Goal: Information Seeking & Learning: Learn about a topic

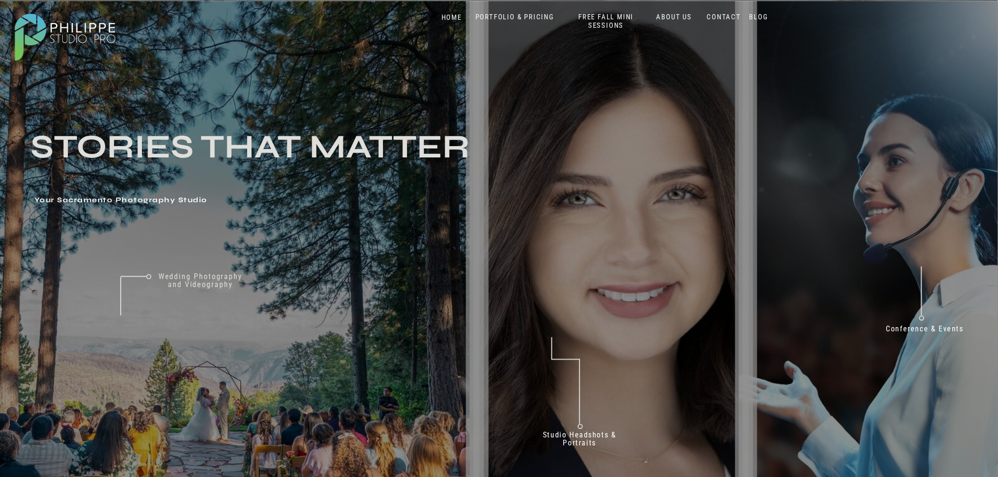
click at [525, 16] on nav "PORTFOLIO & PRICING" at bounding box center [514, 17] width 86 height 9
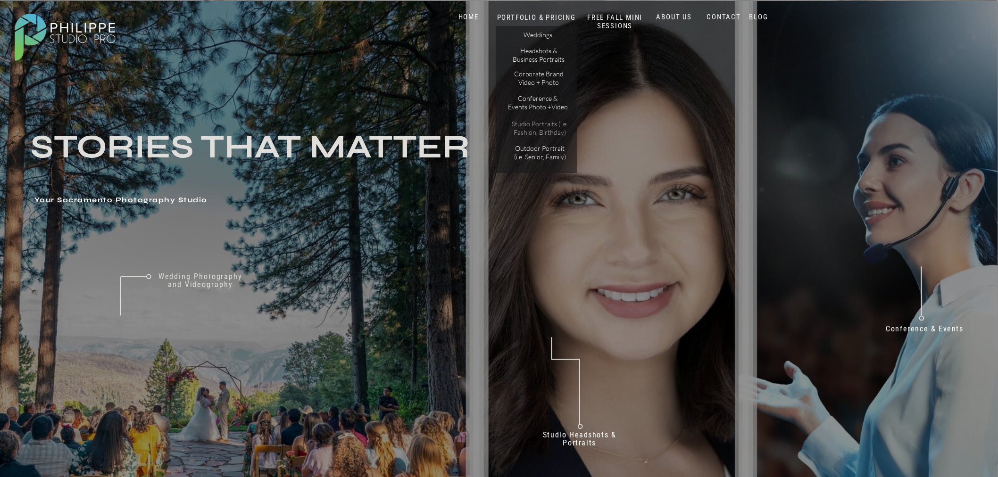
click at [526, 128] on p "Studio Portraits (i.e. Fashion, Birthday)" at bounding box center [540, 128] width 64 height 16
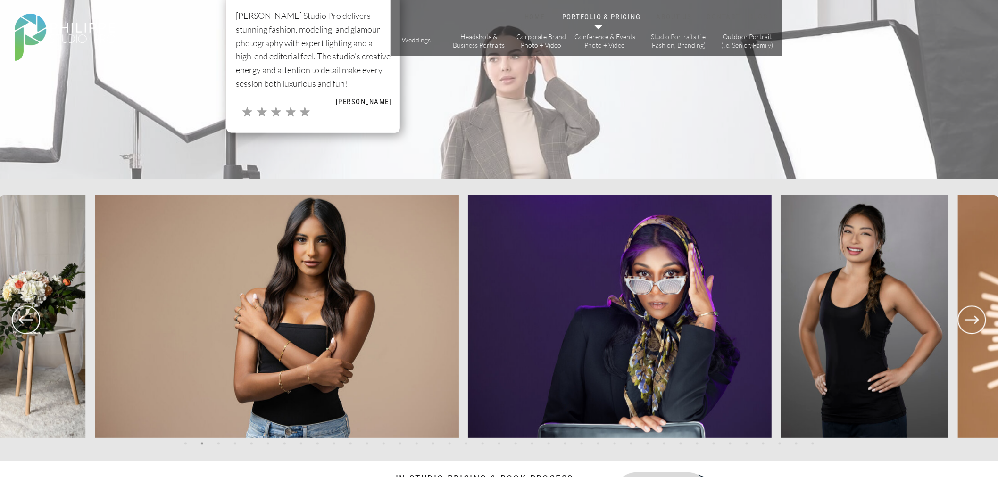
scroll to position [1886, 0]
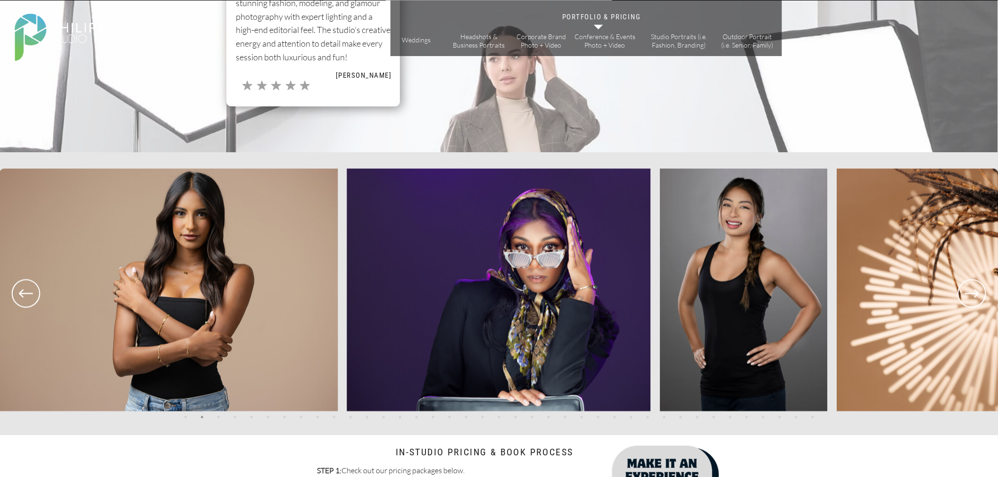
click at [979, 289] on icon at bounding box center [972, 293] width 34 height 35
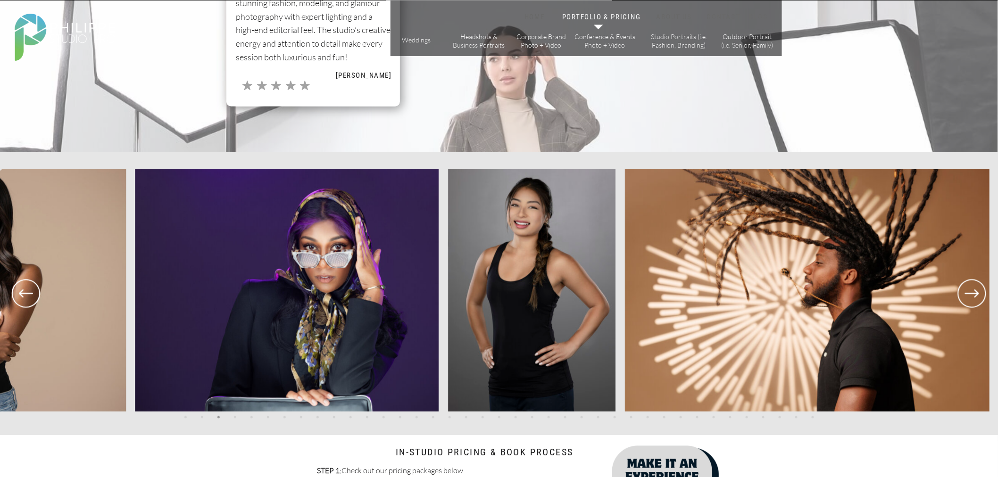
click at [979, 289] on icon at bounding box center [972, 293] width 34 height 35
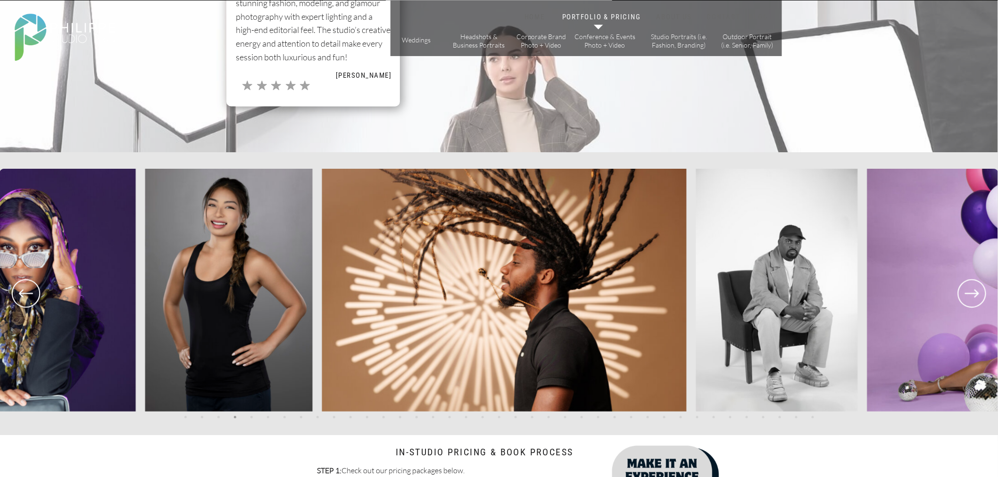
click at [979, 289] on icon at bounding box center [972, 293] width 34 height 35
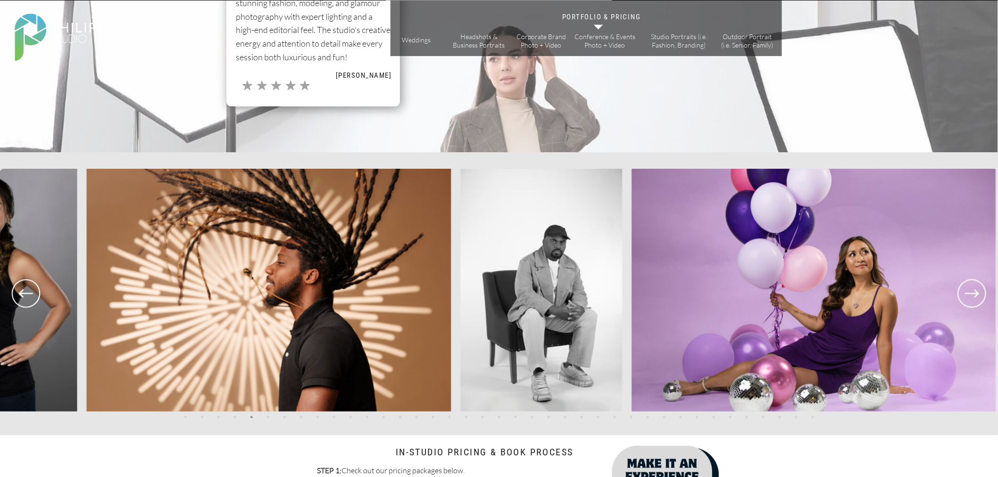
click at [979, 289] on icon at bounding box center [972, 293] width 34 height 35
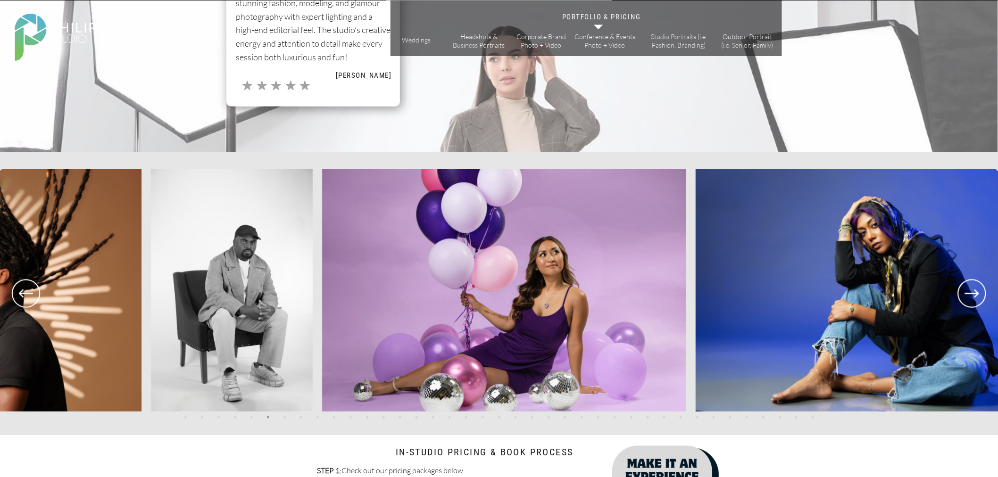
click at [979, 289] on icon at bounding box center [972, 293] width 34 height 35
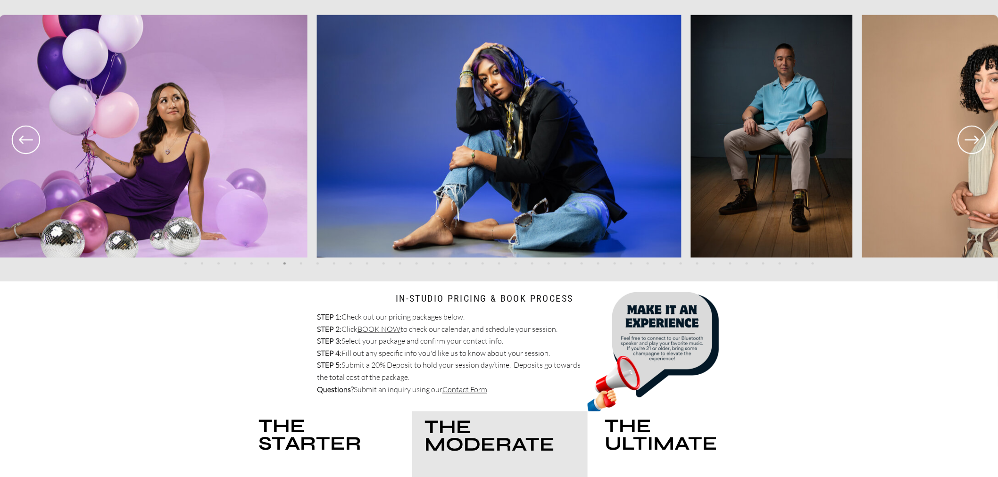
scroll to position [1990, 0]
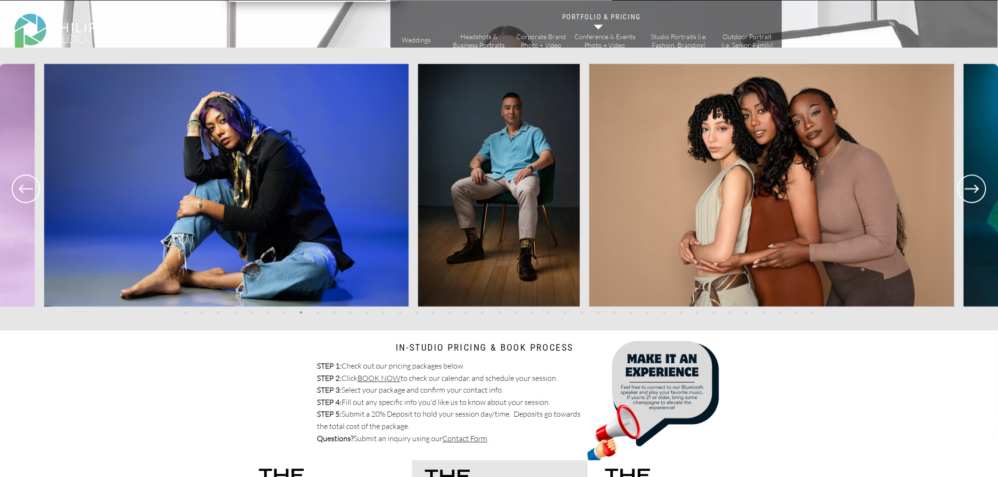
click at [966, 201] on icon at bounding box center [971, 189] width 28 height 28
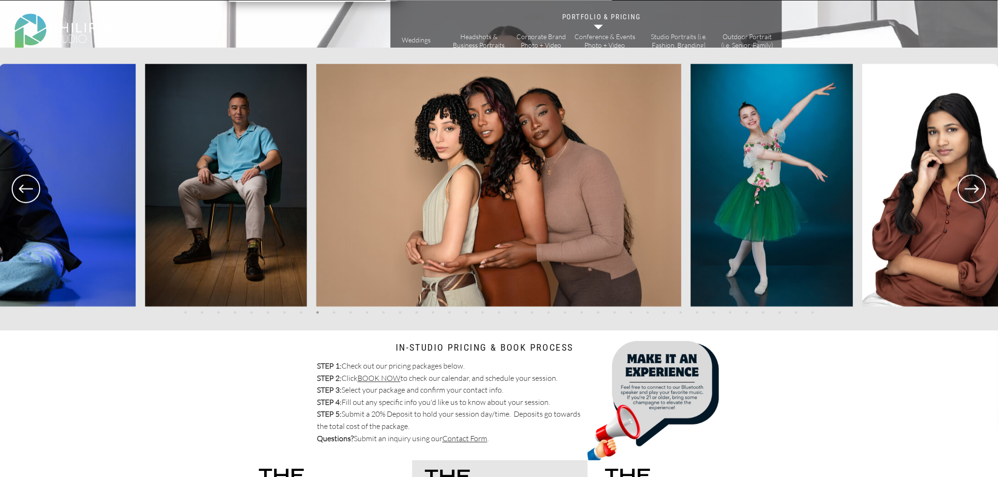
click at [966, 201] on icon at bounding box center [971, 189] width 28 height 28
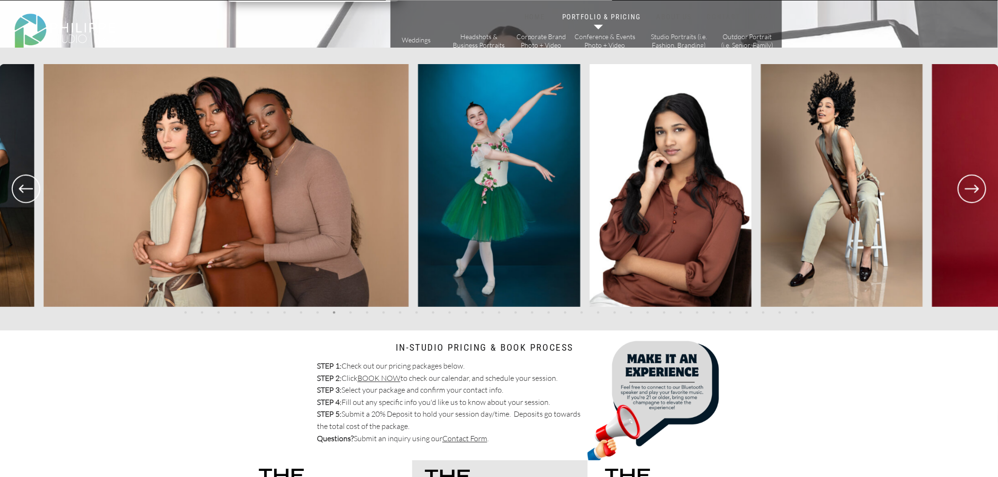
click at [966, 201] on icon at bounding box center [971, 189] width 28 height 28
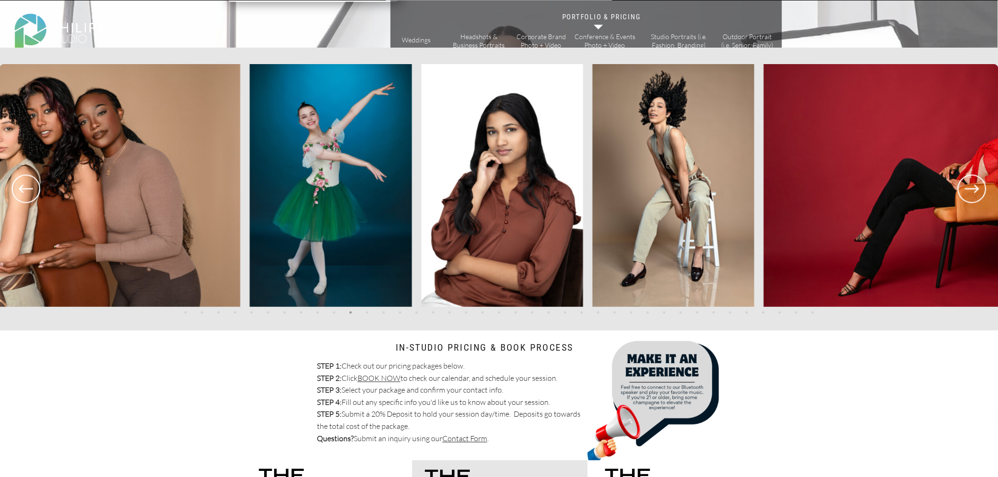
click at [966, 201] on icon at bounding box center [971, 189] width 28 height 28
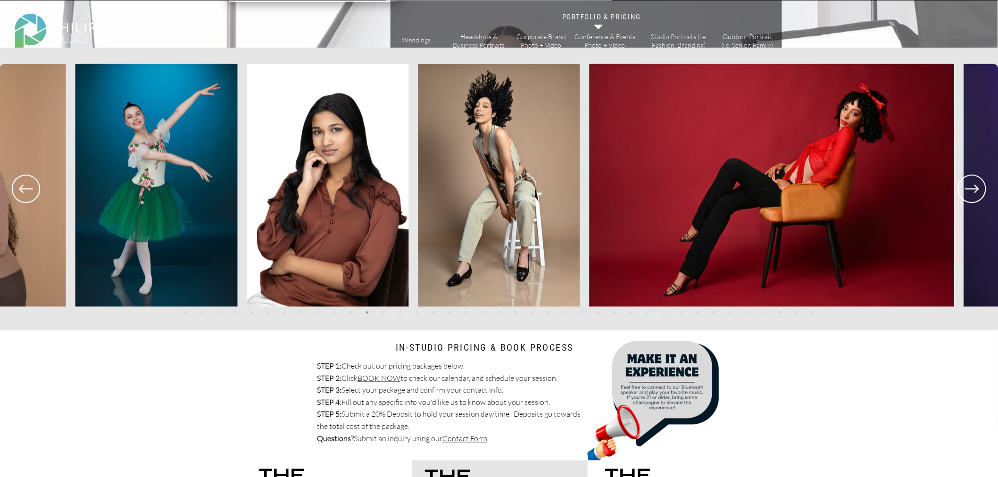
click at [966, 201] on icon at bounding box center [971, 189] width 28 height 28
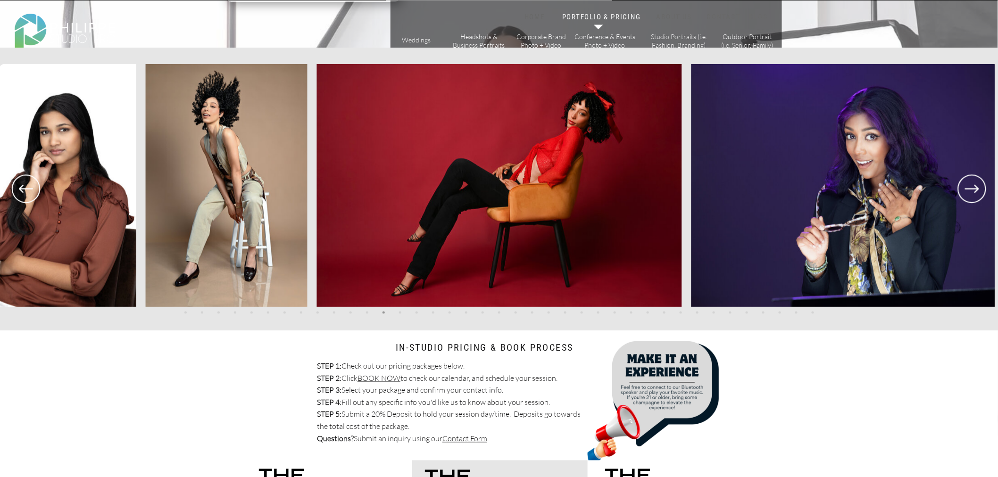
click at [966, 201] on icon at bounding box center [971, 189] width 28 height 28
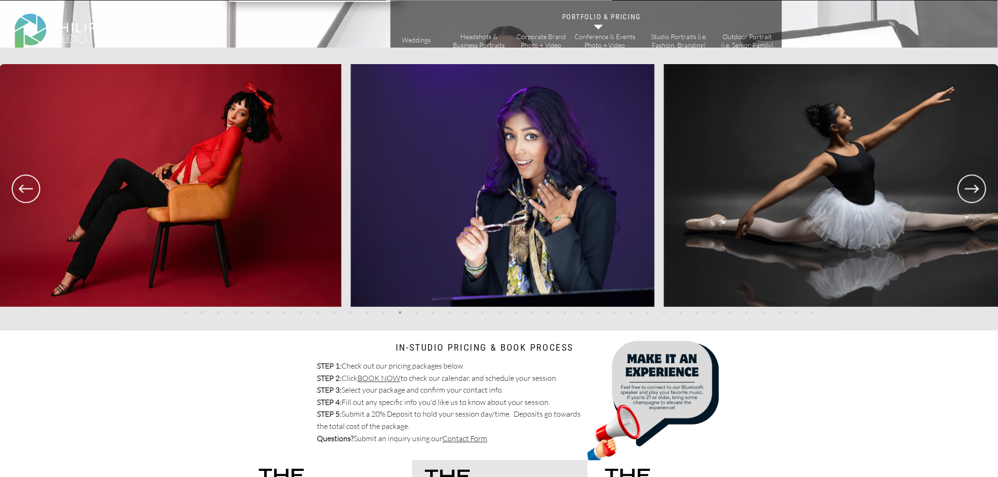
click at [966, 201] on icon at bounding box center [971, 189] width 28 height 28
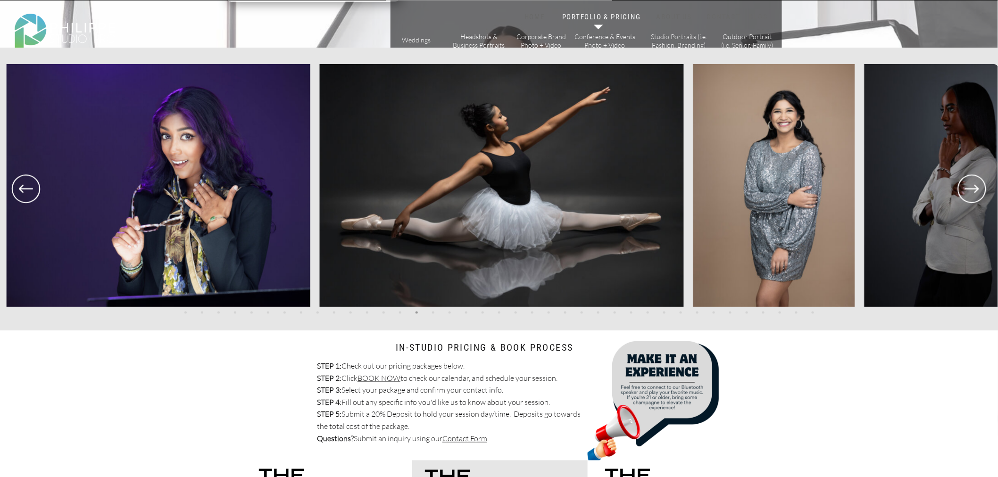
click at [966, 201] on icon at bounding box center [971, 189] width 28 height 28
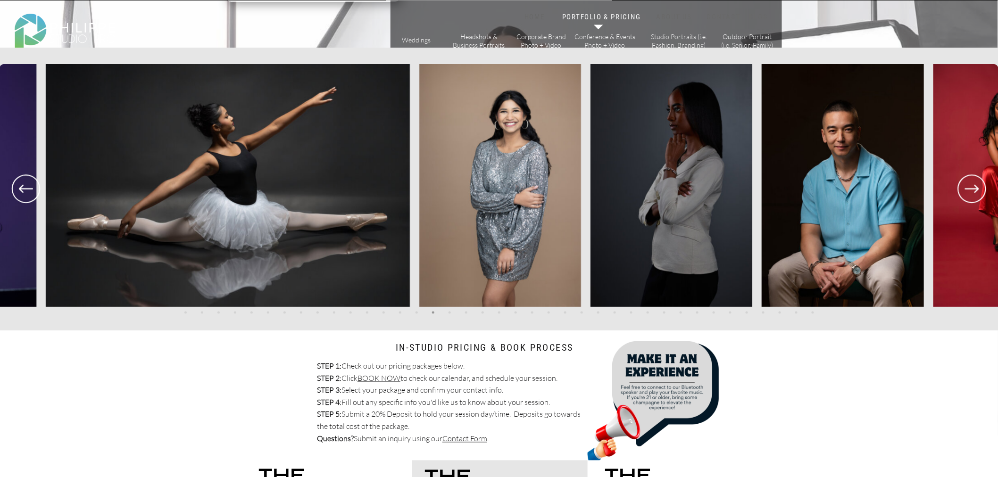
click at [966, 201] on icon at bounding box center [971, 189] width 28 height 28
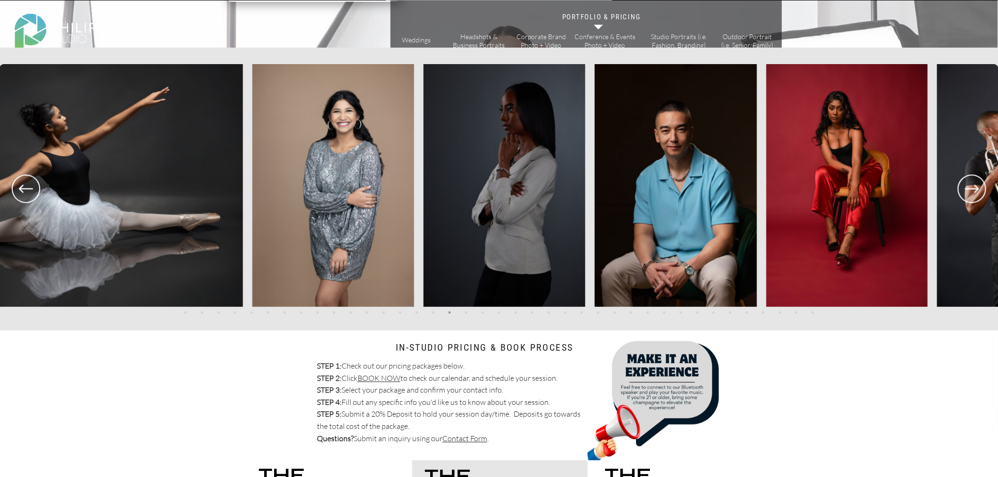
click at [966, 201] on icon at bounding box center [971, 189] width 28 height 28
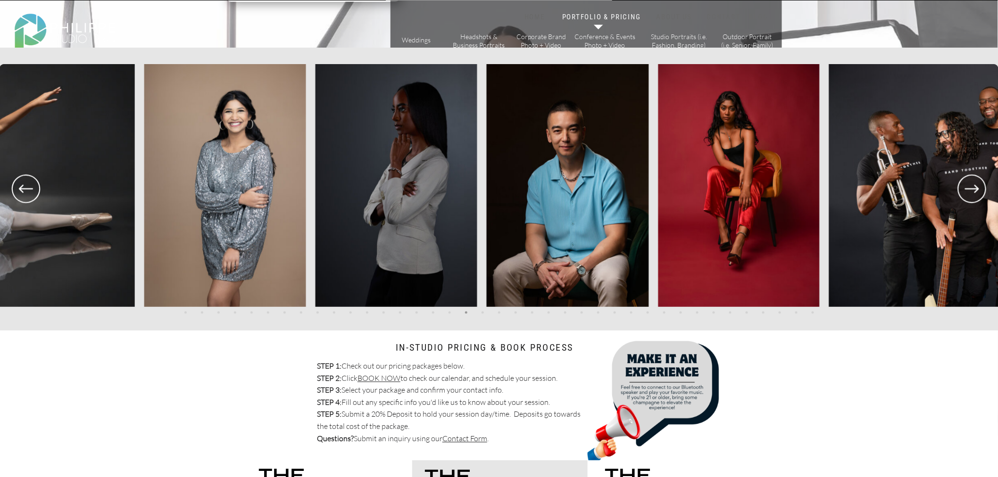
click at [966, 201] on icon at bounding box center [971, 189] width 28 height 28
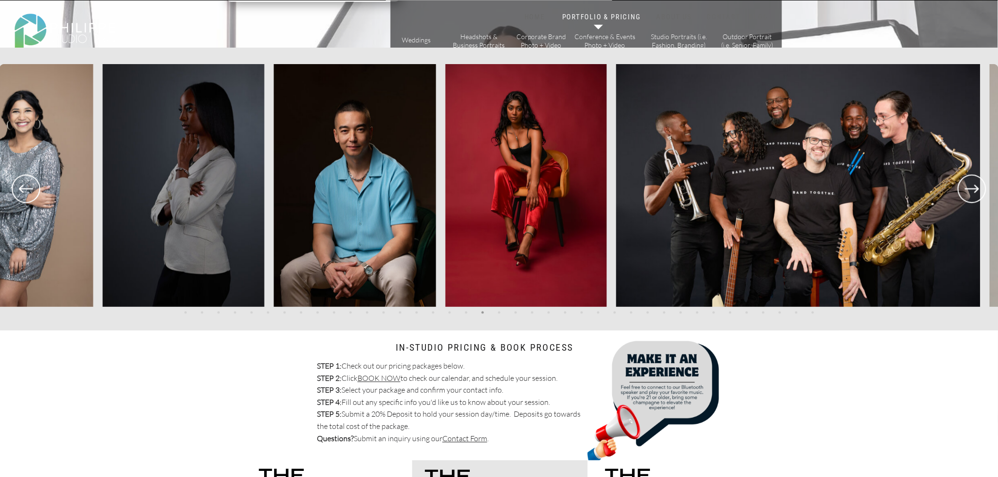
click at [966, 201] on icon at bounding box center [971, 189] width 28 height 28
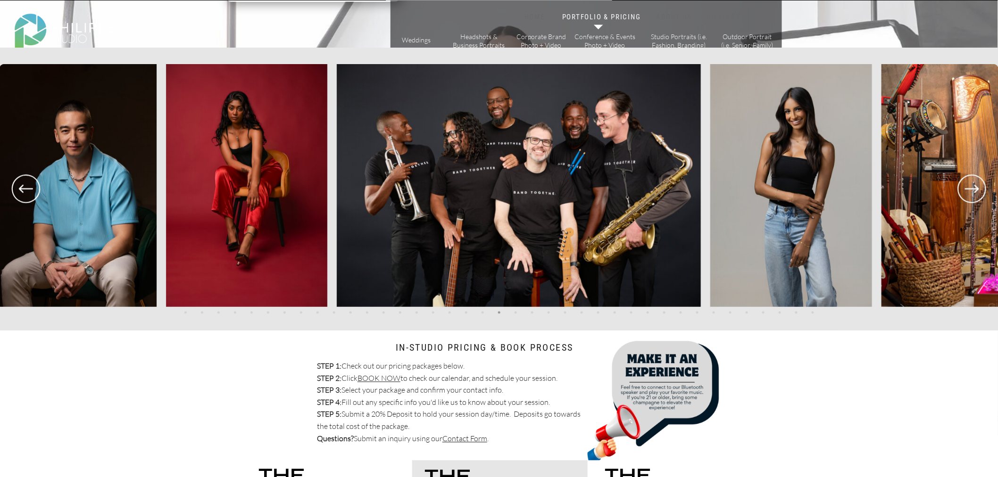
click at [966, 201] on icon at bounding box center [971, 189] width 28 height 28
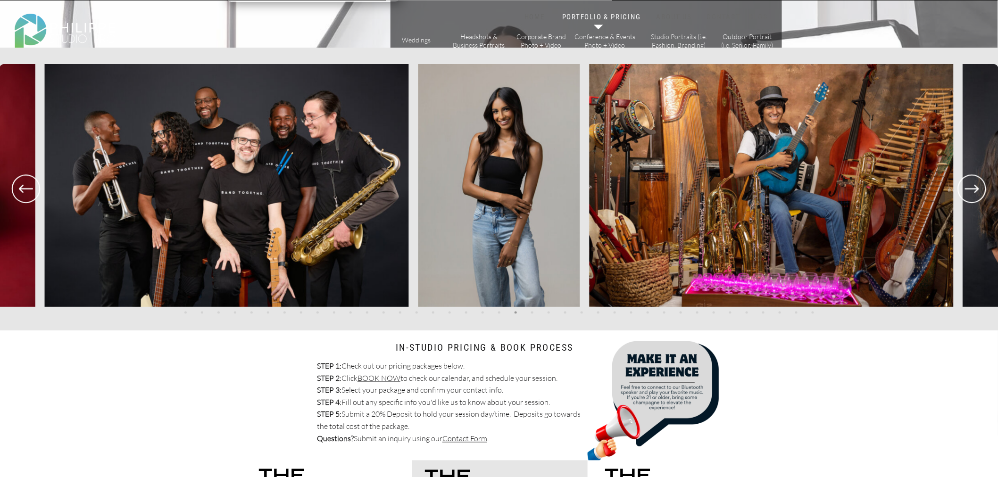
click at [966, 201] on icon at bounding box center [971, 189] width 28 height 28
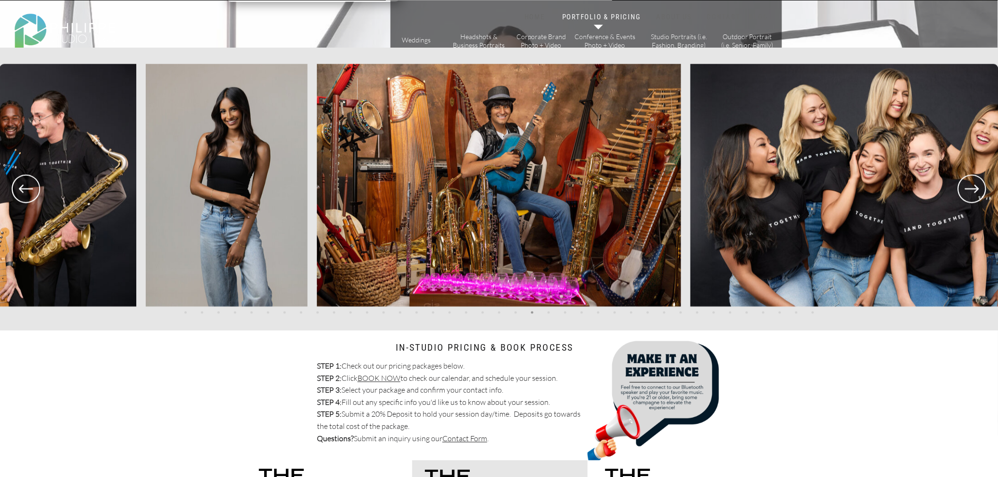
click at [966, 201] on icon at bounding box center [971, 189] width 28 height 28
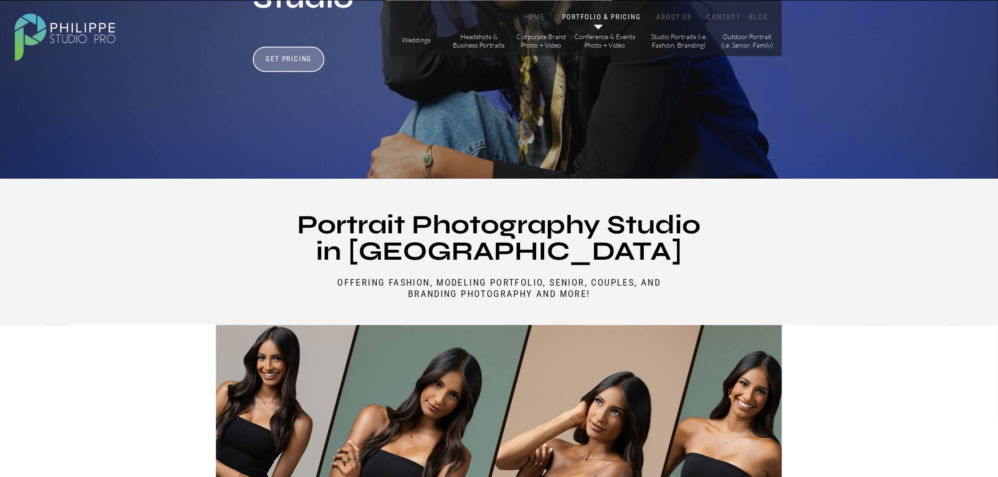
scroll to position [0, 0]
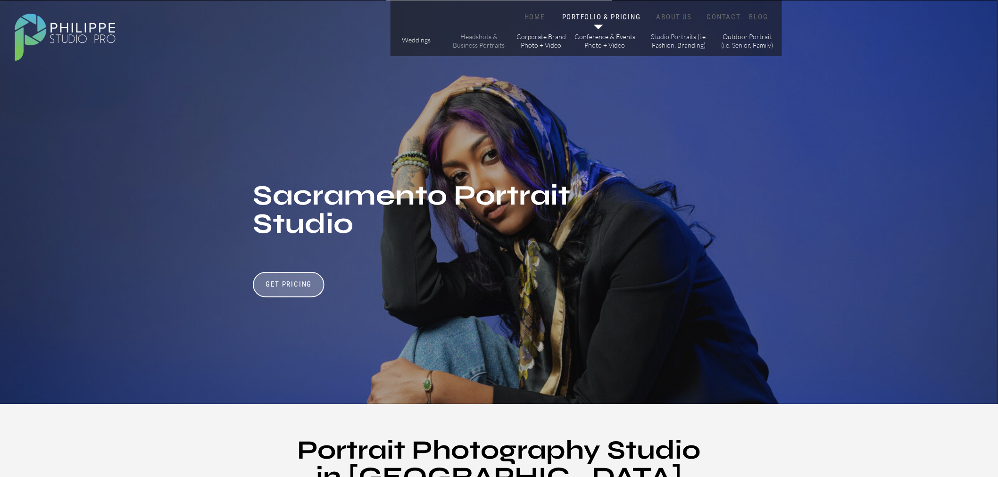
click at [472, 42] on p "Headshots & Business Portraits" at bounding box center [478, 41] width 53 height 16
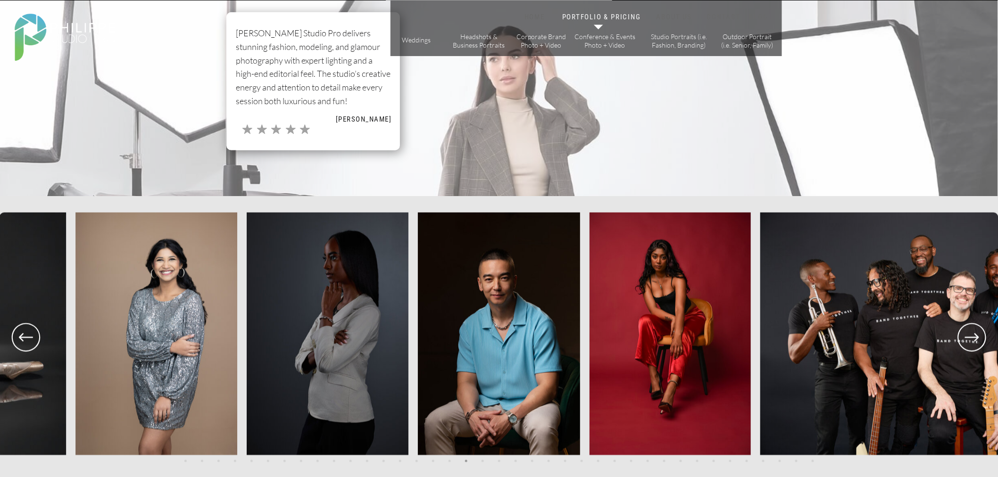
scroll to position [1938, 0]
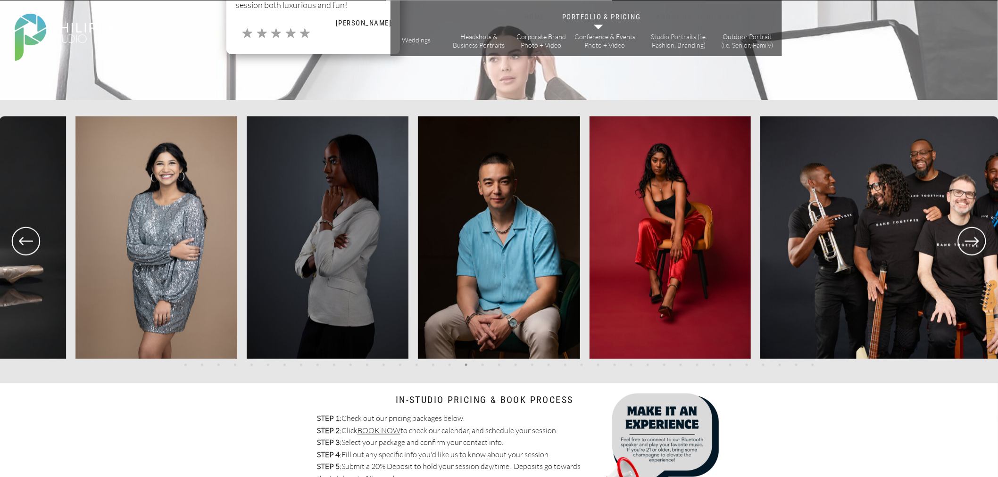
click at [971, 243] on icon at bounding box center [972, 241] width 34 height 35
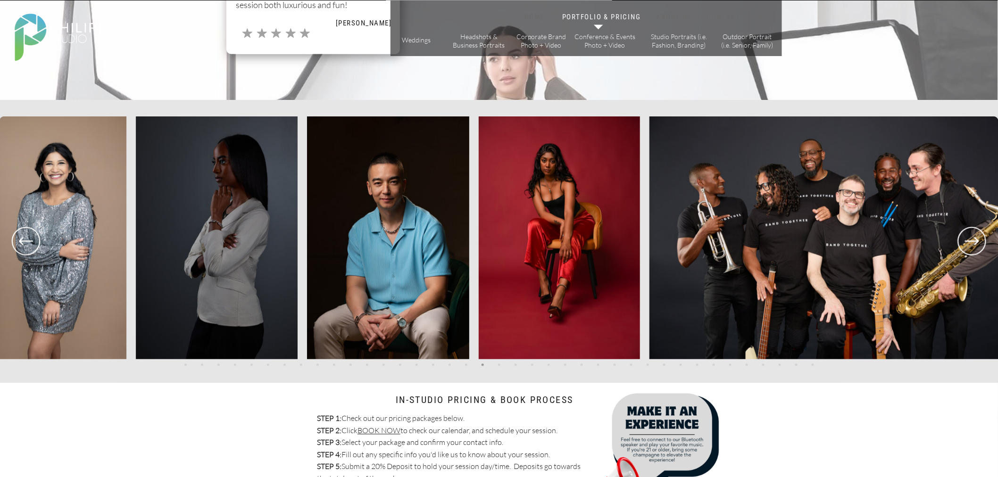
click at [971, 243] on icon at bounding box center [972, 241] width 34 height 35
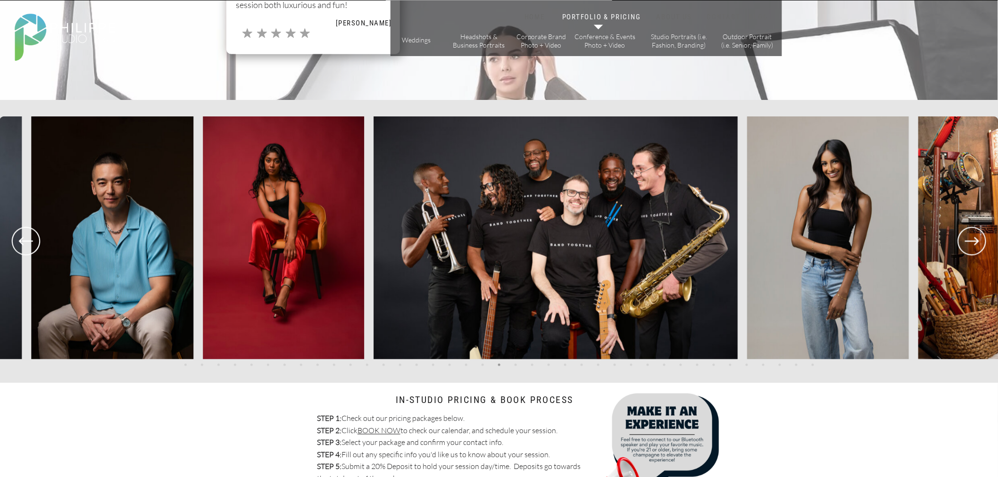
click at [971, 243] on icon at bounding box center [972, 241] width 34 height 35
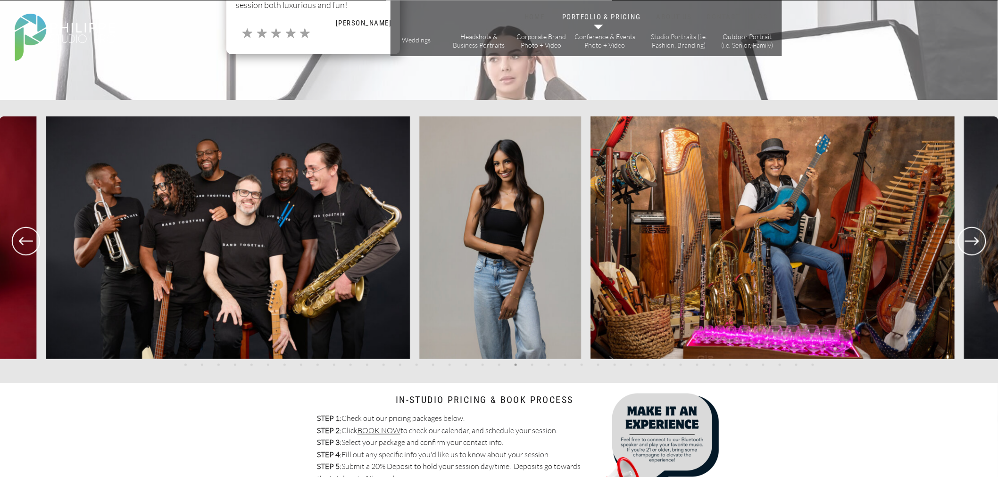
click at [969, 243] on icon at bounding box center [972, 241] width 34 height 35
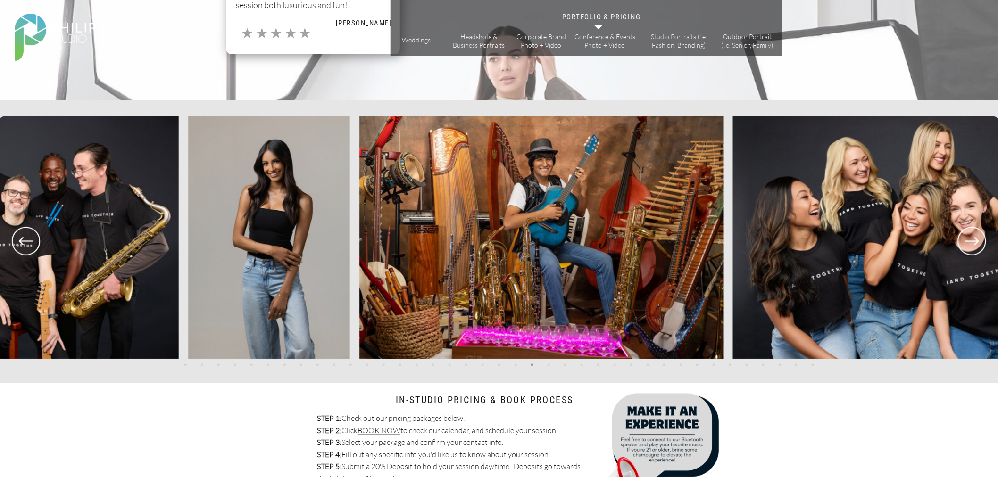
click at [969, 243] on icon at bounding box center [972, 241] width 34 height 35
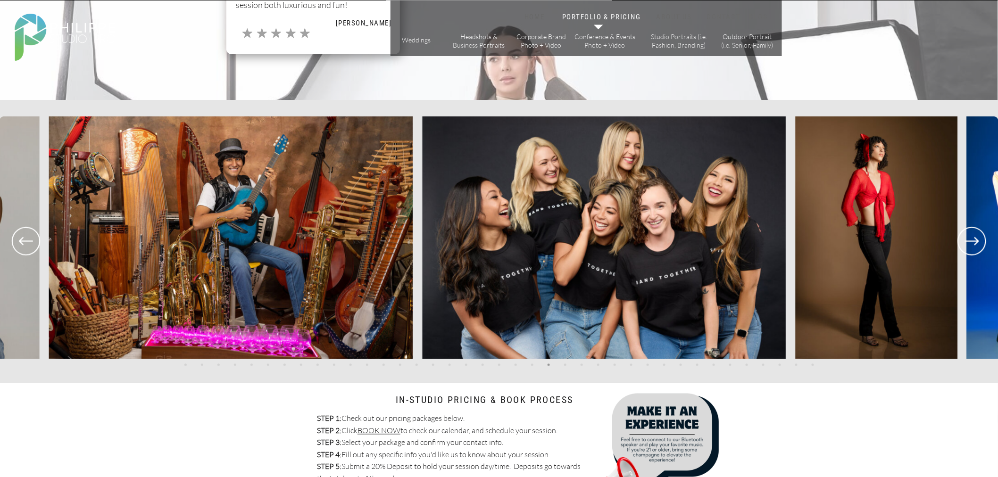
click at [969, 243] on icon at bounding box center [972, 241] width 34 height 35
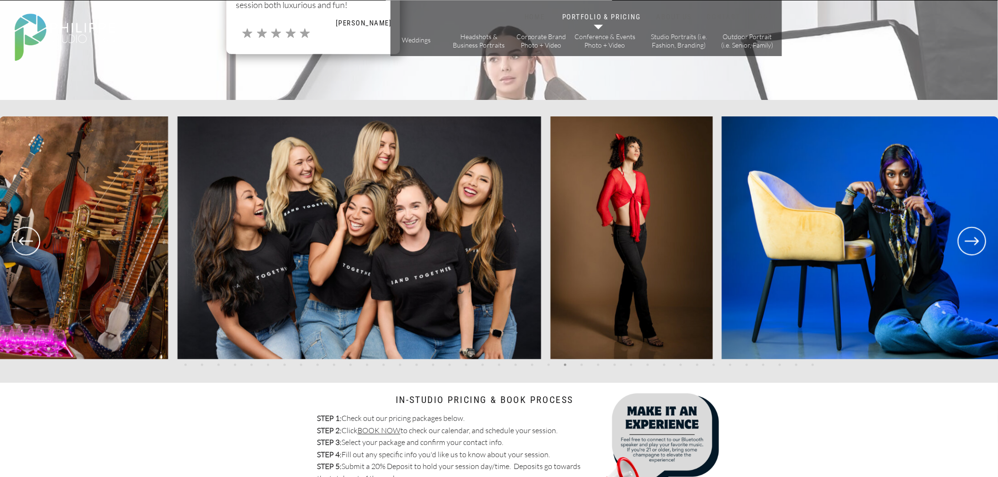
click at [969, 243] on icon at bounding box center [972, 241] width 34 height 35
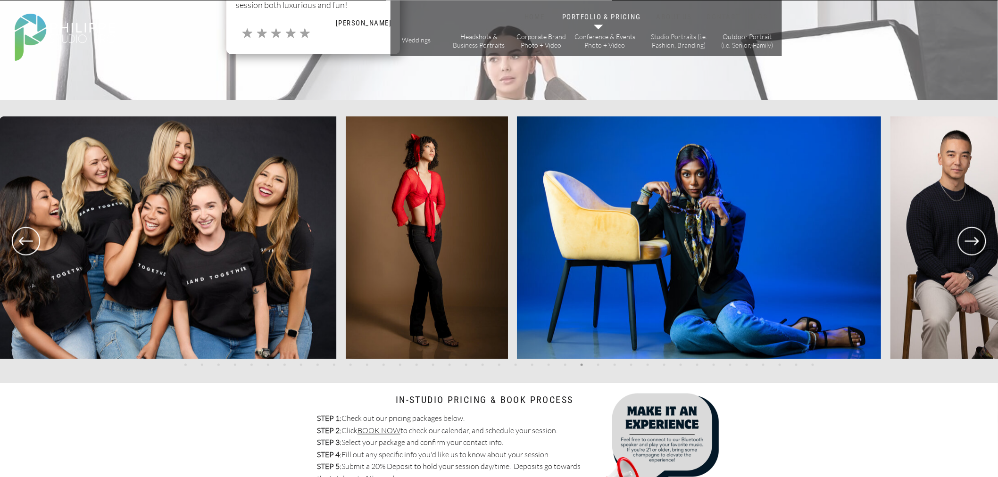
click at [969, 243] on icon at bounding box center [972, 241] width 34 height 35
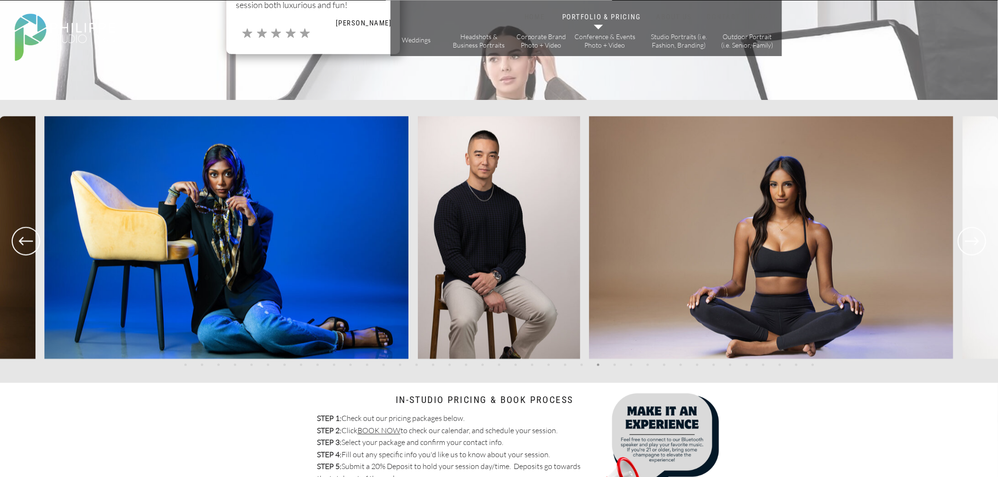
click at [969, 243] on icon at bounding box center [972, 241] width 34 height 35
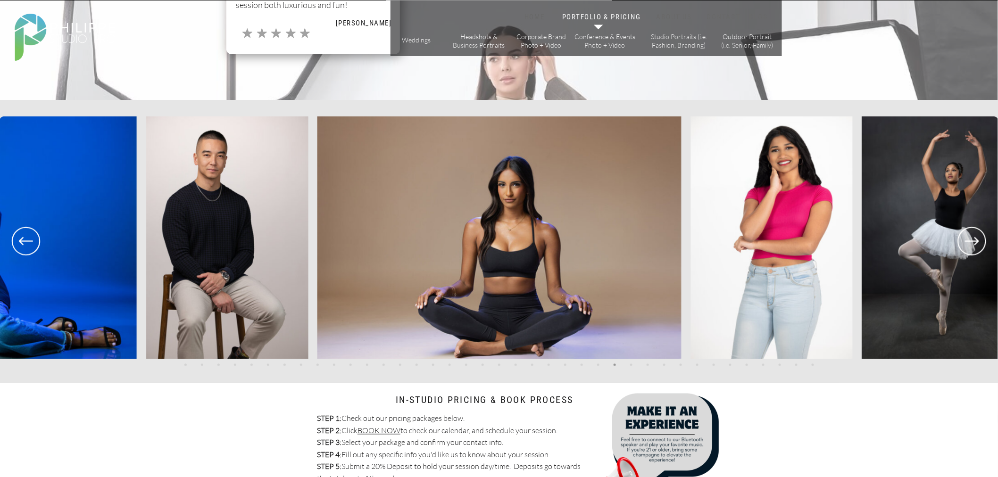
click at [969, 243] on icon at bounding box center [972, 241] width 34 height 35
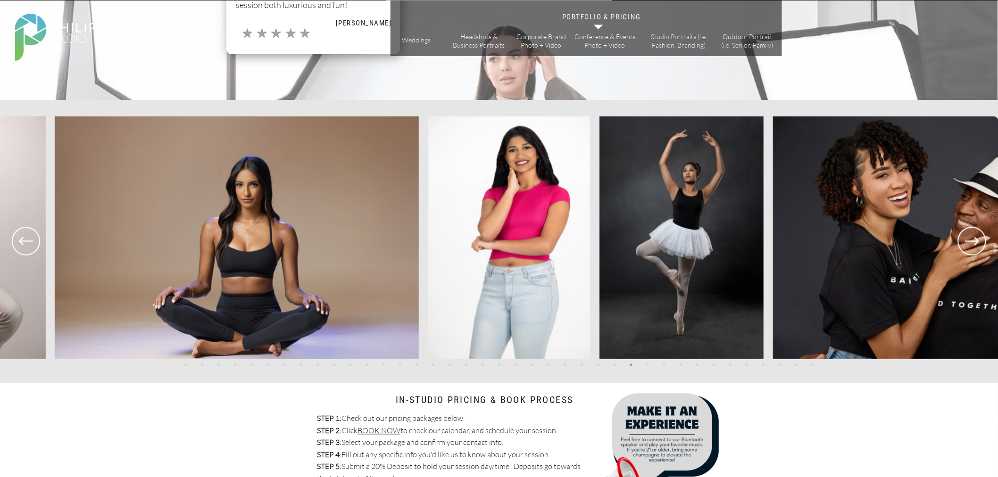
click at [969, 243] on icon at bounding box center [972, 241] width 34 height 35
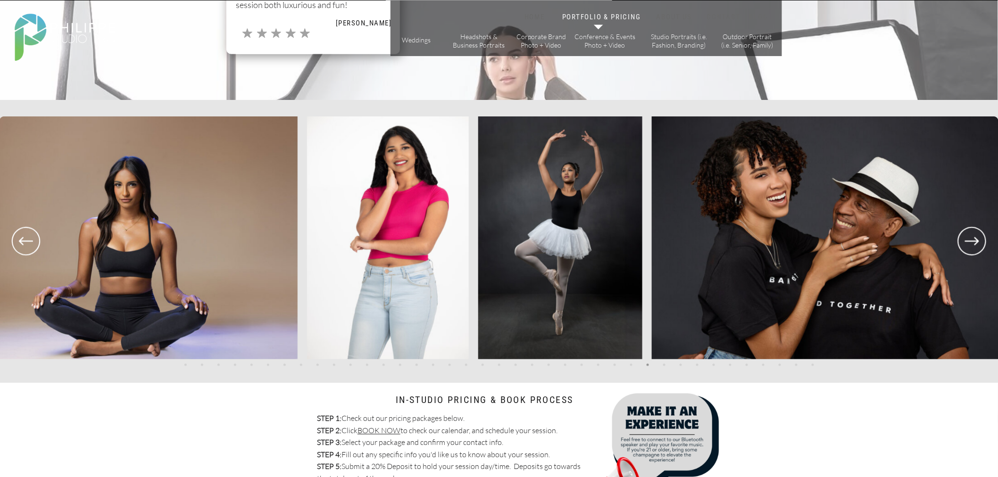
click at [969, 243] on icon at bounding box center [972, 241] width 34 height 35
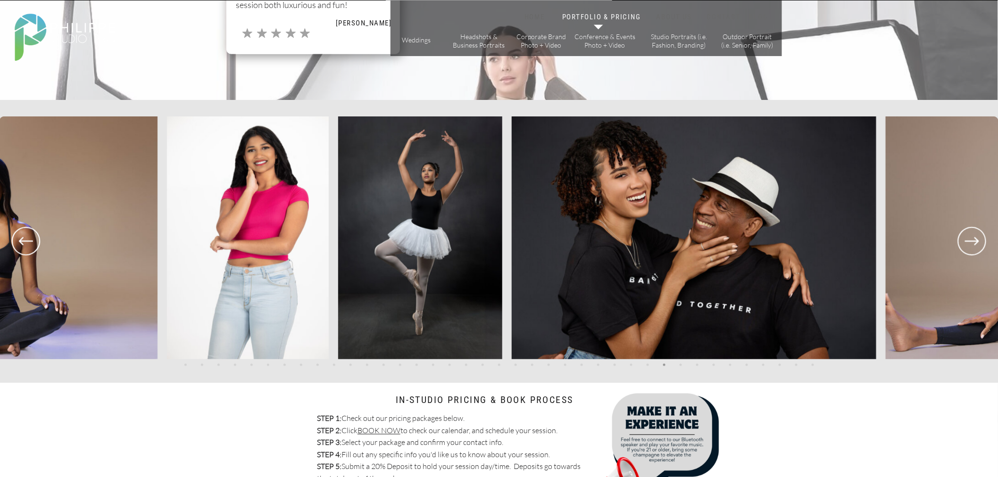
click at [969, 243] on icon at bounding box center [972, 241] width 34 height 35
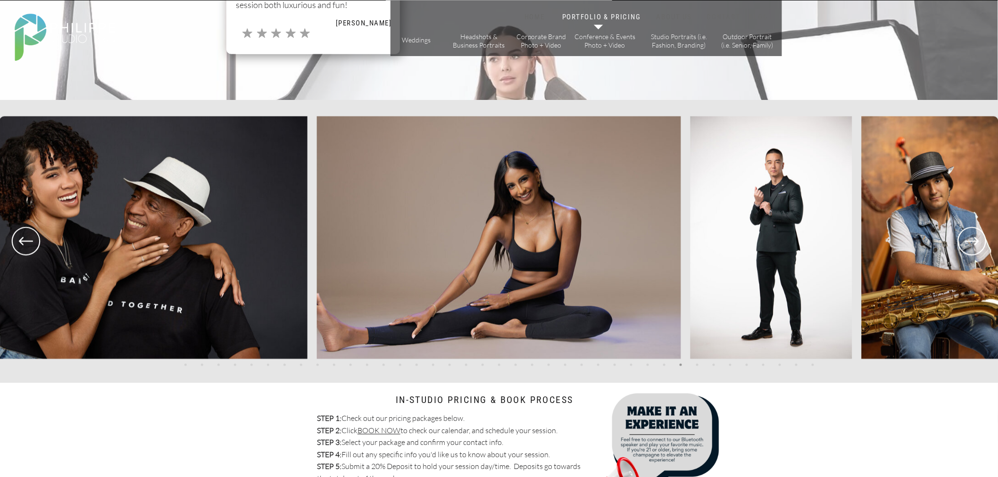
click at [970, 243] on icon at bounding box center [972, 241] width 34 height 35
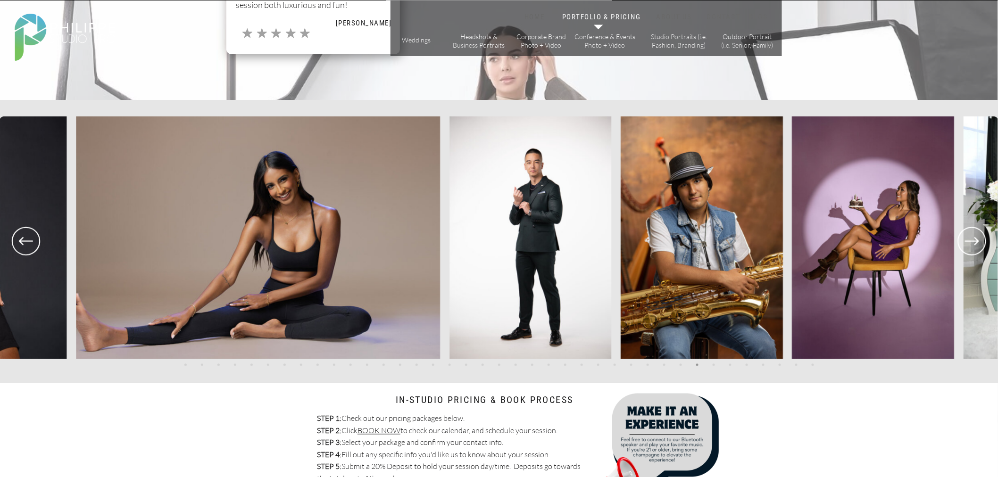
click at [970, 243] on icon at bounding box center [972, 241] width 34 height 35
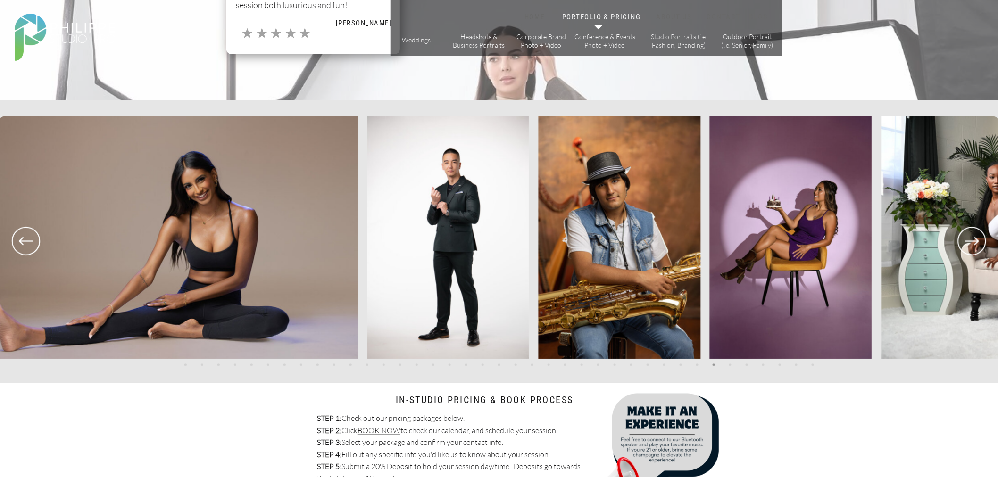
click at [970, 243] on icon at bounding box center [972, 241] width 34 height 35
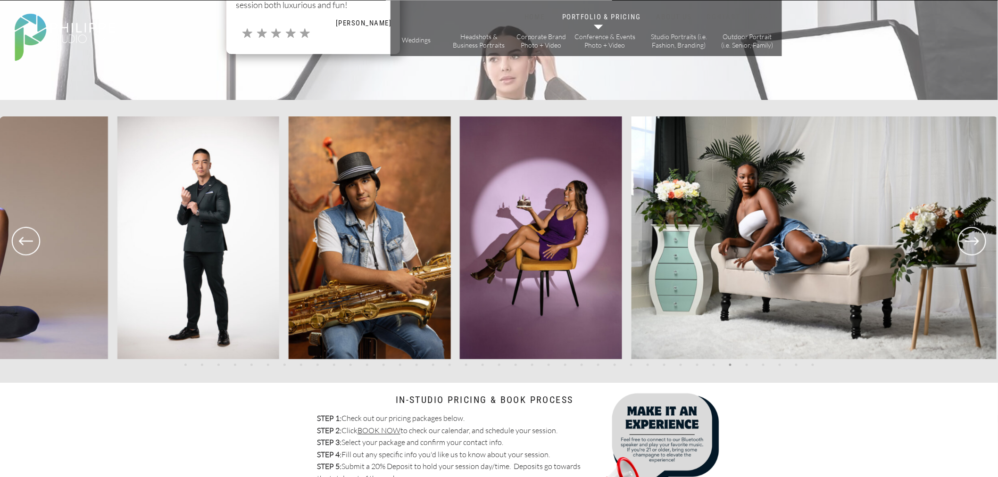
click at [970, 243] on icon at bounding box center [972, 241] width 34 height 35
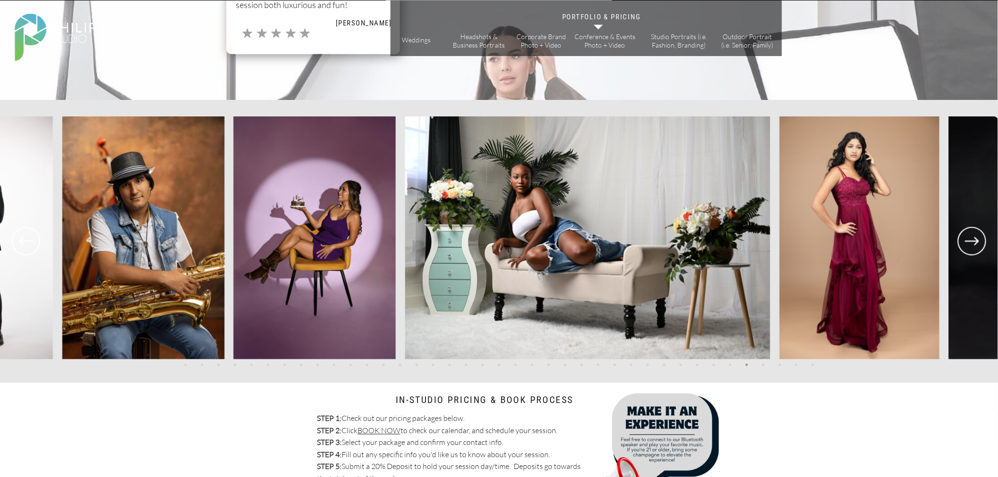
click at [970, 243] on icon at bounding box center [972, 241] width 34 height 35
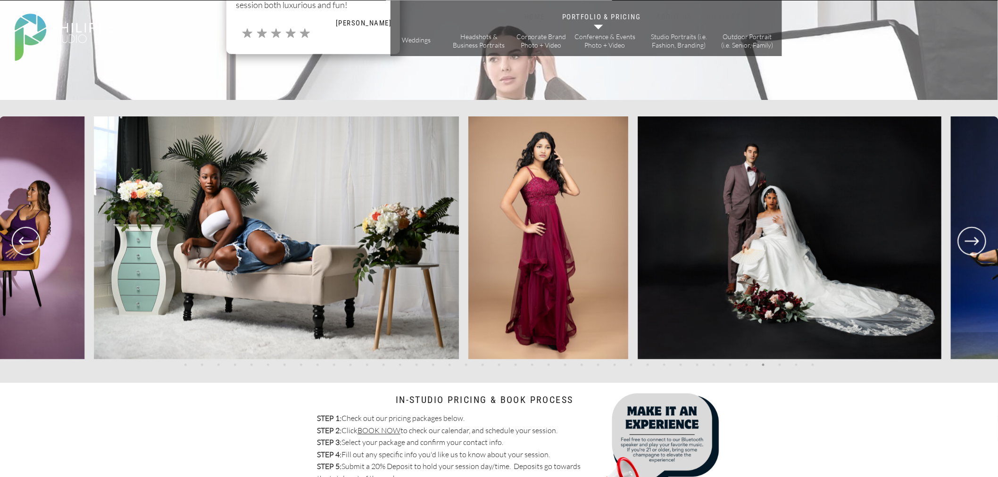
click at [970, 243] on icon at bounding box center [972, 241] width 34 height 35
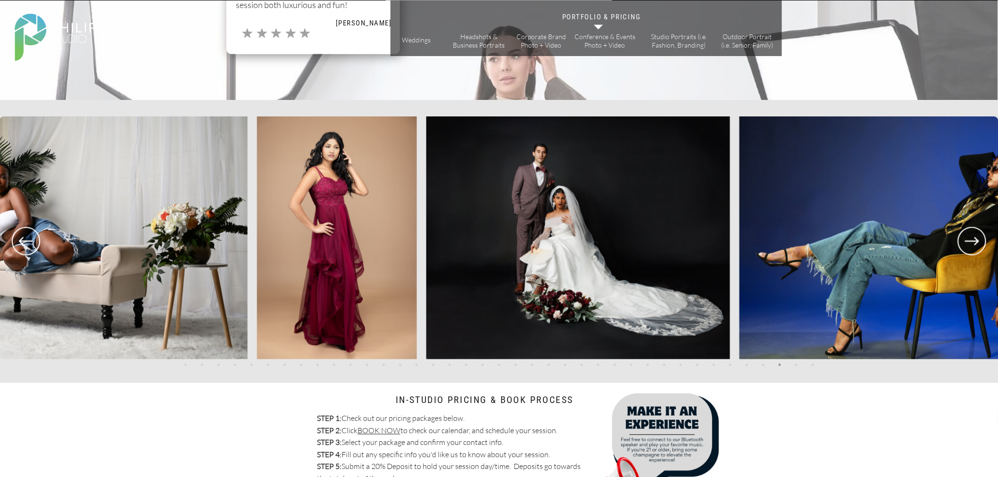
click at [970, 243] on icon at bounding box center [972, 241] width 34 height 35
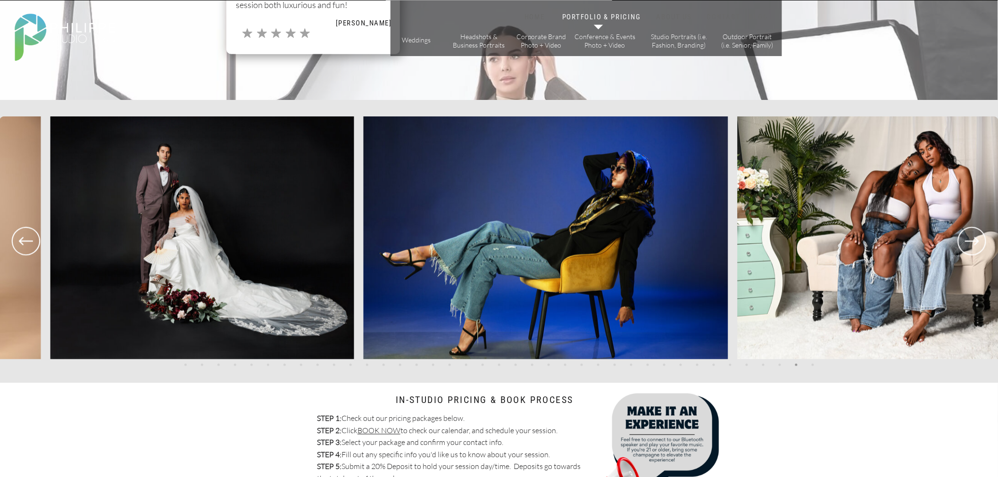
click at [970, 243] on icon at bounding box center [972, 241] width 34 height 35
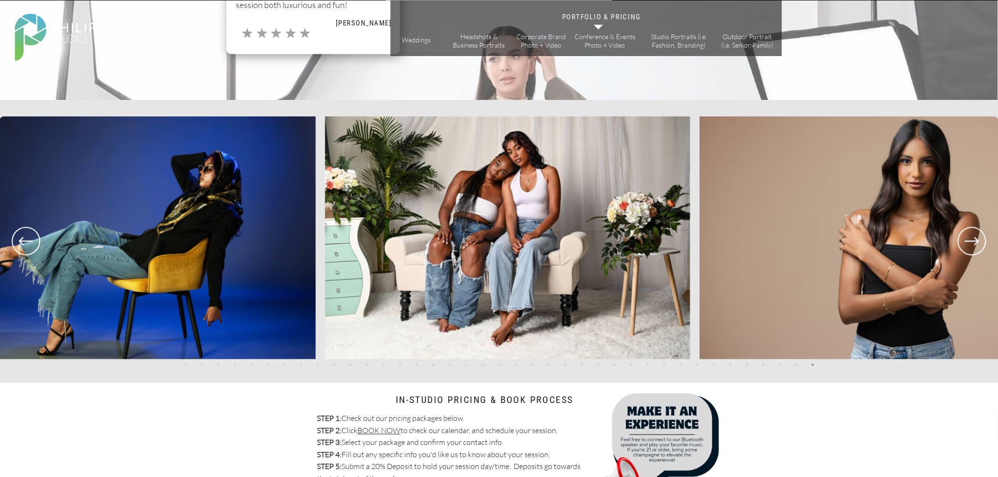
click at [970, 243] on icon at bounding box center [972, 241] width 34 height 35
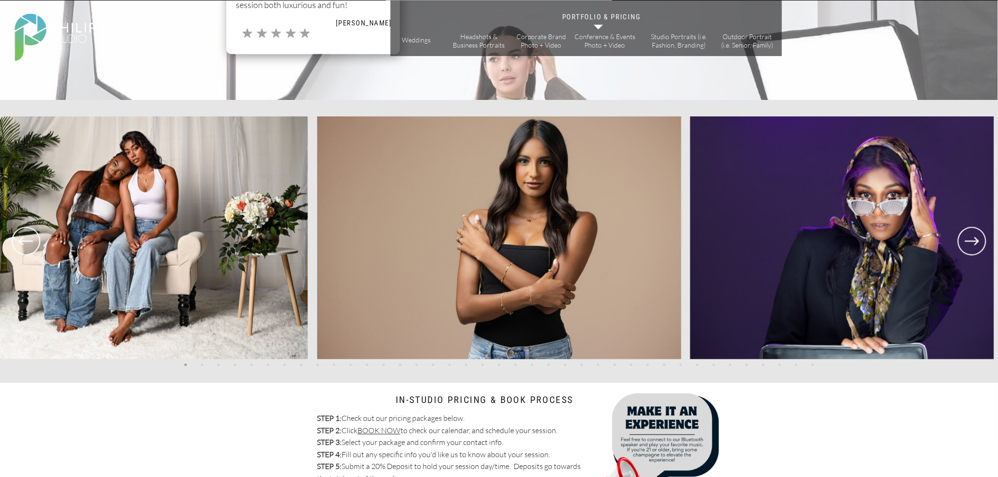
click at [970, 243] on icon at bounding box center [972, 241] width 34 height 35
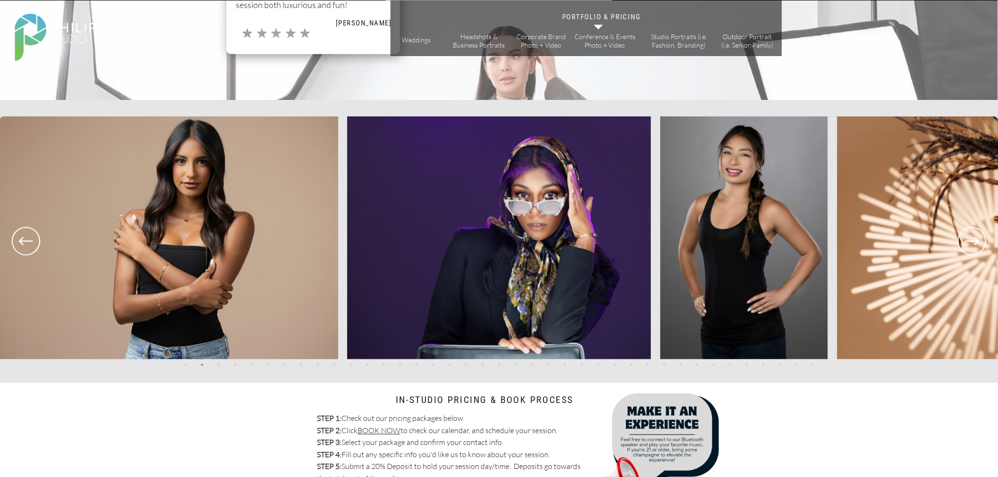
click at [970, 242] on icon at bounding box center [972, 241] width 34 height 35
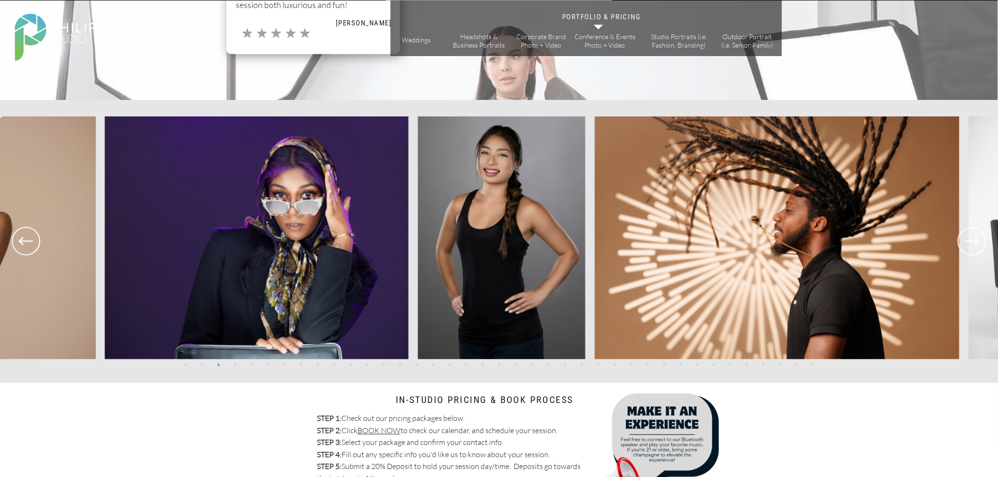
click at [970, 242] on icon at bounding box center [972, 241] width 34 height 35
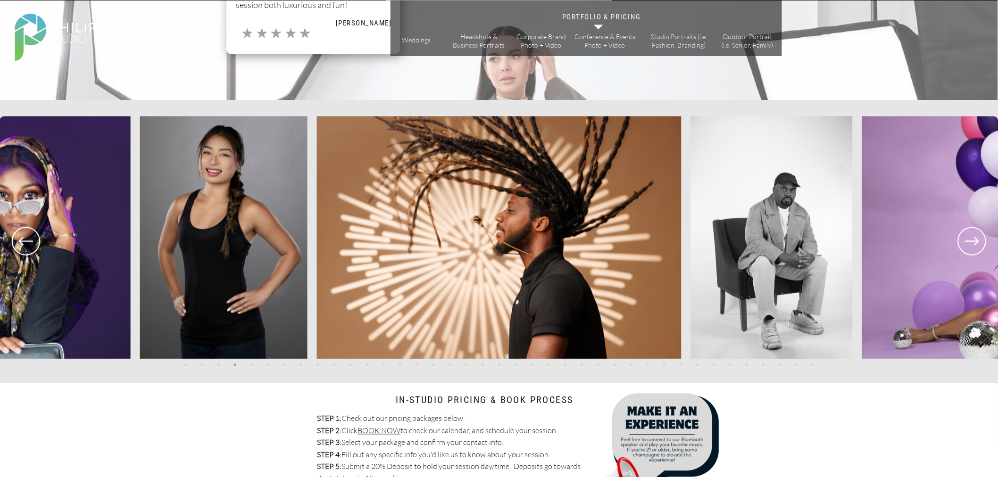
click at [959, 239] on icon at bounding box center [972, 241] width 34 height 35
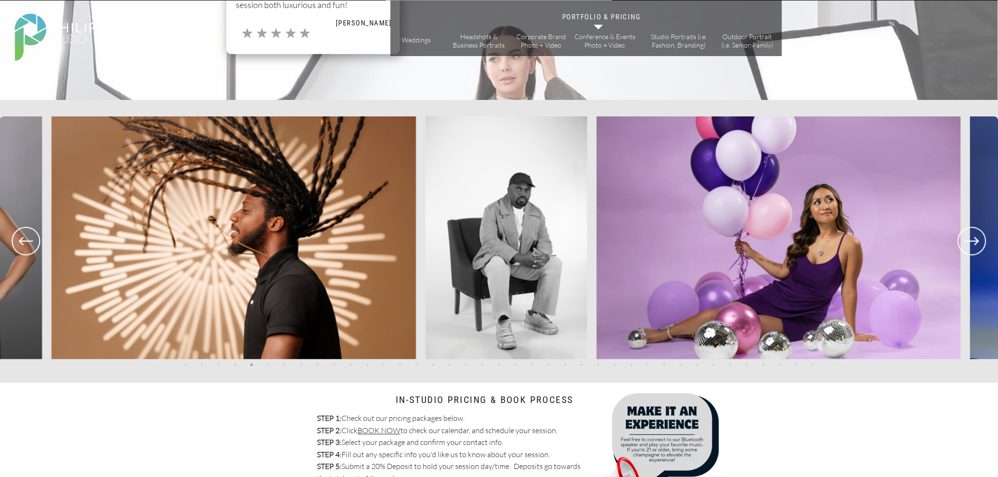
click at [959, 239] on icon at bounding box center [972, 241] width 34 height 35
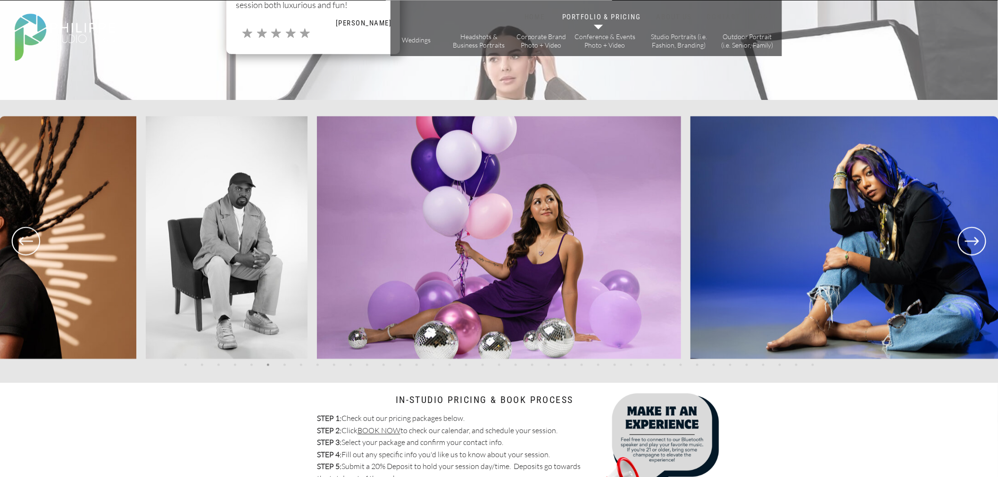
click at [963, 239] on icon at bounding box center [972, 241] width 34 height 35
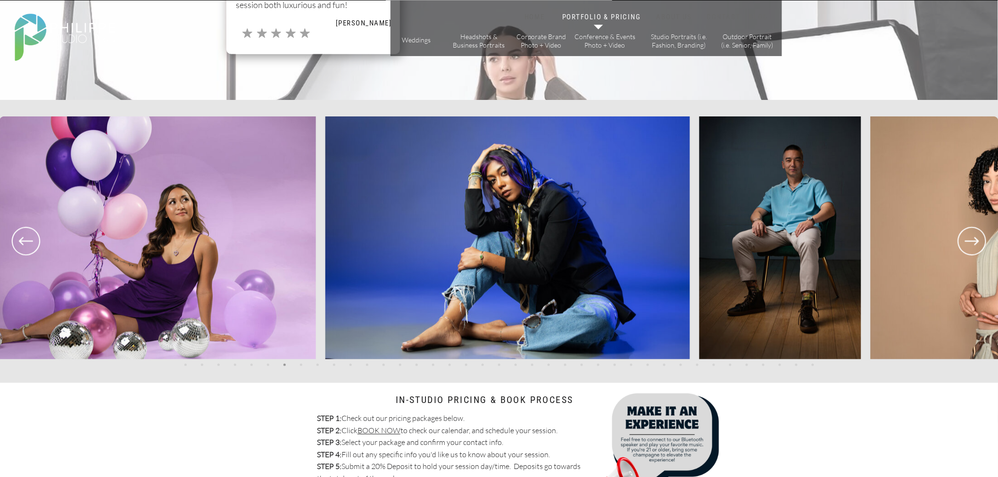
click at [963, 239] on icon at bounding box center [972, 241] width 34 height 35
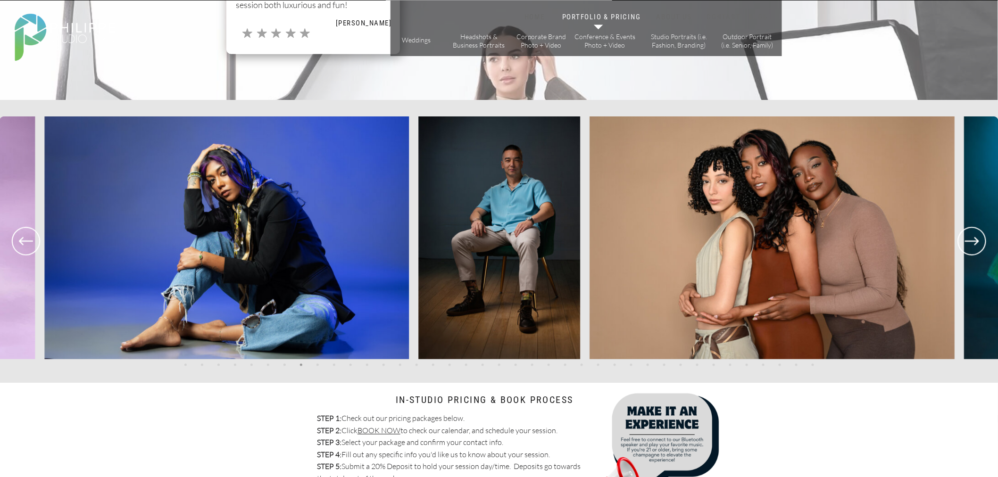
click at [963, 239] on icon at bounding box center [972, 241] width 34 height 35
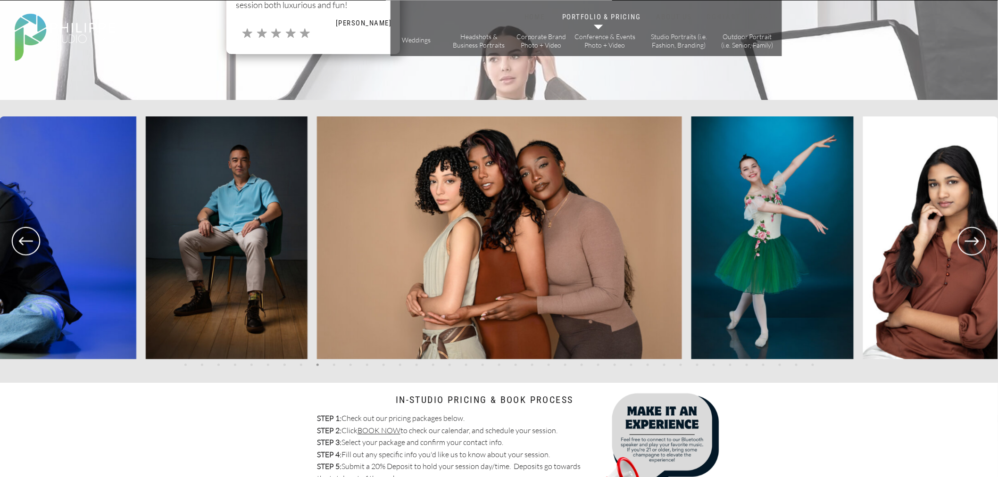
click at [963, 239] on icon at bounding box center [972, 241] width 34 height 35
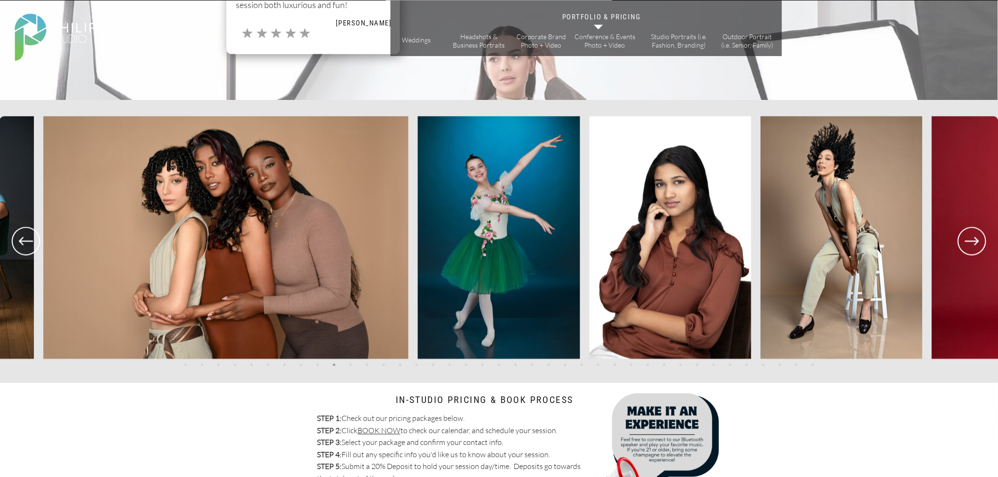
click at [963, 239] on icon at bounding box center [972, 241] width 34 height 35
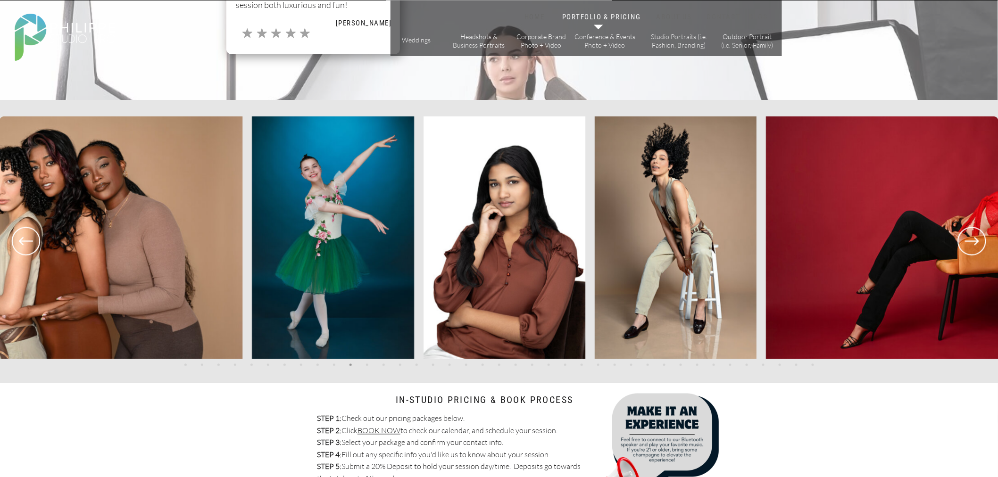
click at [963, 239] on icon at bounding box center [972, 241] width 34 height 35
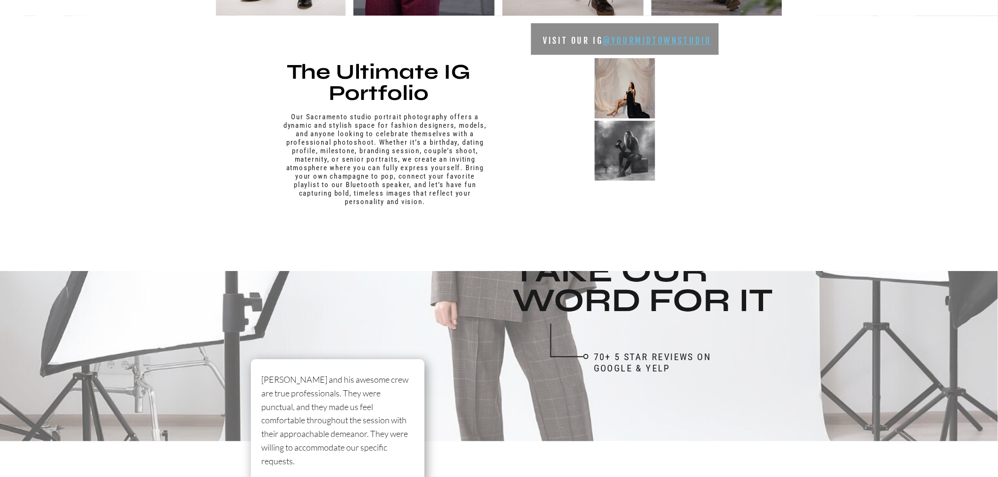
scroll to position [995, 0]
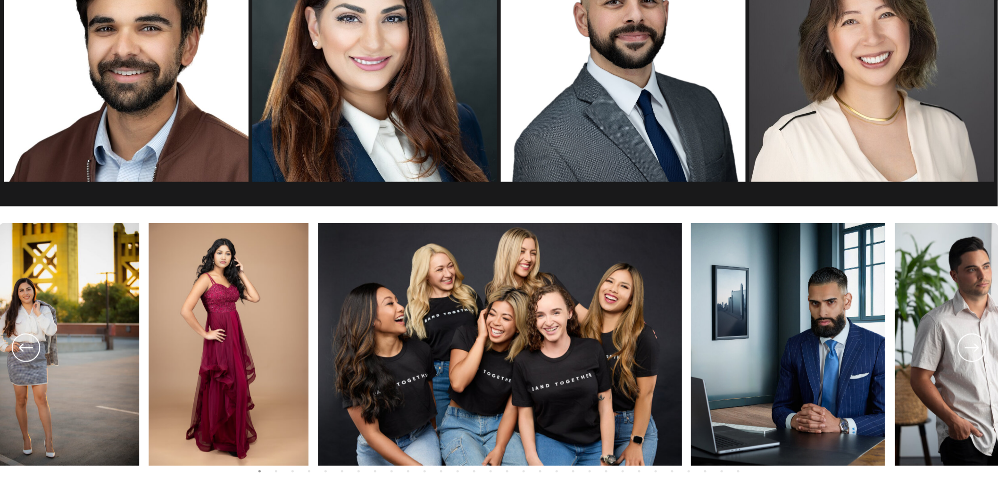
scroll to position [1990, 0]
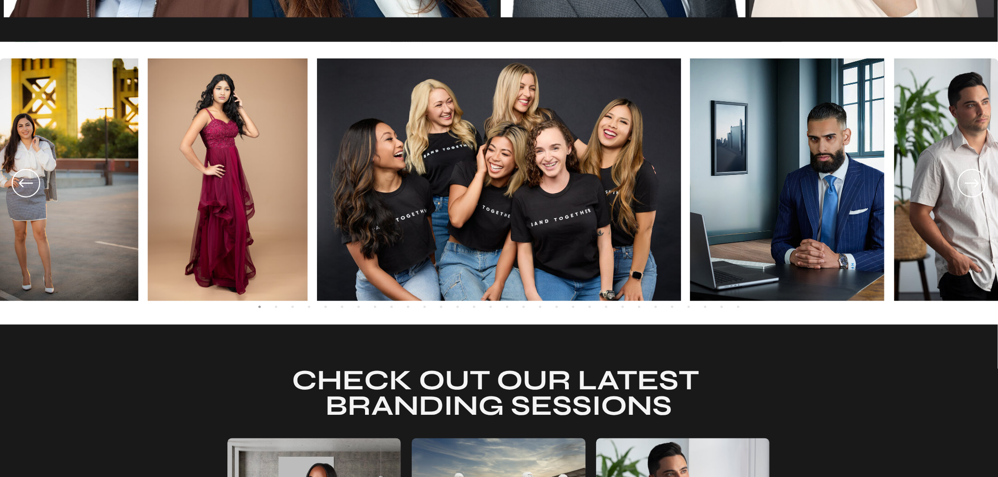
click at [995, 187] on img at bounding box center [984, 179] width 180 height 243
click at [974, 187] on icon at bounding box center [972, 183] width 14 height 8
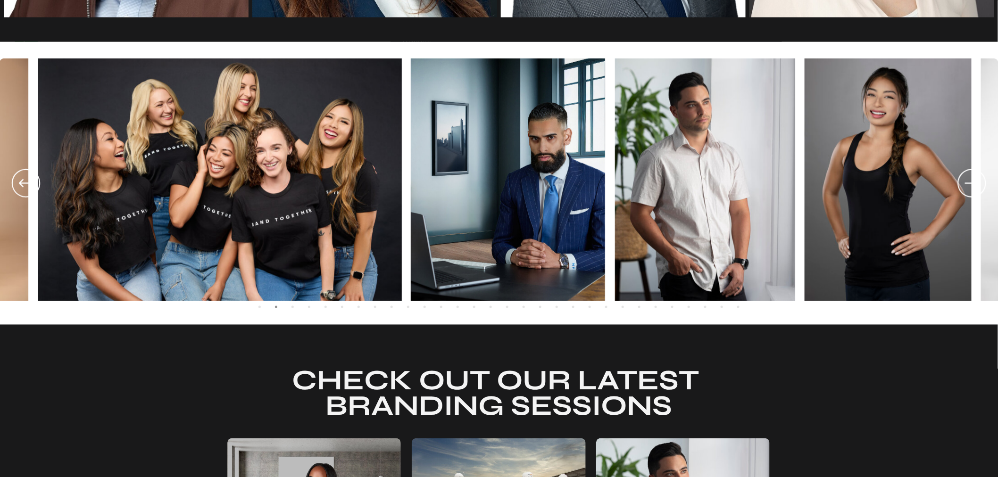
click at [974, 187] on icon at bounding box center [972, 183] width 14 height 8
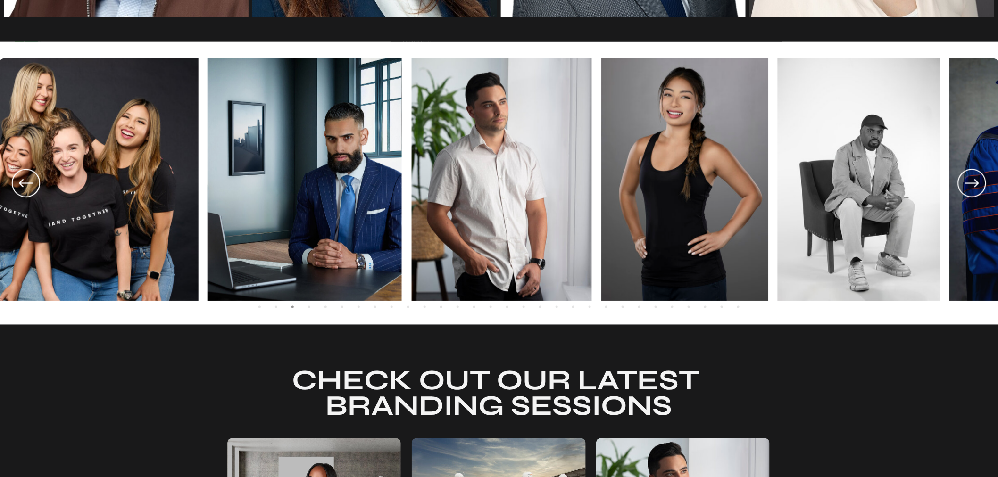
click at [974, 187] on icon at bounding box center [972, 183] width 14 height 8
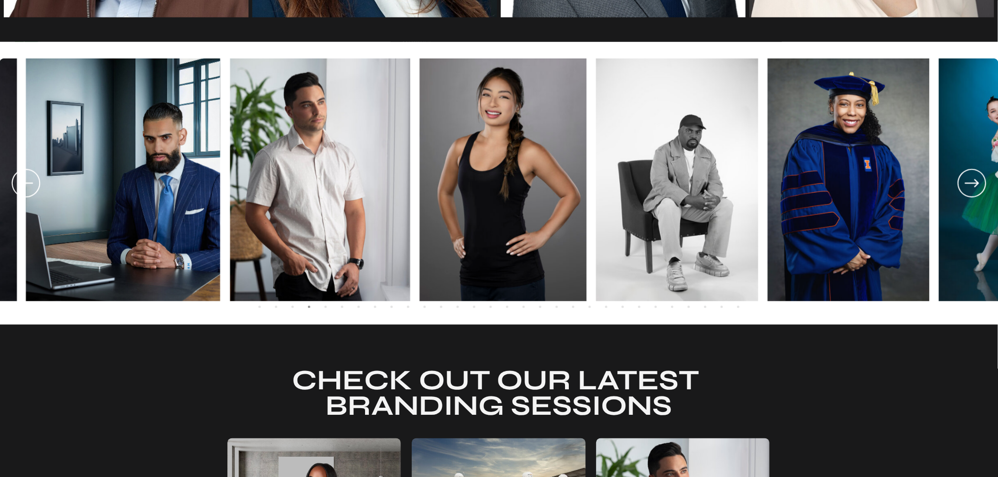
click at [974, 187] on icon at bounding box center [972, 183] width 14 height 8
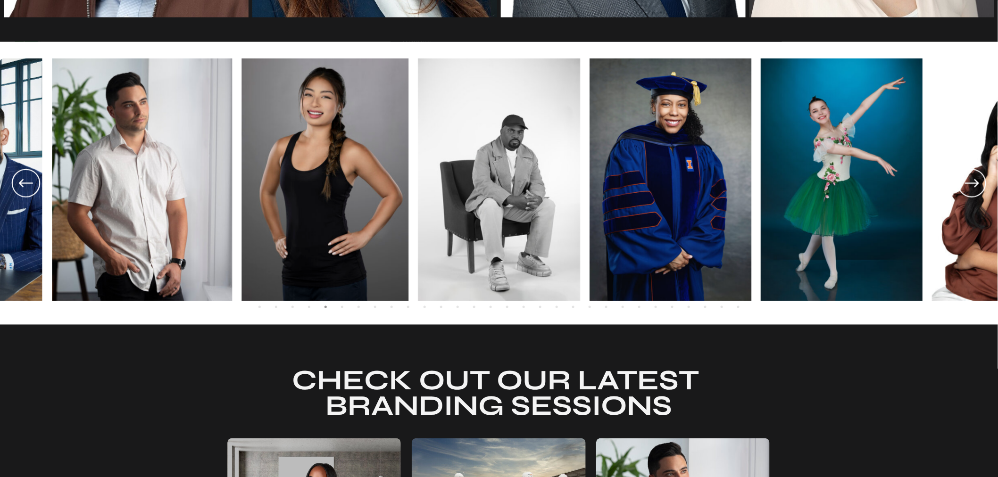
click at [974, 187] on icon at bounding box center [972, 183] width 14 height 8
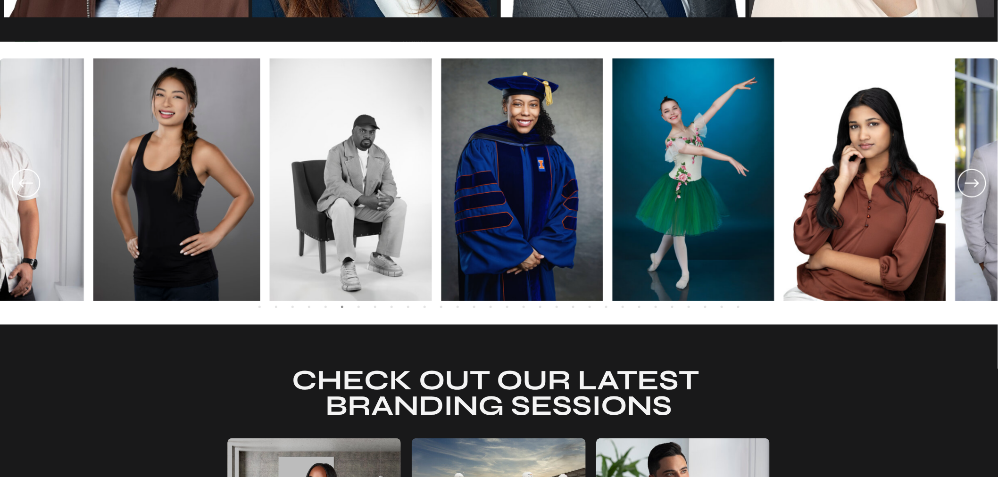
click at [974, 187] on icon at bounding box center [972, 183] width 14 height 8
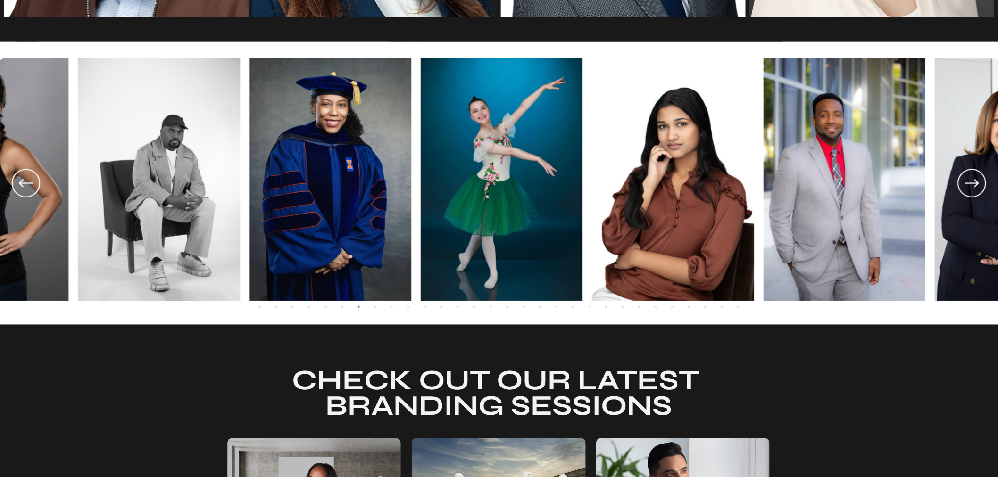
click at [974, 187] on icon at bounding box center [972, 183] width 14 height 8
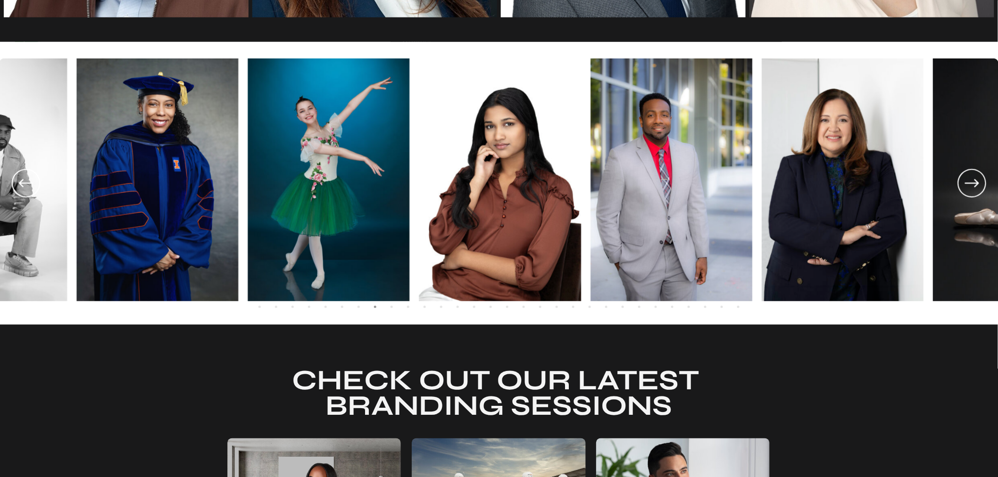
click at [974, 187] on icon at bounding box center [972, 183] width 14 height 8
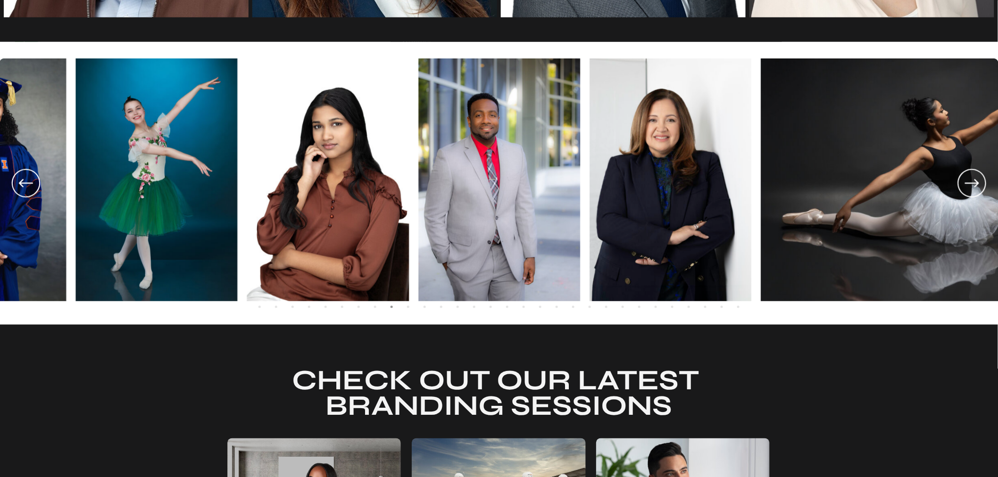
click at [974, 187] on icon at bounding box center [972, 183] width 14 height 8
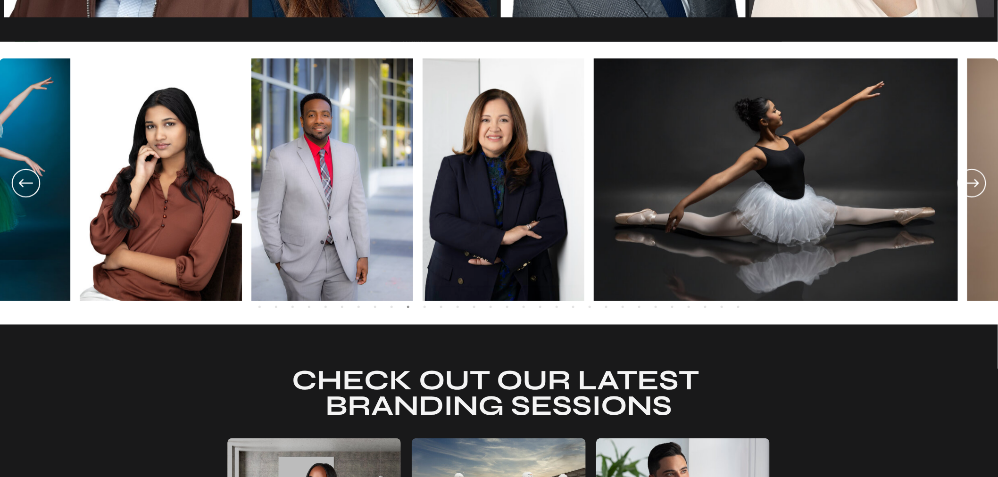
click at [974, 187] on icon at bounding box center [972, 183] width 14 height 8
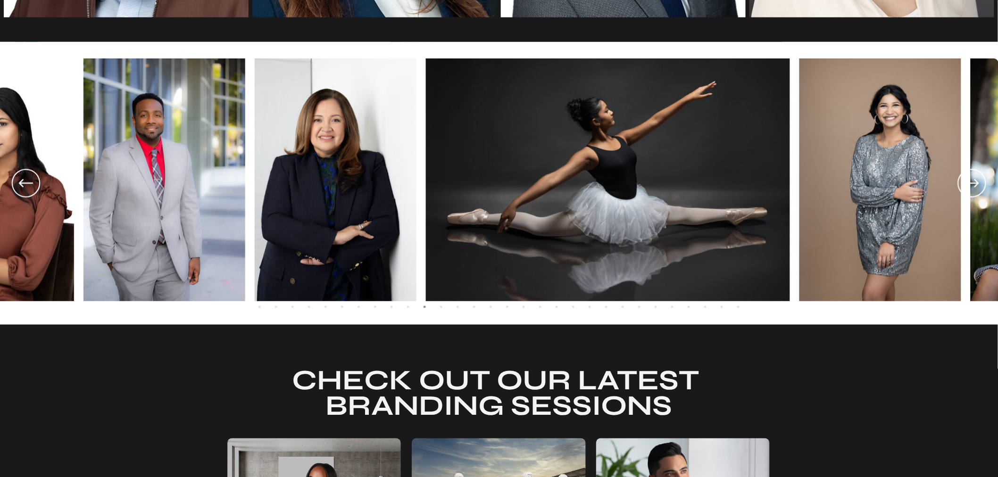
click at [974, 187] on icon at bounding box center [972, 183] width 14 height 8
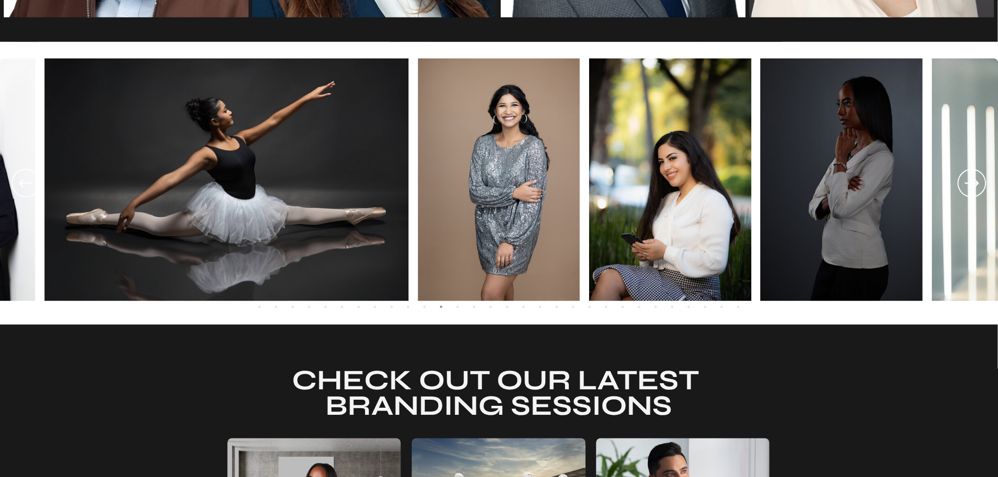
click at [974, 187] on icon at bounding box center [972, 183] width 14 height 8
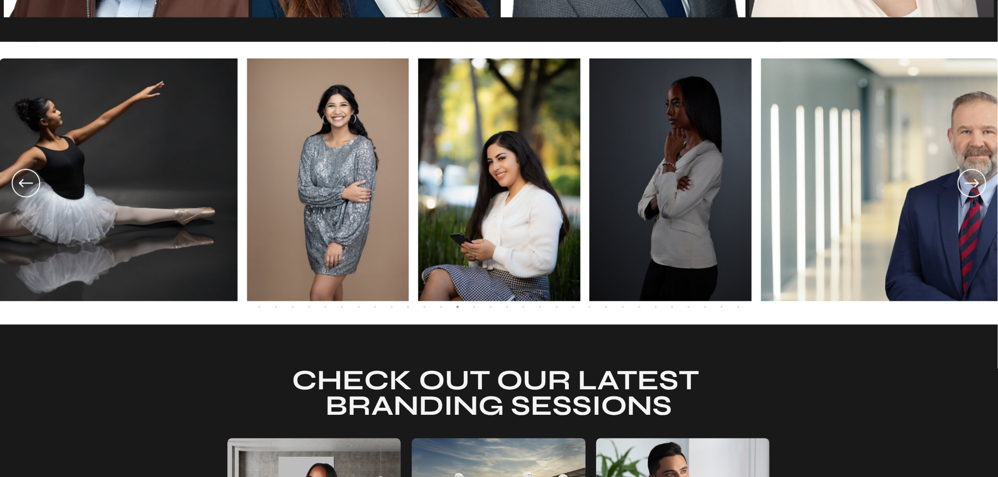
click at [974, 187] on icon at bounding box center [972, 183] width 14 height 8
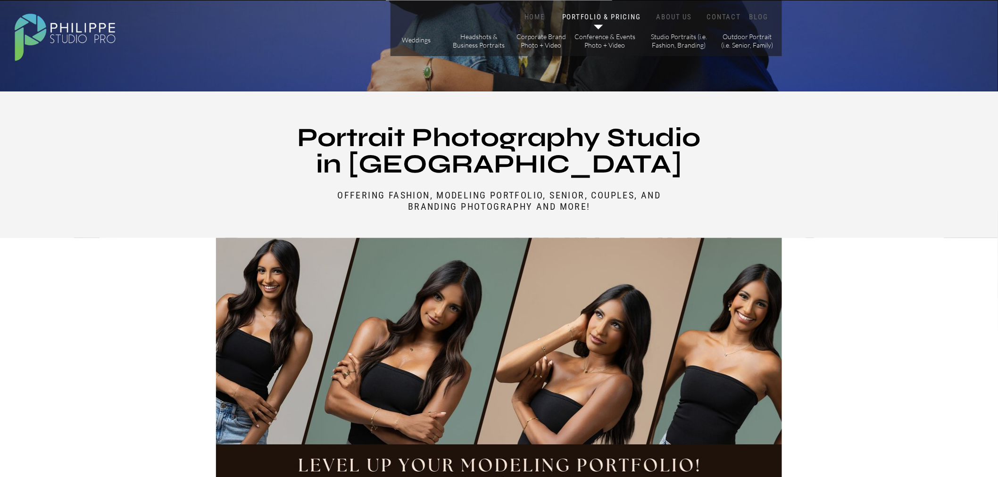
scroll to position [314, 0]
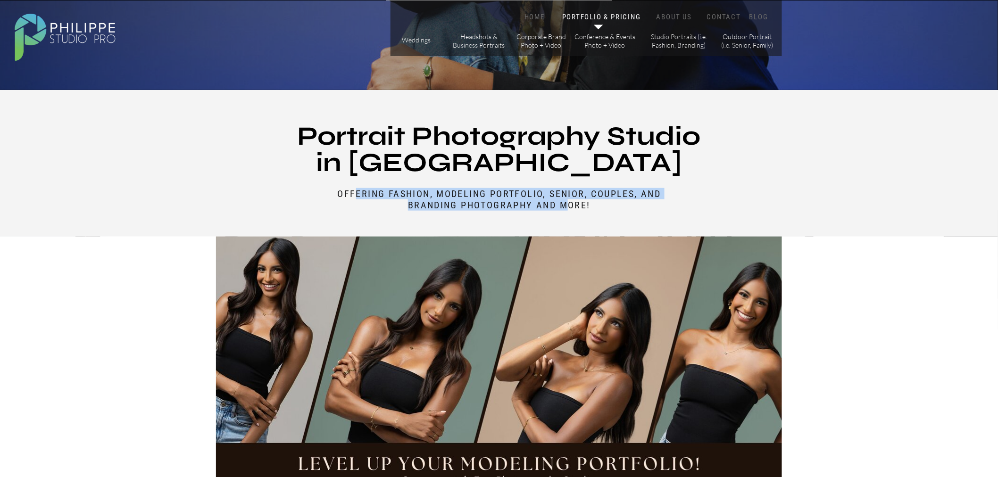
drag, startPoint x: 355, startPoint y: 195, endPoint x: 534, endPoint y: 213, distance: 179.6
click at [561, 199] on p "Offering fashion, Modeling Portfolio, Senior, couples, and branding photography…" at bounding box center [499, 193] width 374 height 11
click at [507, 199] on p "Offering fashion, Modeling Portfolio, Senior, couples, and branding photography…" at bounding box center [499, 193] width 374 height 11
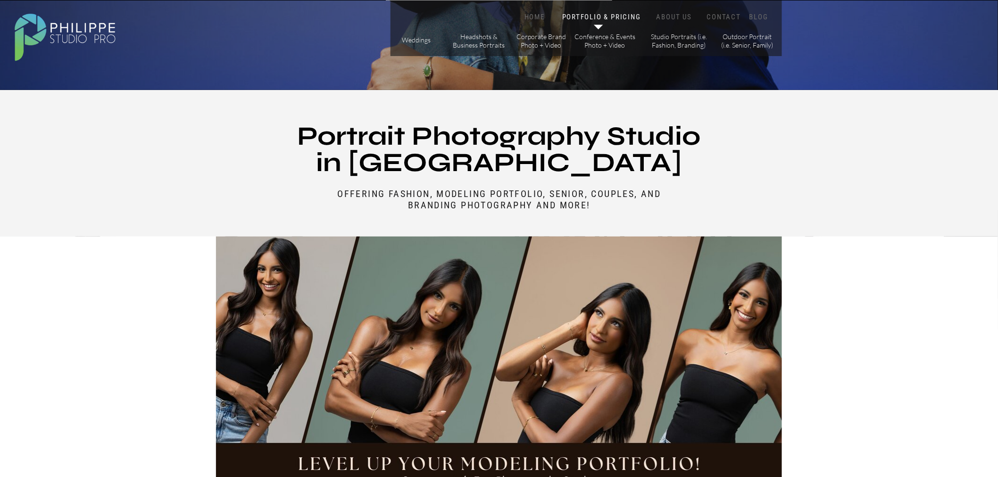
click at [540, 199] on p "Offering fashion, Modeling Portfolio, Senior, couples, and branding photography…" at bounding box center [499, 193] width 374 height 11
click at [538, 199] on p "Offering fashion, Modeling Portfolio, Senior, couples, and branding photography…" at bounding box center [499, 193] width 374 height 11
click at [541, 199] on p "Offering fashion, Modeling Portfolio, Senior, couples, and branding photography…" at bounding box center [499, 193] width 374 height 11
click at [540, 199] on p "Offering fashion, Modeling Portfolio, Senior, couples, and branding photography…" at bounding box center [499, 193] width 374 height 11
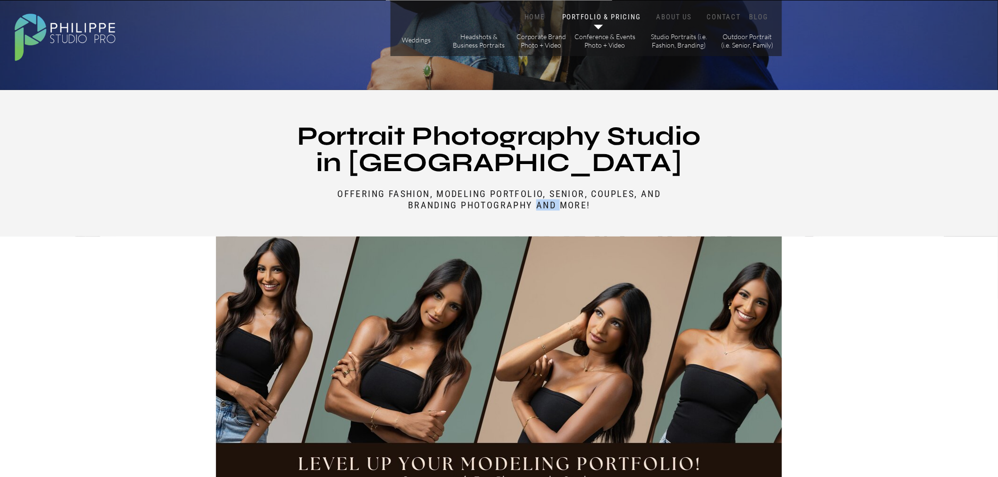
click at [540, 199] on p "Offering fashion, Modeling Portfolio, Senior, couples, and branding photography…" at bounding box center [499, 193] width 374 height 11
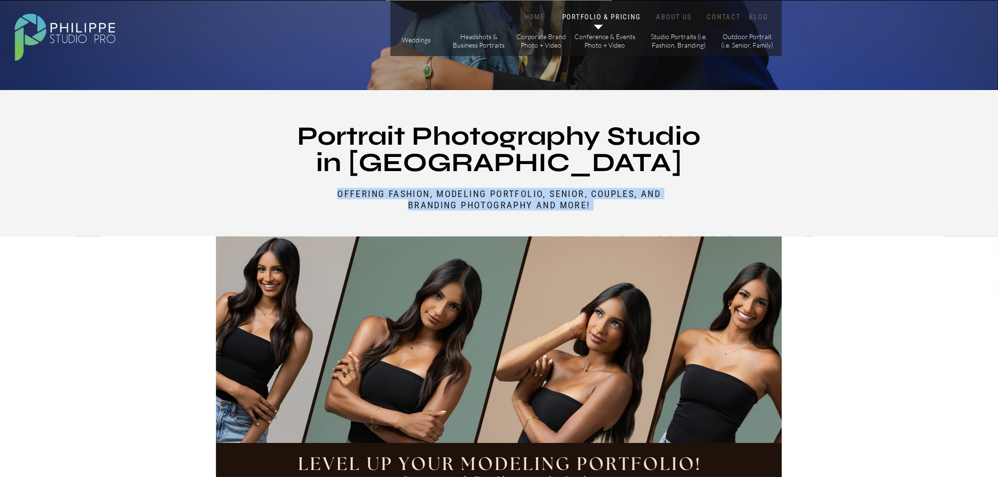
click at [540, 199] on p "Offering fashion, Modeling Portfolio, Senior, couples, and branding photography…" at bounding box center [499, 193] width 374 height 11
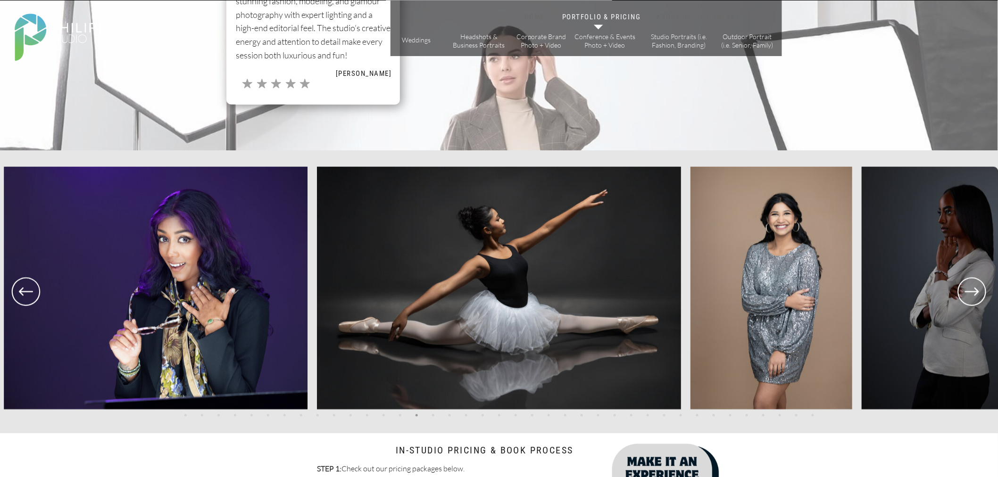
scroll to position [1938, 0]
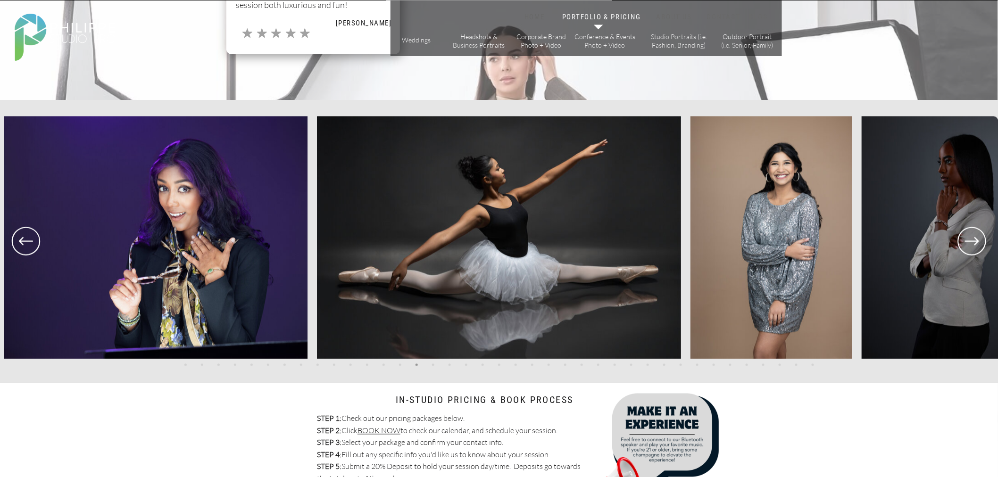
click at [973, 239] on icon at bounding box center [972, 241] width 34 height 35
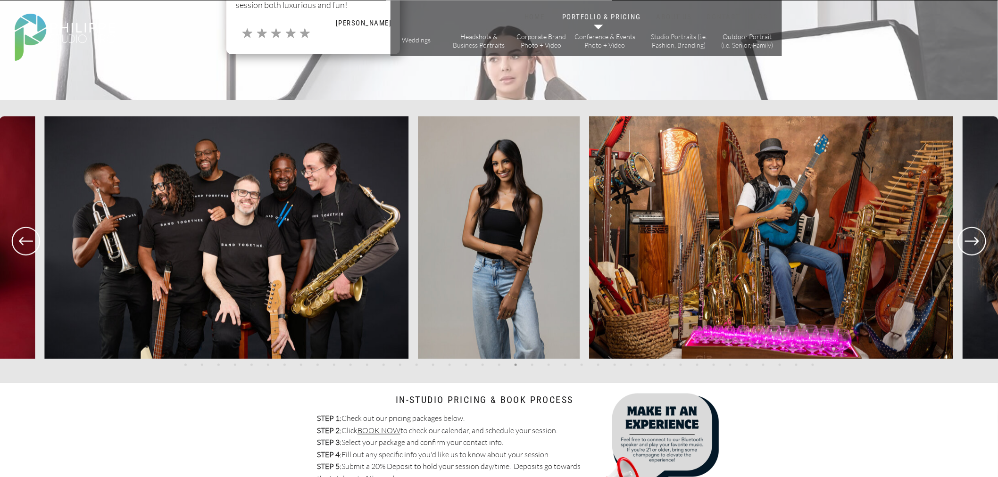
click at [22, 241] on icon at bounding box center [26, 241] width 14 height 8
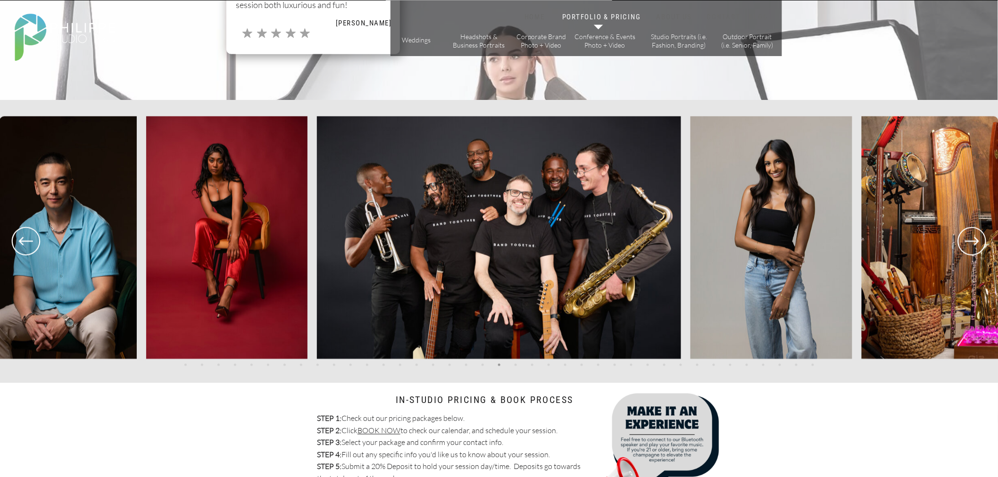
click at [981, 241] on icon at bounding box center [972, 241] width 34 height 35
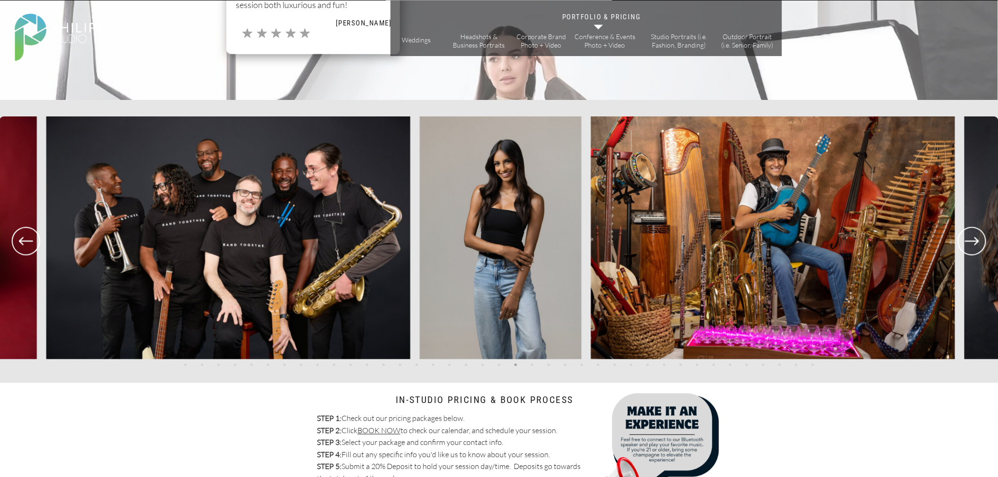
click at [981, 243] on icon at bounding box center [972, 241] width 34 height 35
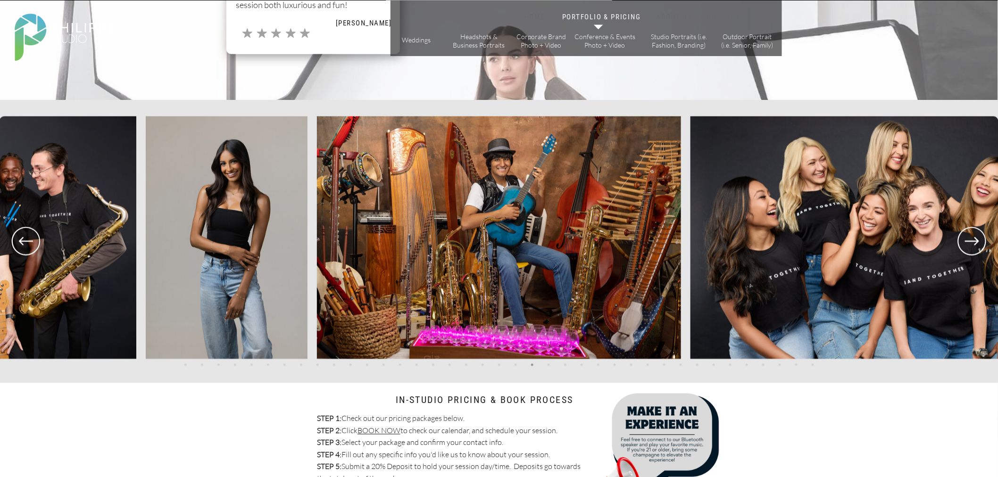
click at [968, 239] on icon at bounding box center [972, 241] width 34 height 35
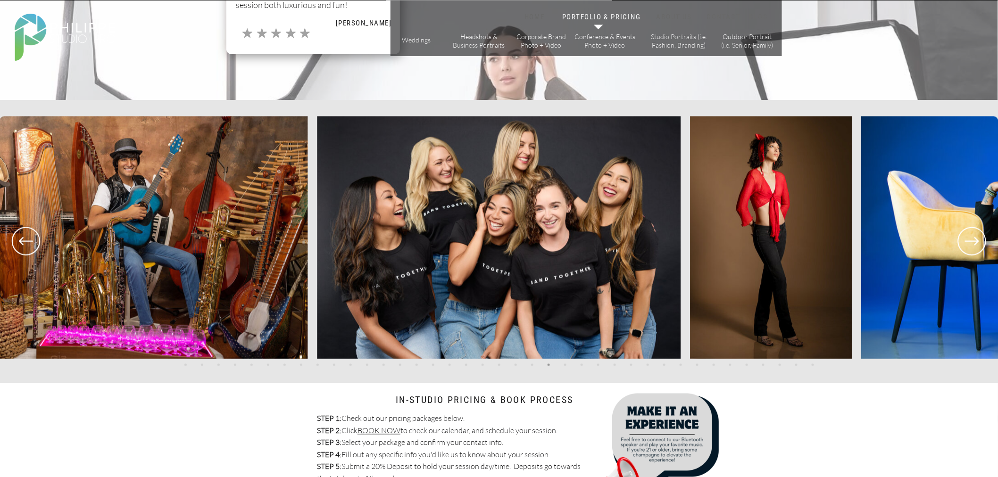
click at [968, 239] on icon at bounding box center [972, 241] width 34 height 35
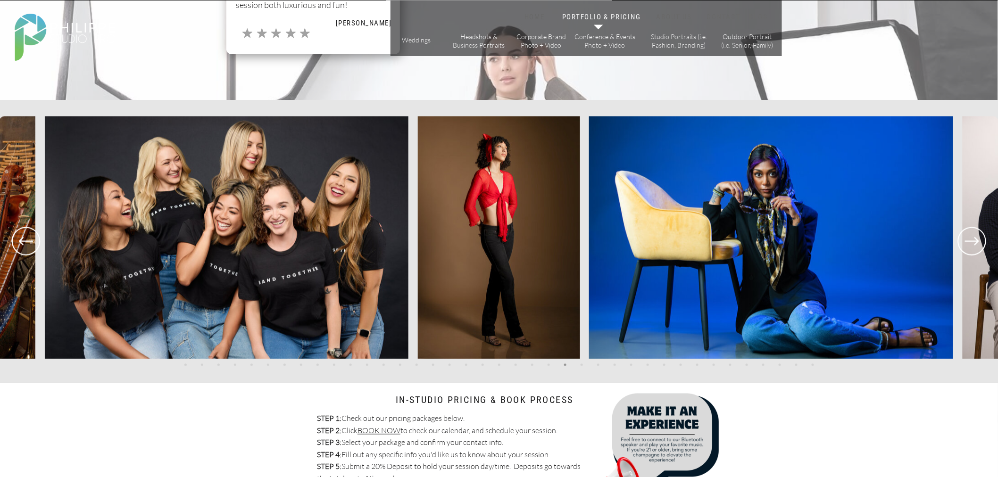
click at [965, 240] on icon at bounding box center [972, 241] width 34 height 35
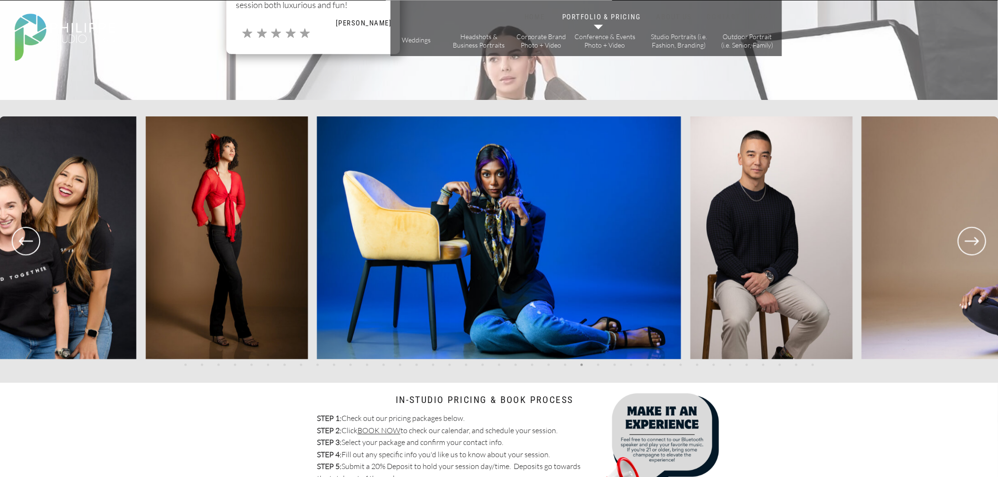
click at [969, 248] on icon at bounding box center [972, 241] width 34 height 35
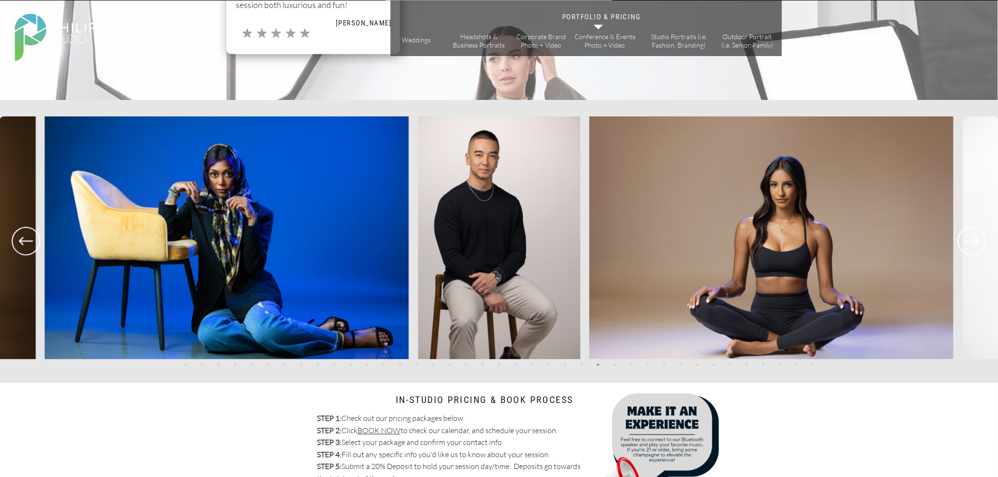
click at [969, 248] on icon at bounding box center [972, 241] width 34 height 35
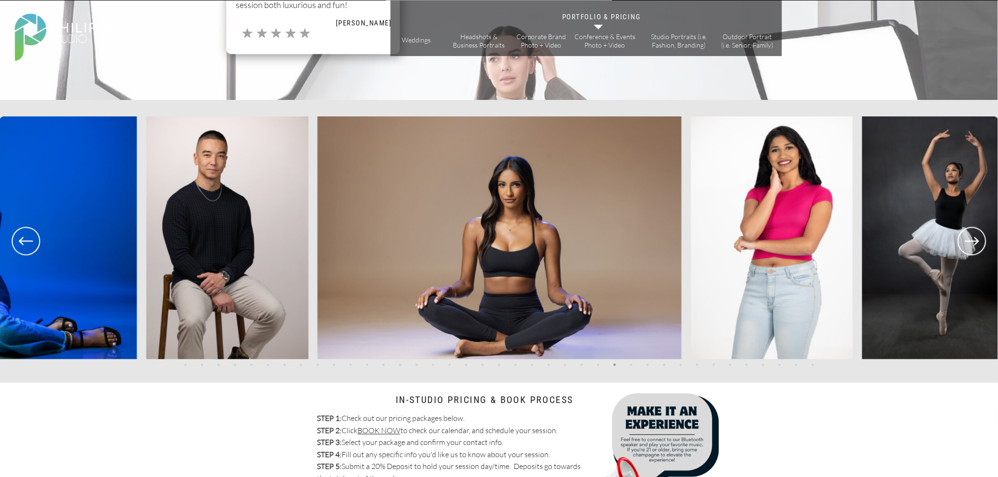
click at [969, 248] on icon at bounding box center [972, 241] width 34 height 35
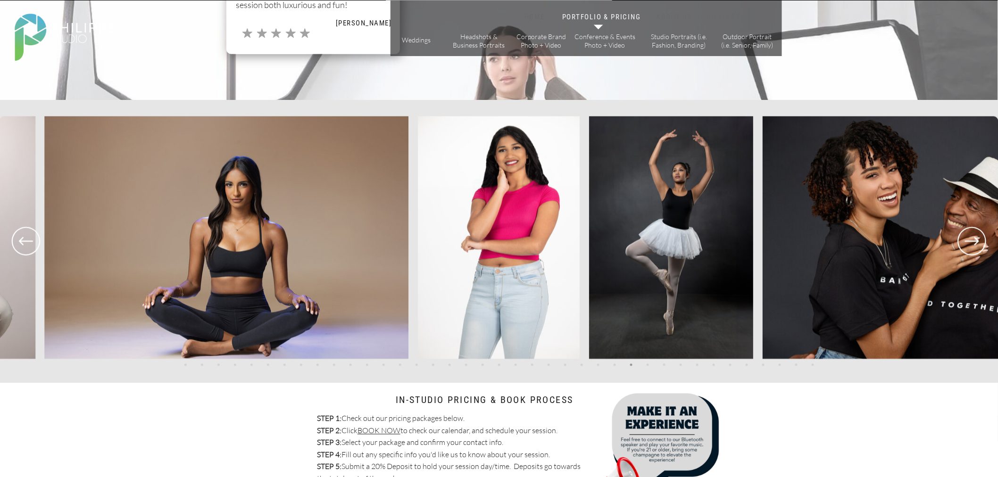
click at [685, 229] on img at bounding box center [671, 237] width 164 height 243
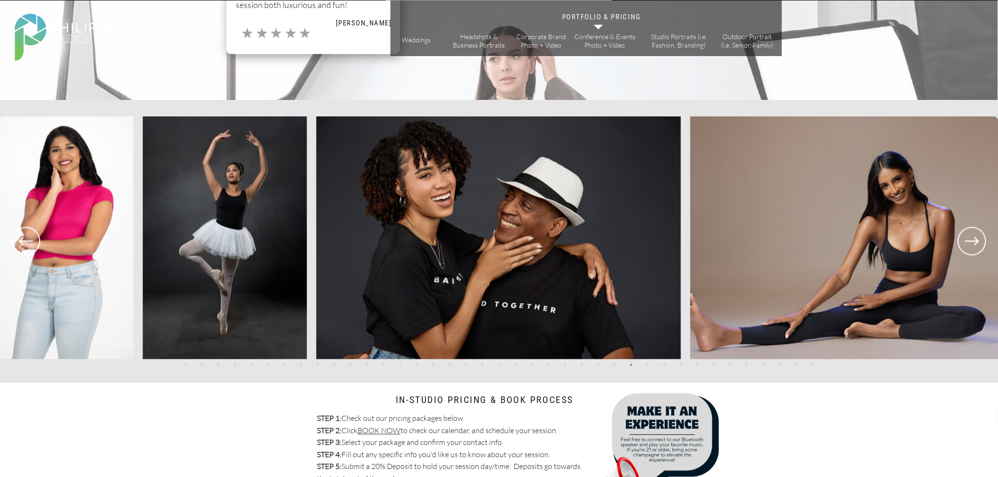
click at [244, 261] on img at bounding box center [225, 237] width 164 height 243
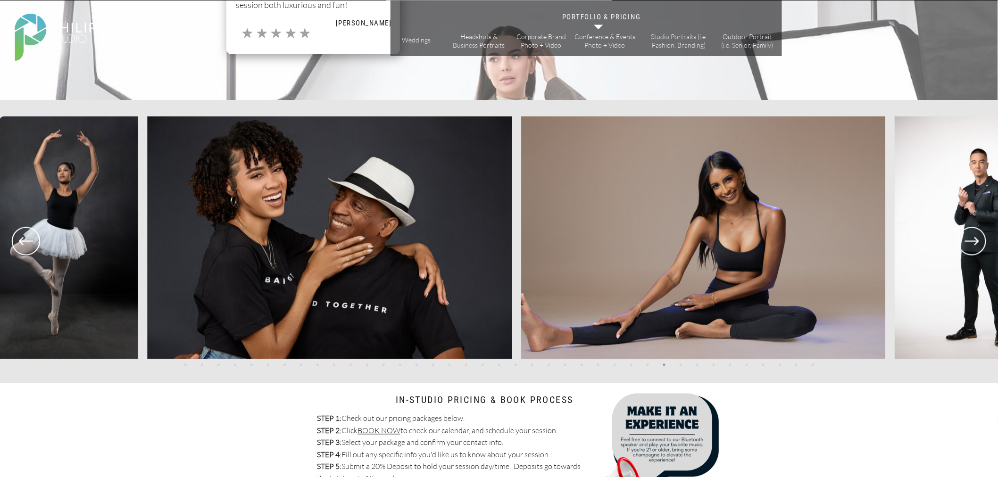
click at [193, 263] on img at bounding box center [330, 237] width 364 height 243
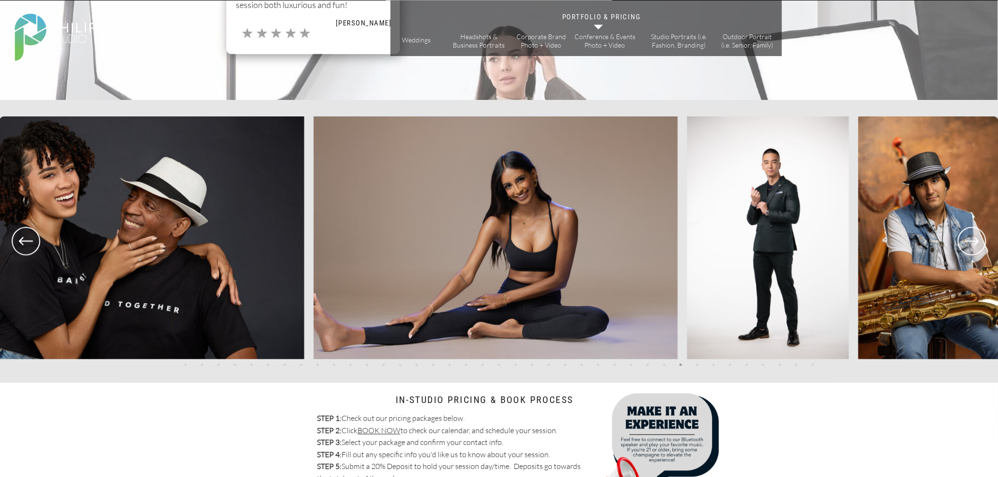
click at [416, 263] on img at bounding box center [495, 237] width 364 height 243
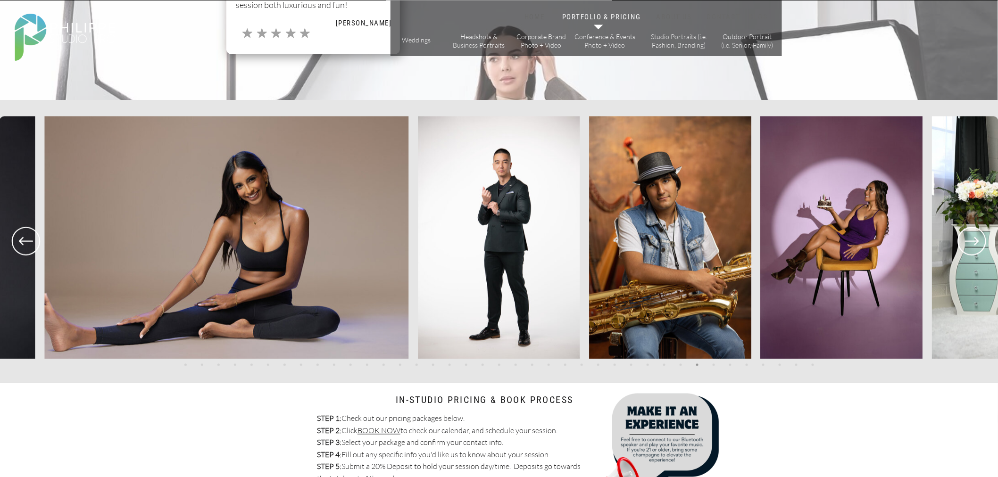
click at [421, 223] on div at bounding box center [499, 237] width 998 height 243
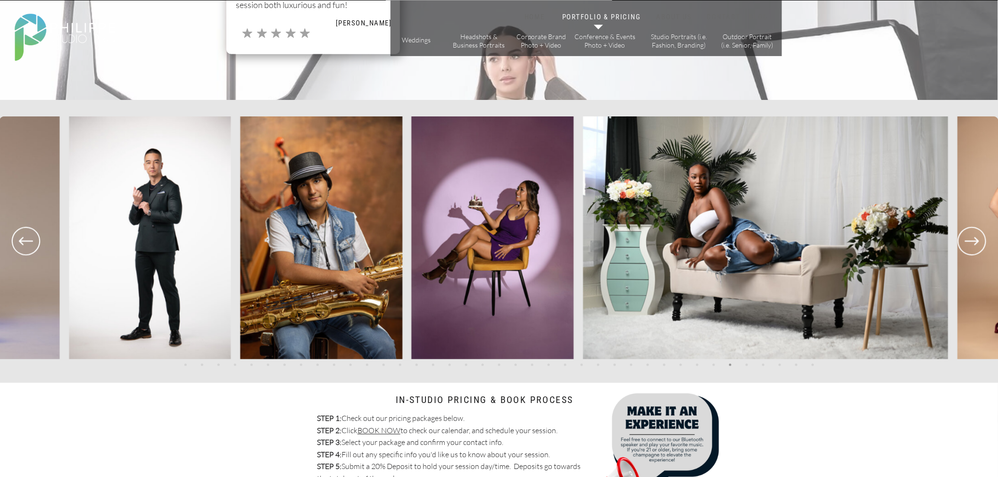
click at [583, 224] on img at bounding box center [765, 237] width 365 height 243
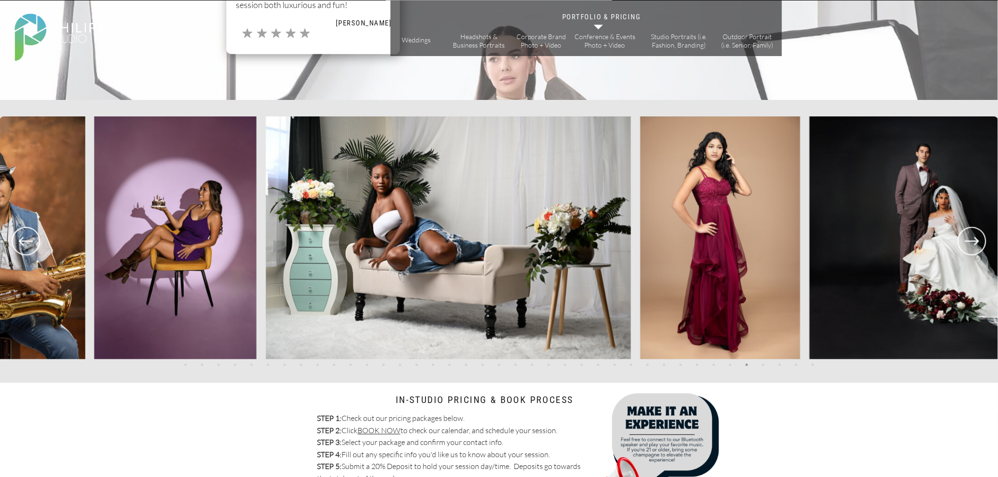
click at [357, 252] on img at bounding box center [448, 237] width 365 height 243
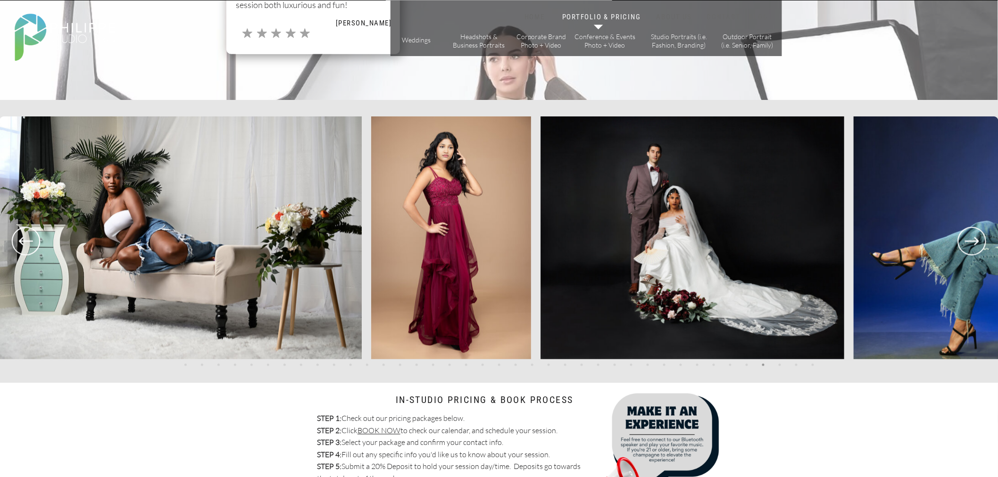
click at [371, 263] on img at bounding box center [451, 237] width 160 height 243
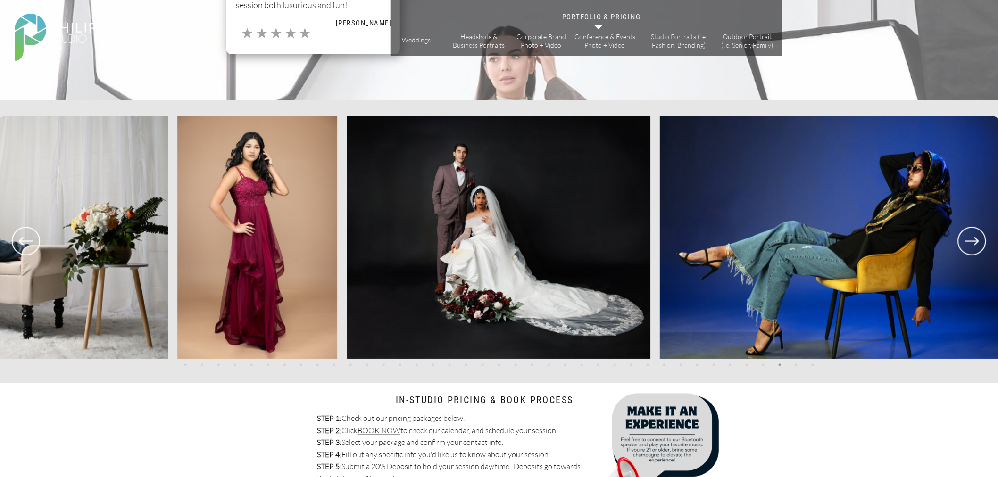
click at [346, 245] on img at bounding box center [498, 237] width 304 height 243
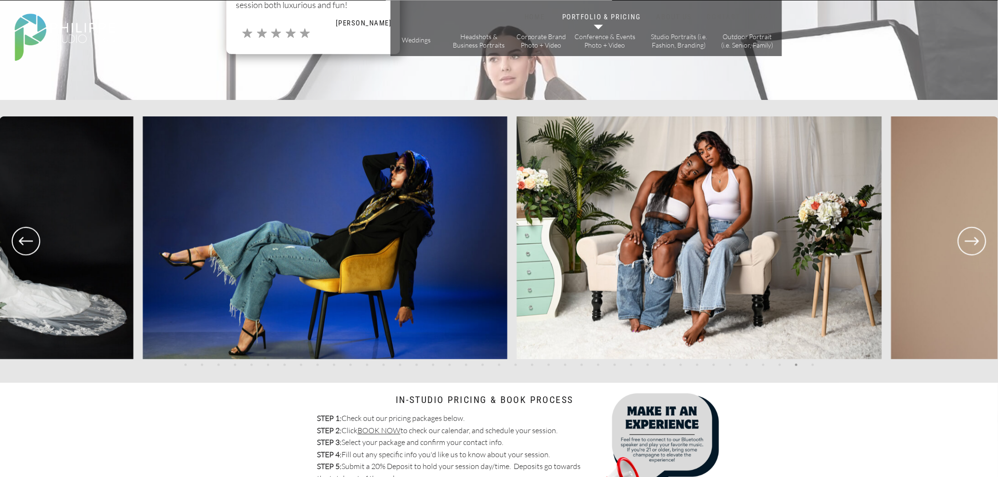
click at [229, 227] on img at bounding box center [325, 237] width 364 height 243
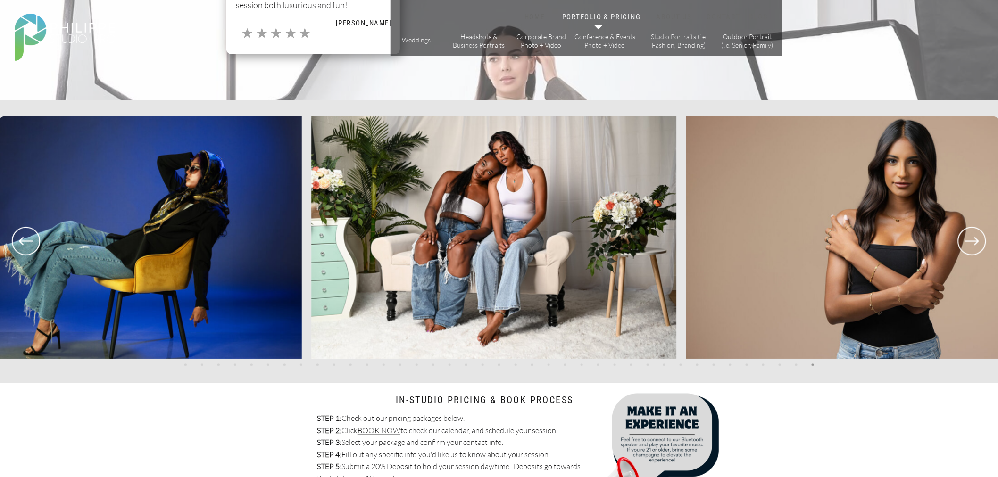
click at [411, 236] on img at bounding box center [493, 237] width 365 height 243
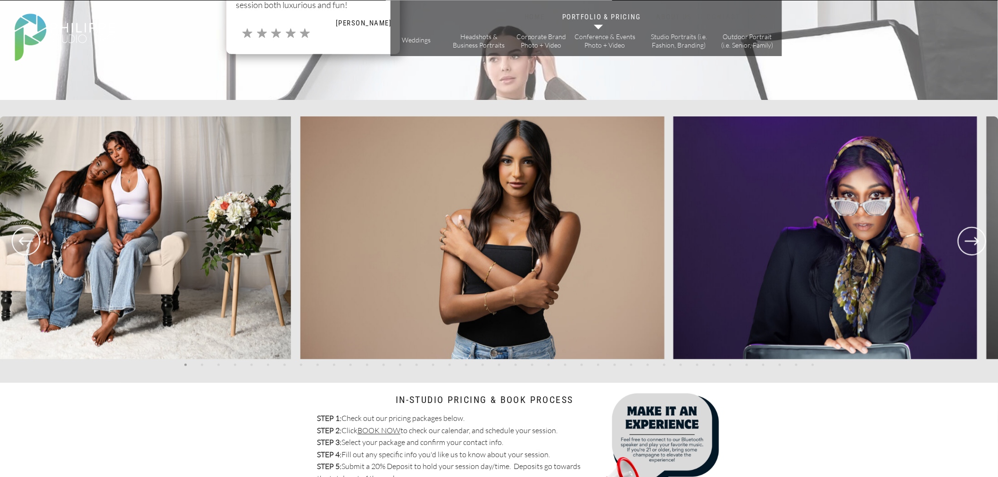
click at [525, 241] on img at bounding box center [482, 237] width 364 height 243
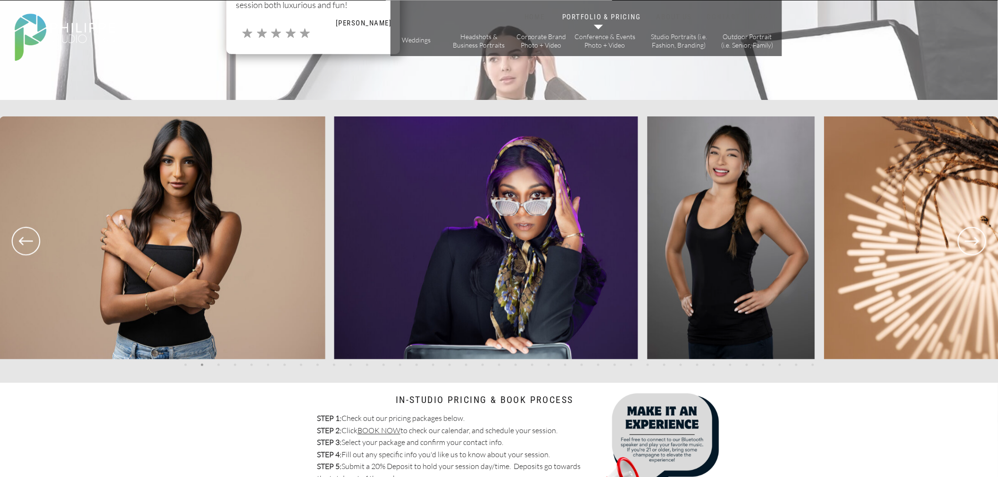
click at [515, 233] on img at bounding box center [486, 237] width 304 height 243
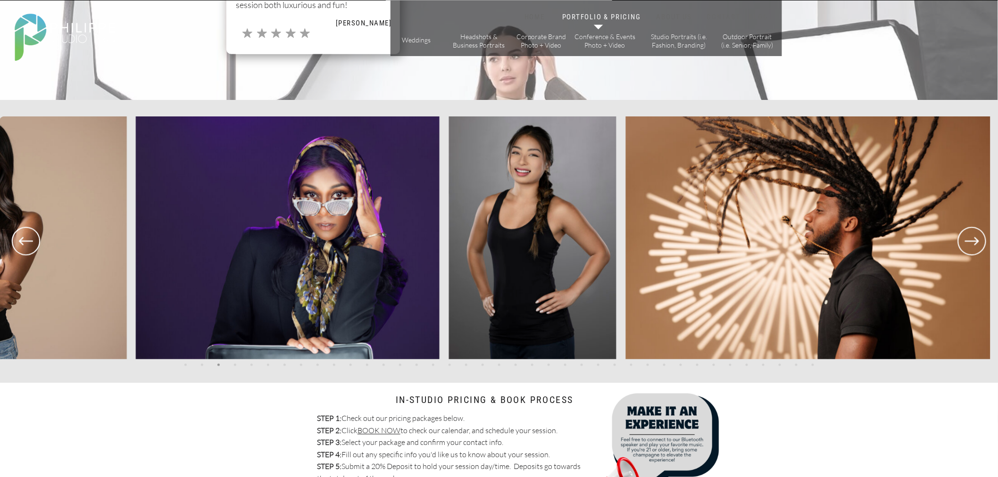
click at [454, 228] on img at bounding box center [532, 237] width 167 height 243
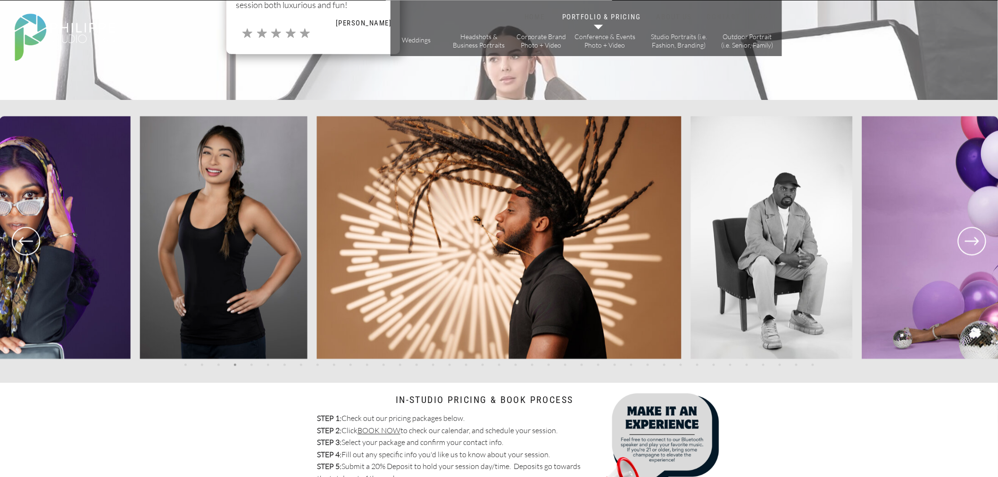
click at [399, 239] on img at bounding box center [498, 237] width 364 height 243
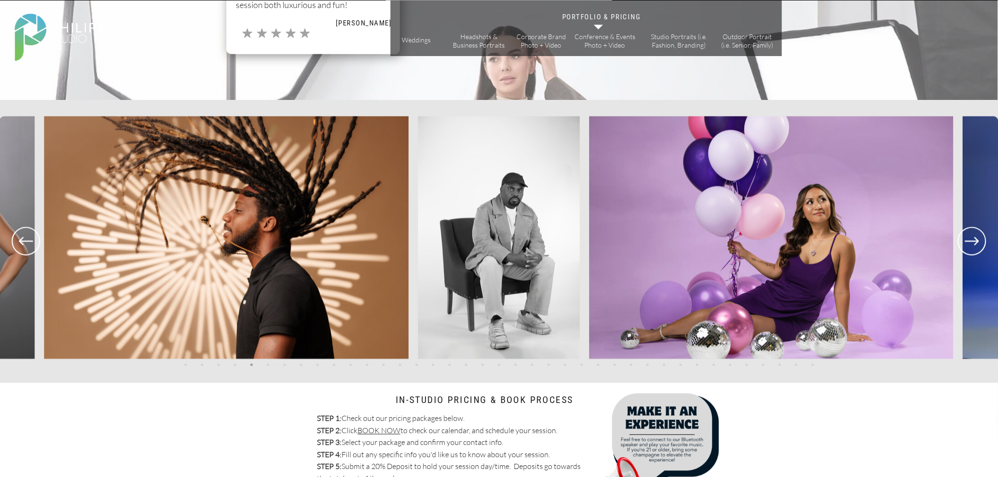
click at [418, 230] on img at bounding box center [499, 237] width 162 height 243
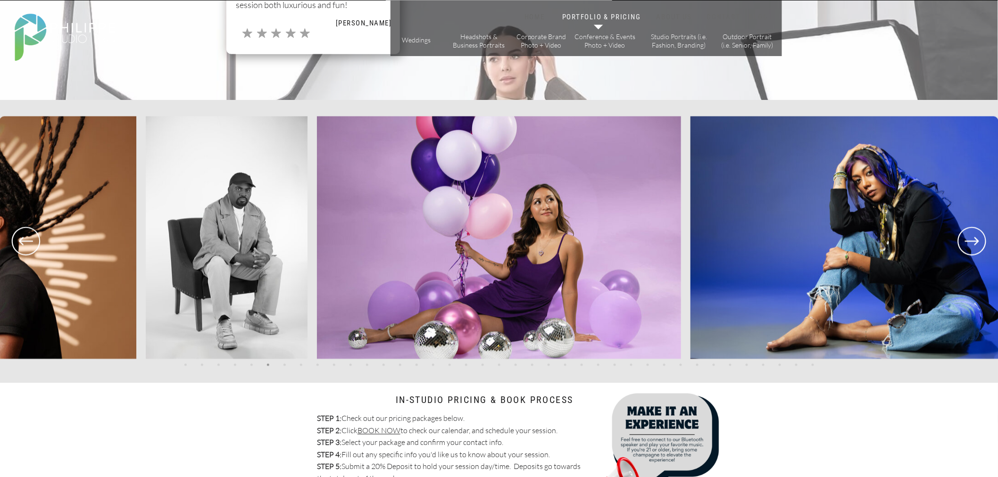
click at [384, 240] on img at bounding box center [499, 237] width 364 height 243
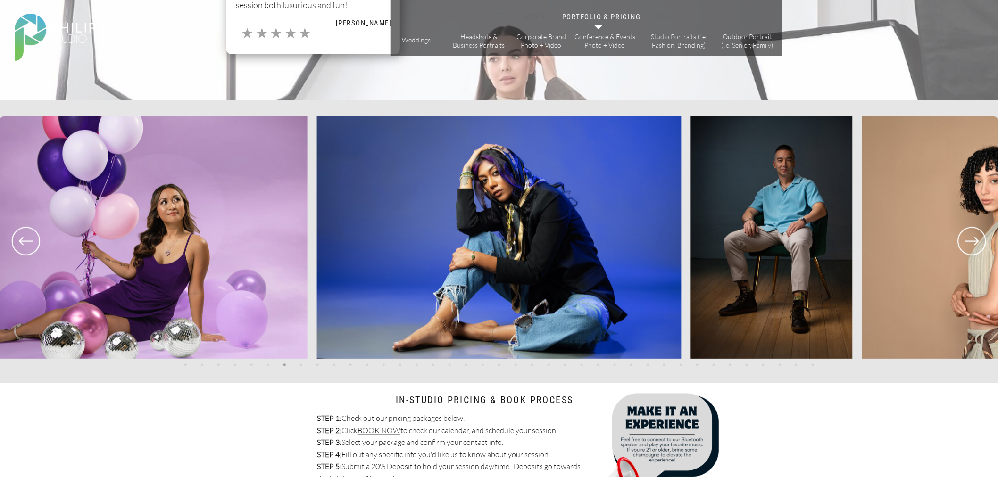
click at [690, 260] on img at bounding box center [771, 237] width 162 height 243
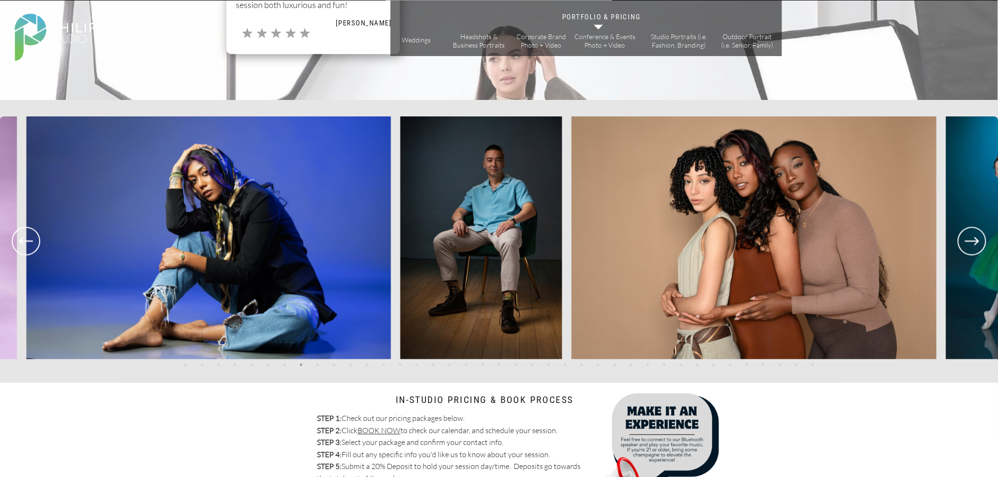
click at [571, 214] on img at bounding box center [753, 237] width 365 height 243
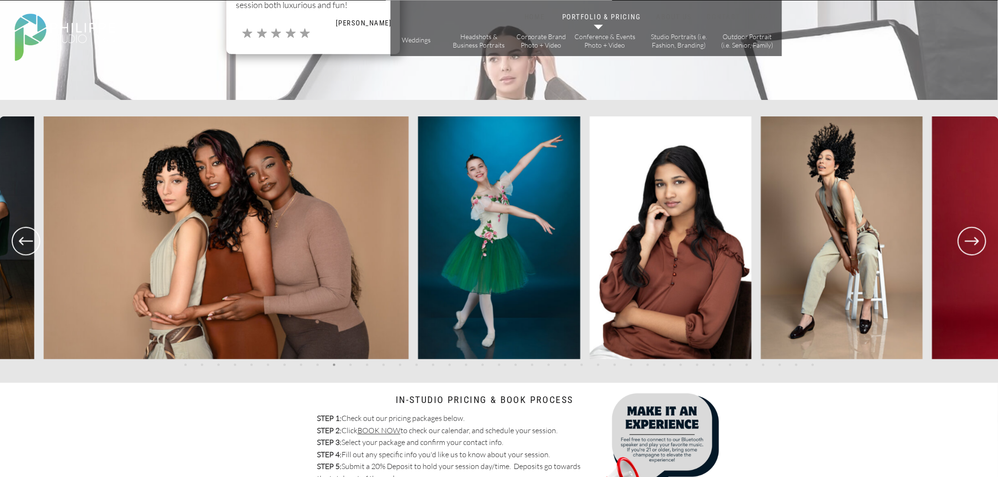
click at [418, 223] on img at bounding box center [499, 237] width 162 height 243
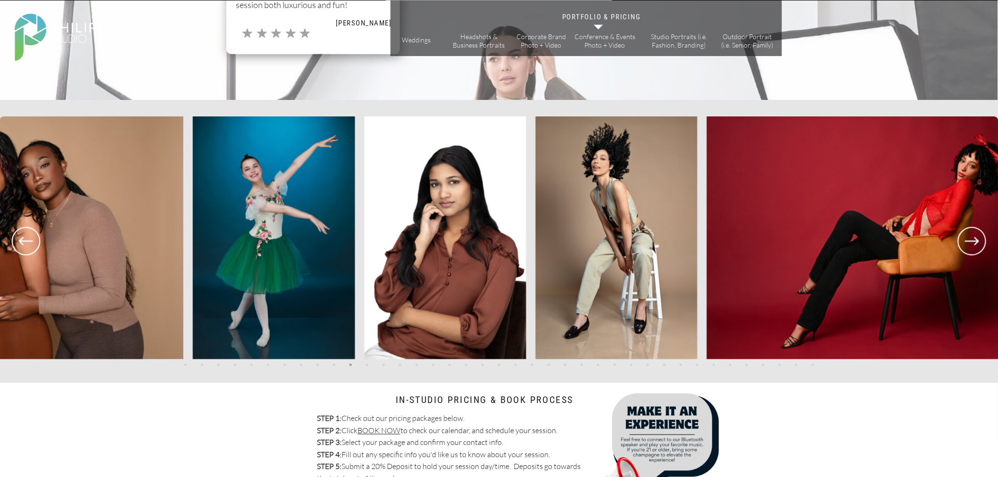
click at [364, 228] on img at bounding box center [445, 237] width 162 height 243
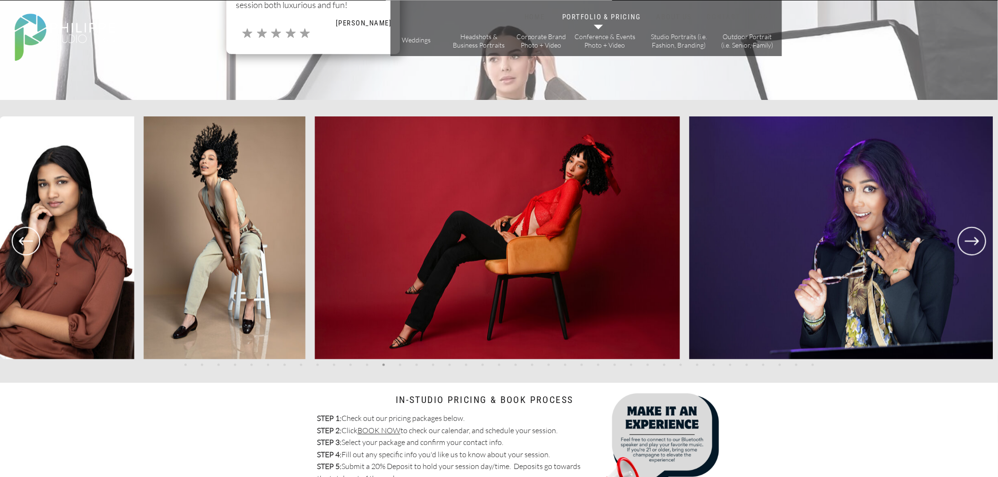
click at [314, 239] on img at bounding box center [496, 237] width 365 height 243
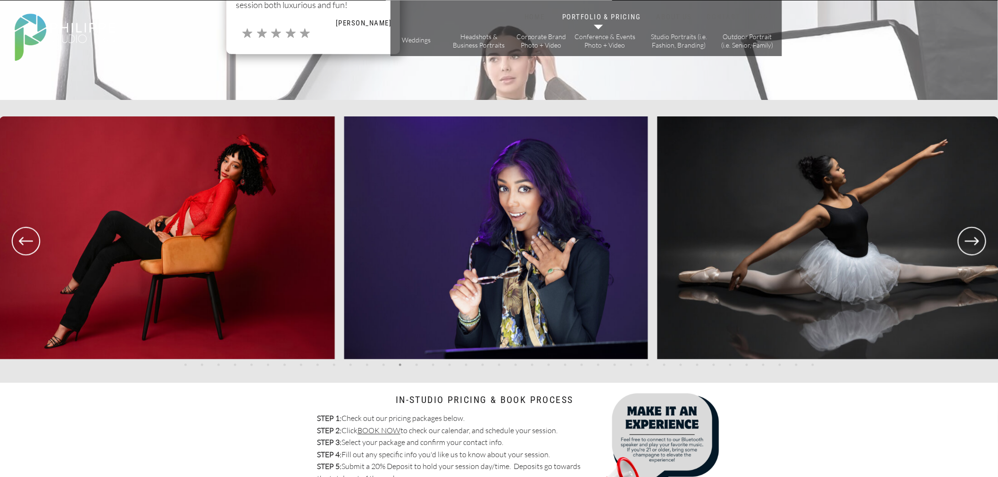
click at [388, 263] on img at bounding box center [496, 237] width 304 height 243
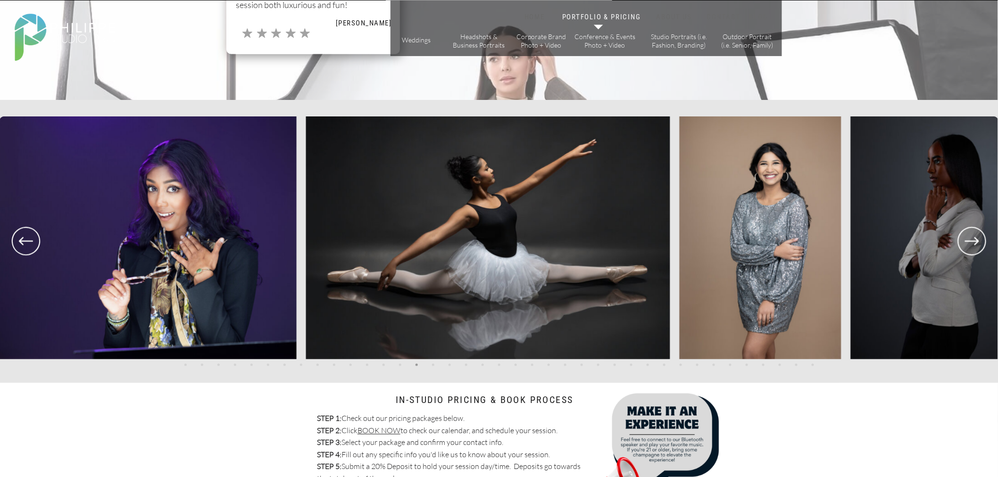
click at [413, 237] on img at bounding box center [488, 237] width 364 height 243
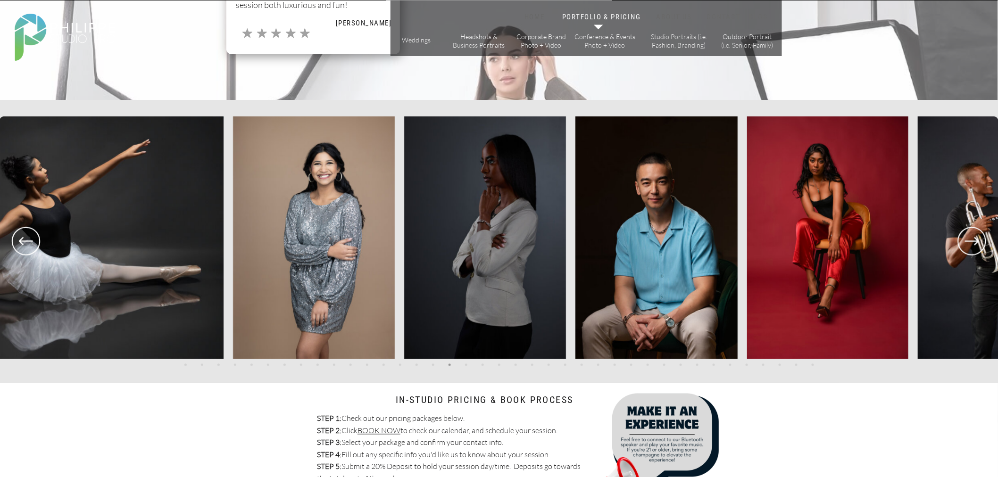
click at [203, 265] on div at bounding box center [499, 237] width 998 height 243
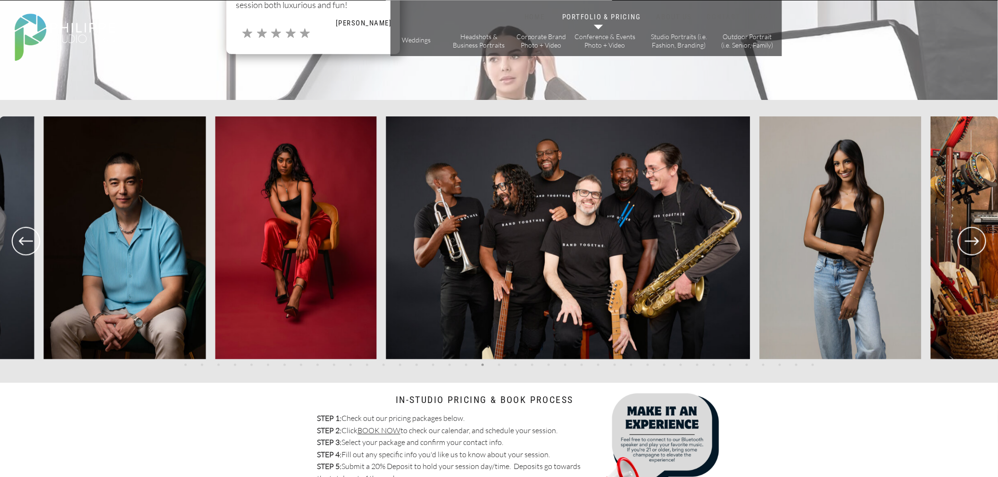
click at [145, 259] on img at bounding box center [125, 237] width 162 height 243
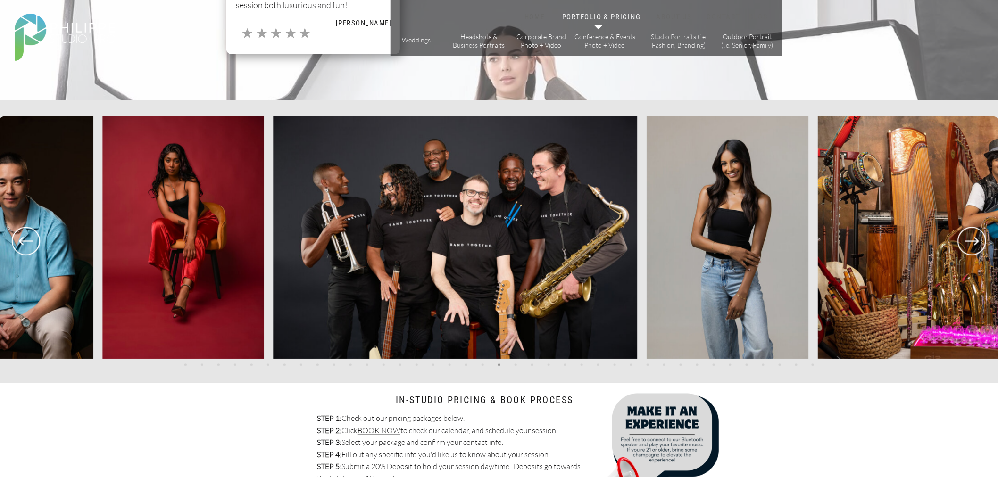
click at [181, 256] on img at bounding box center [183, 237] width 162 height 243
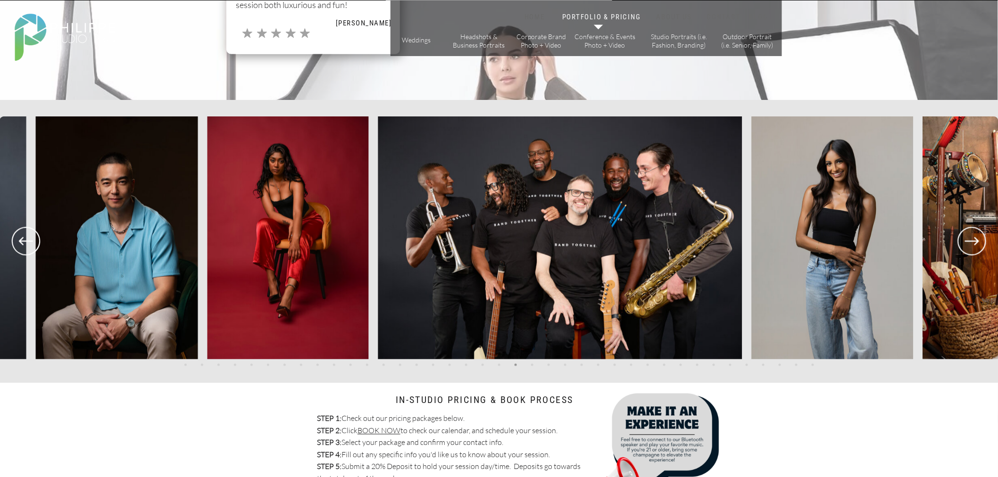
click at [547, 246] on img at bounding box center [560, 237] width 364 height 243
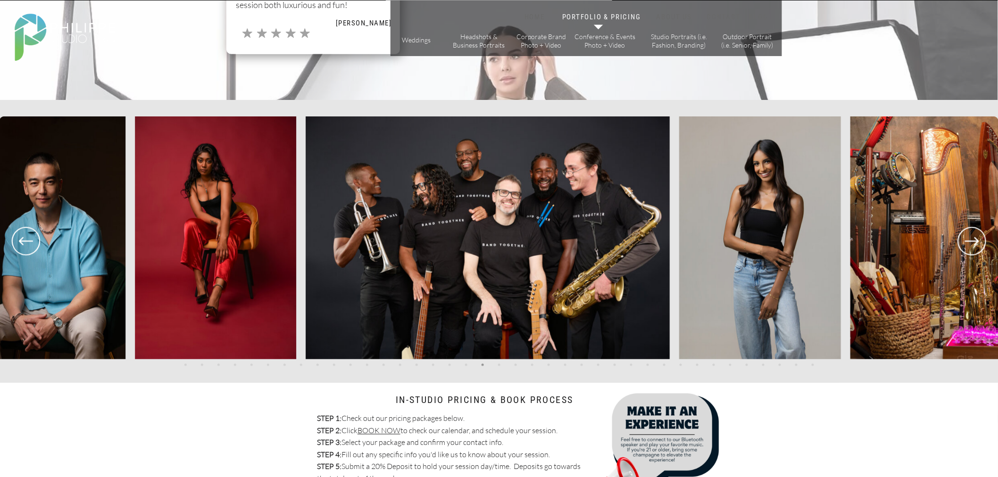
click at [7, 251] on img at bounding box center [45, 237] width 162 height 243
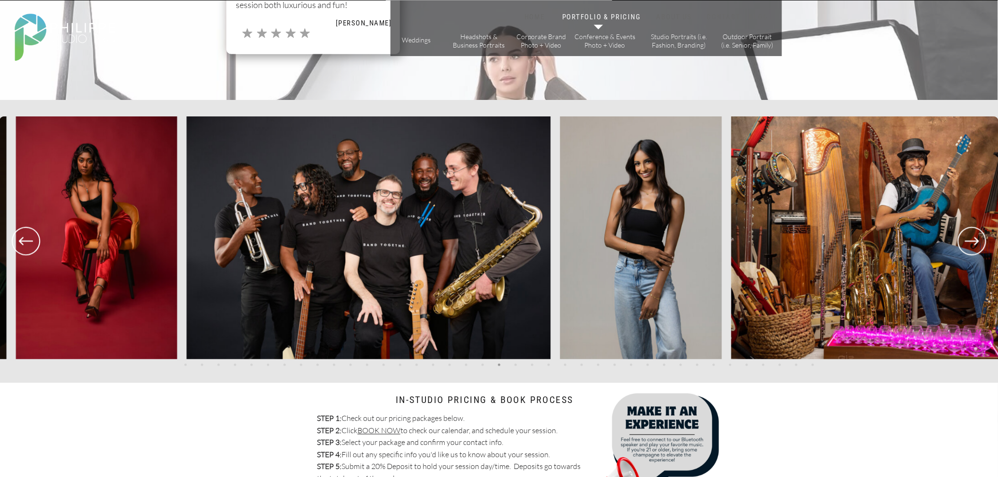
click at [187, 240] on img at bounding box center [369, 237] width 364 height 243
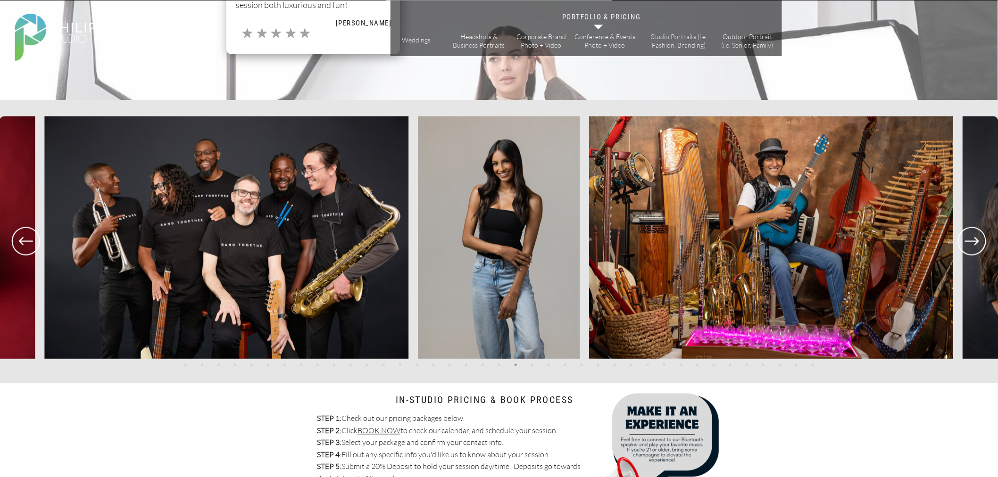
click at [418, 255] on img at bounding box center [499, 237] width 162 height 243
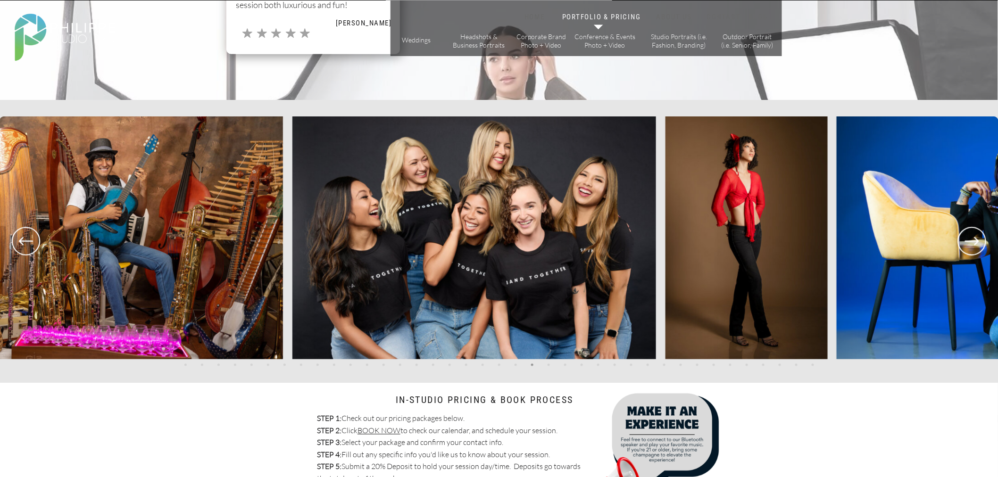
click at [161, 258] on img at bounding box center [101, 237] width 364 height 243
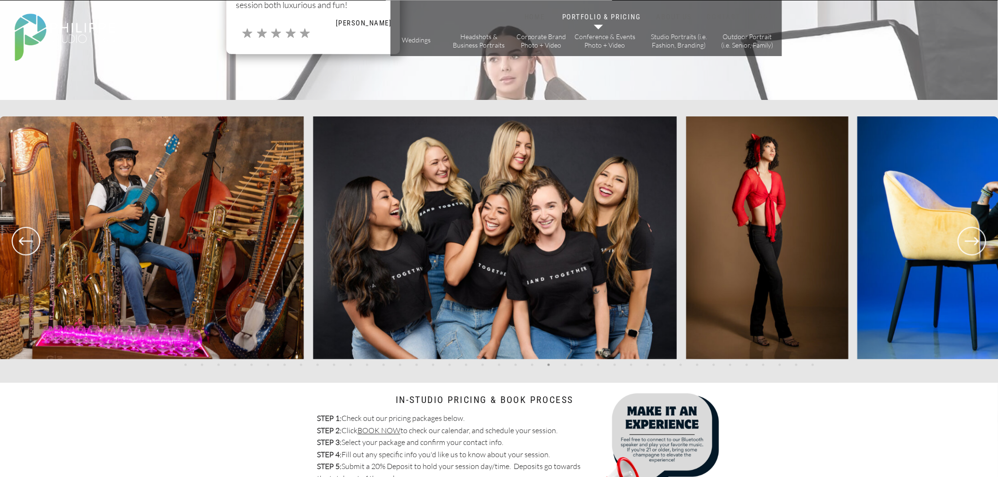
click at [686, 251] on img at bounding box center [767, 237] width 162 height 243
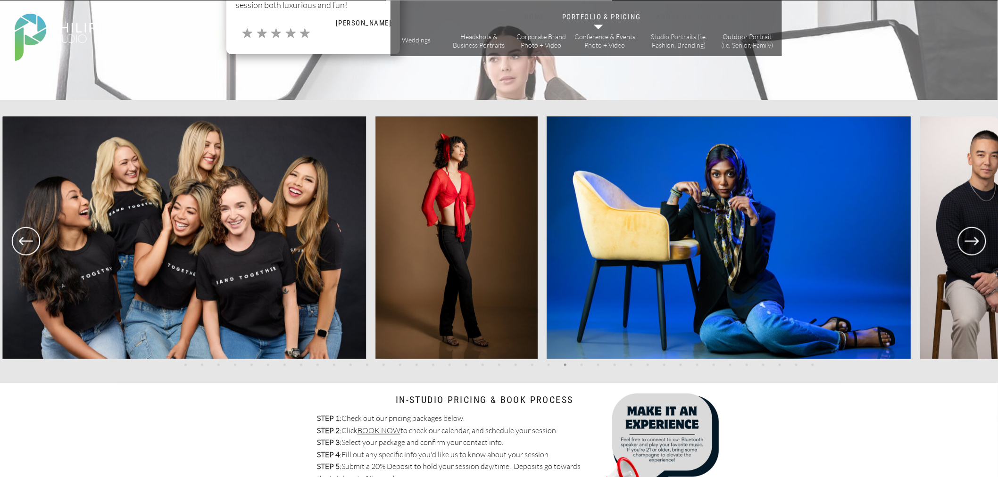
click at [547, 255] on img at bounding box center [729, 237] width 364 height 243
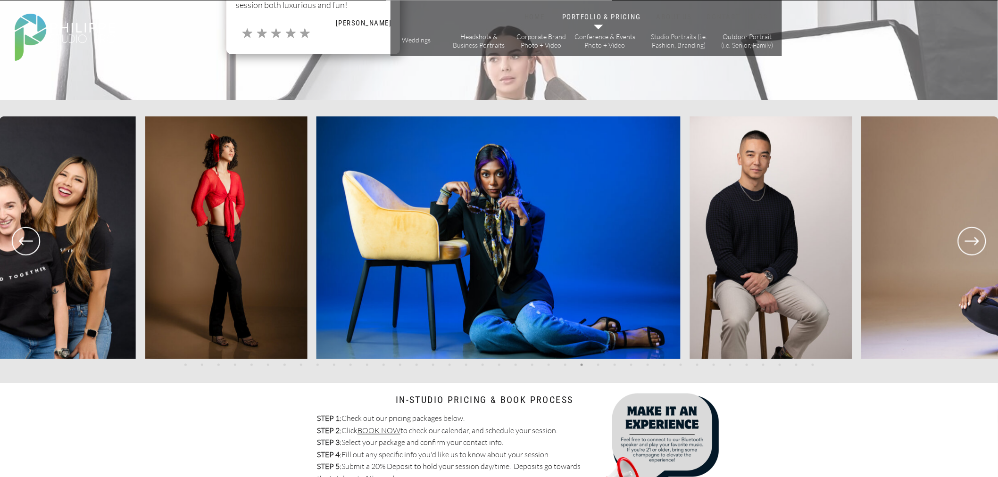
click at [397, 250] on img at bounding box center [498, 237] width 364 height 243
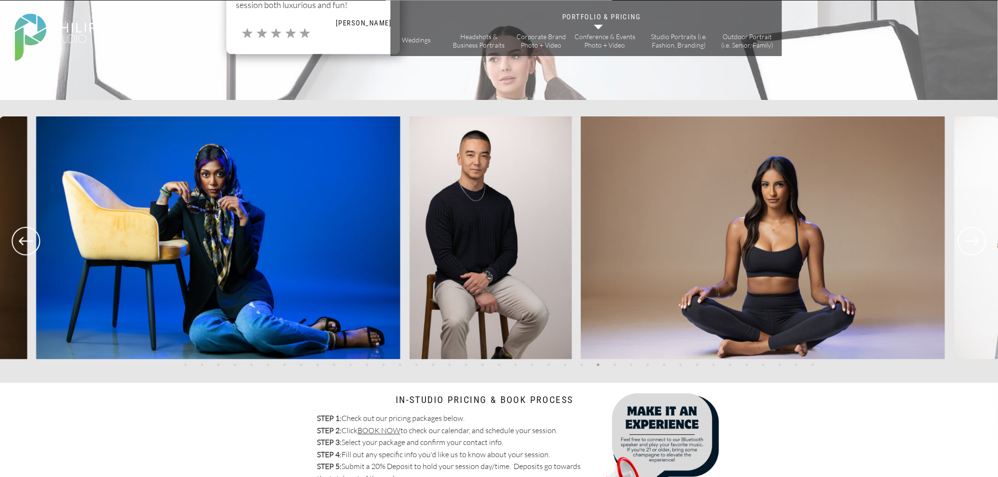
click at [435, 250] on img at bounding box center [491, 237] width 162 height 243
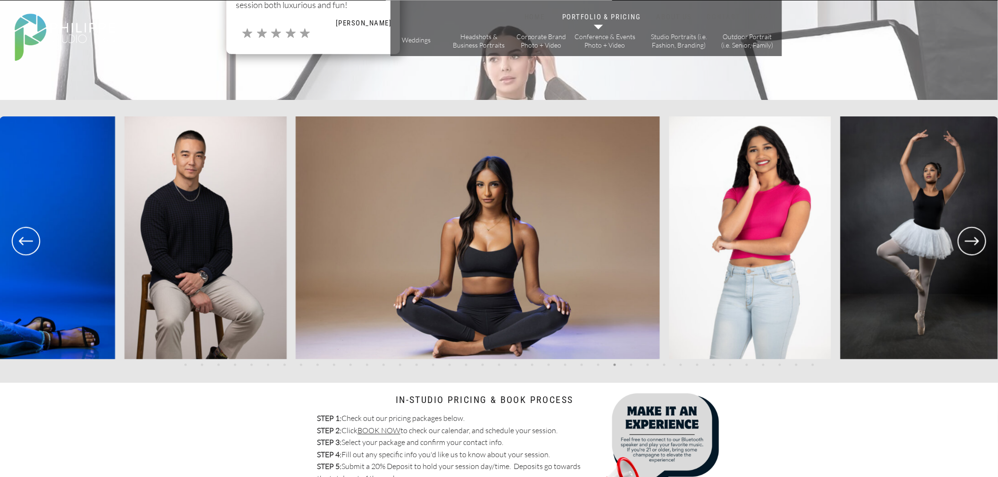
click at [415, 238] on img at bounding box center [478, 237] width 364 height 243
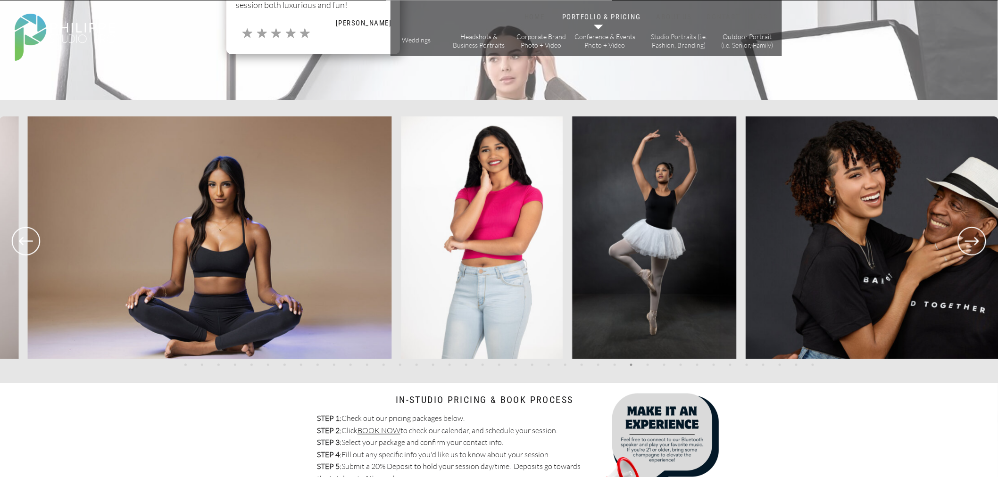
click at [401, 251] on img at bounding box center [482, 237] width 162 height 243
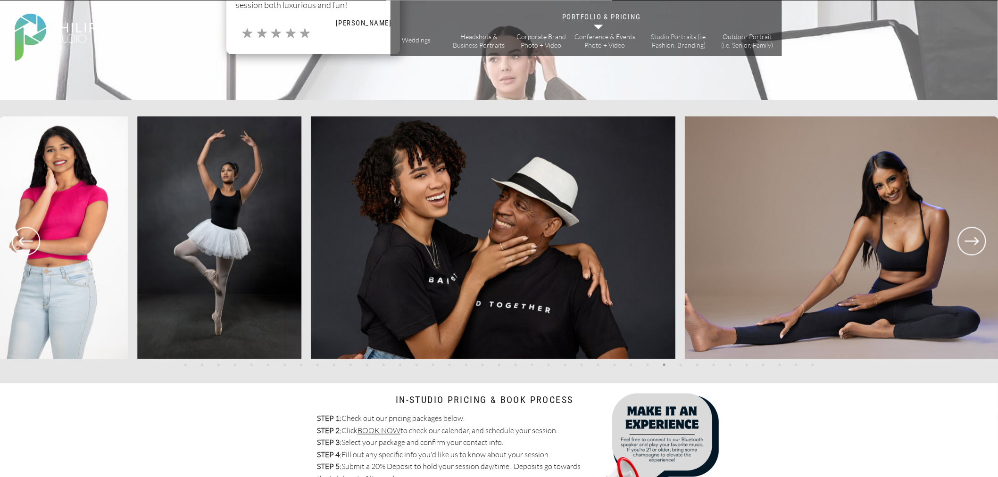
click at [311, 245] on img at bounding box center [493, 237] width 364 height 243
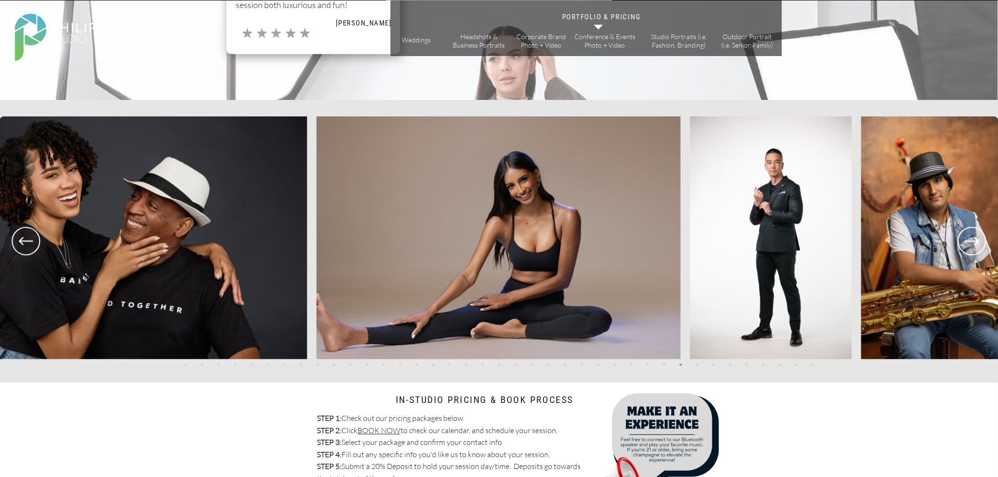
click at [316, 242] on img at bounding box center [498, 237] width 364 height 243
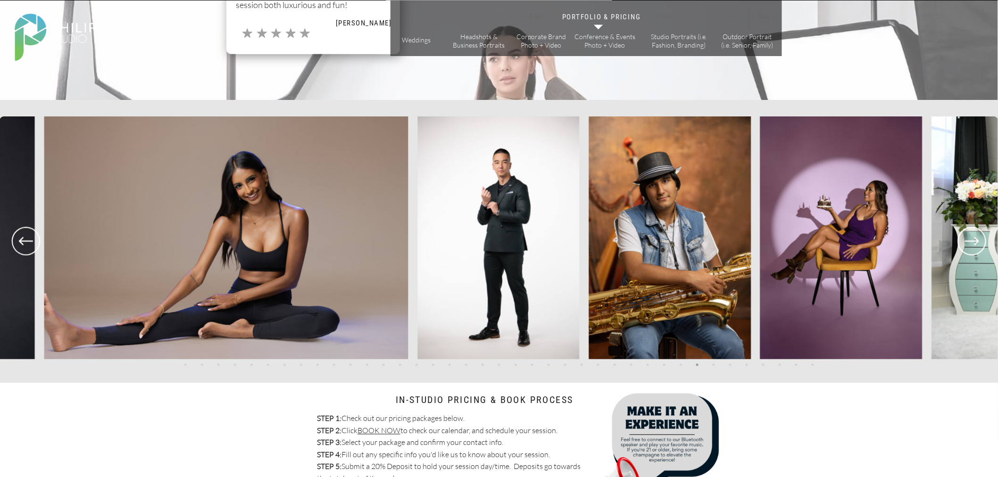
click at [80, 223] on img at bounding box center [226, 237] width 364 height 243
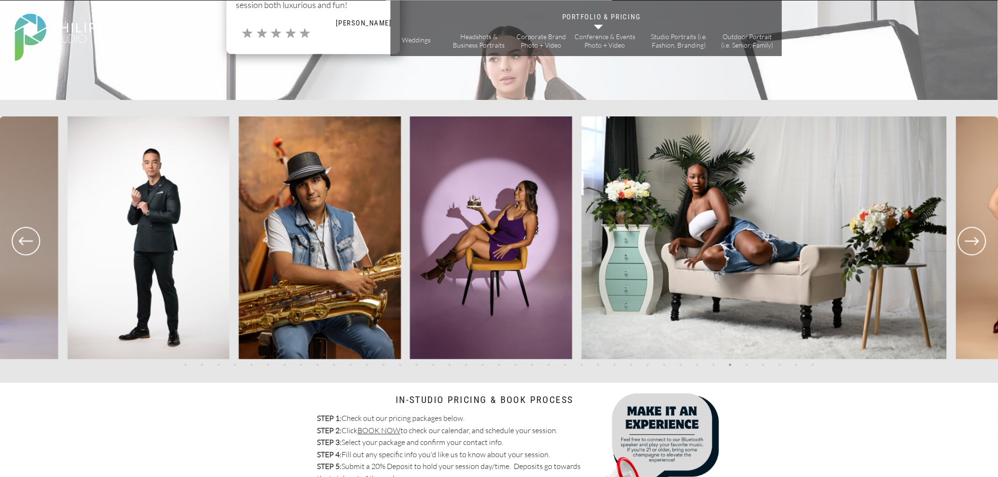
click at [410, 200] on img at bounding box center [491, 237] width 162 height 243
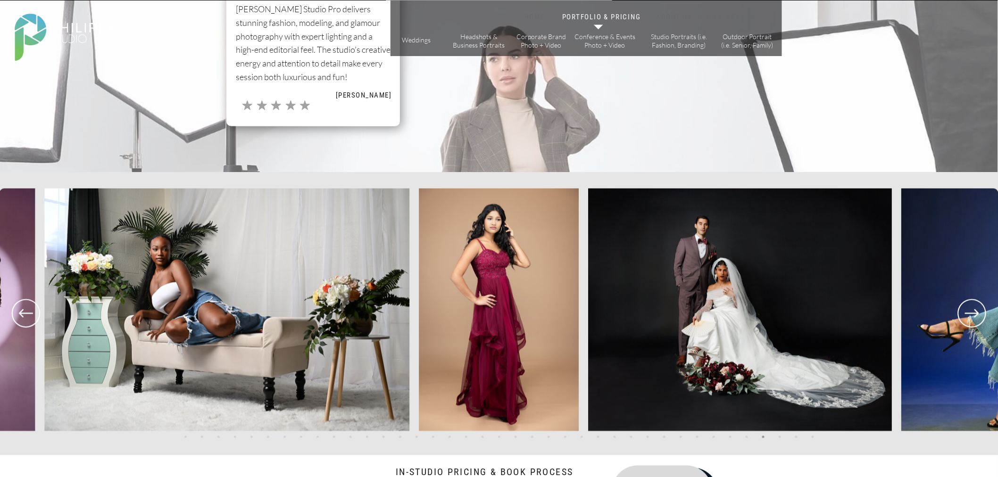
scroll to position [2043, 0]
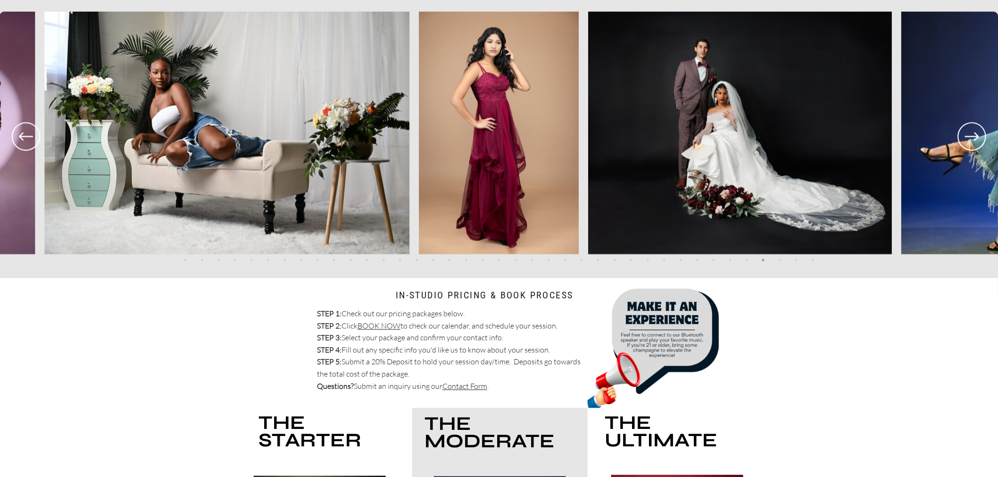
click at [972, 146] on icon at bounding box center [972, 136] width 34 height 35
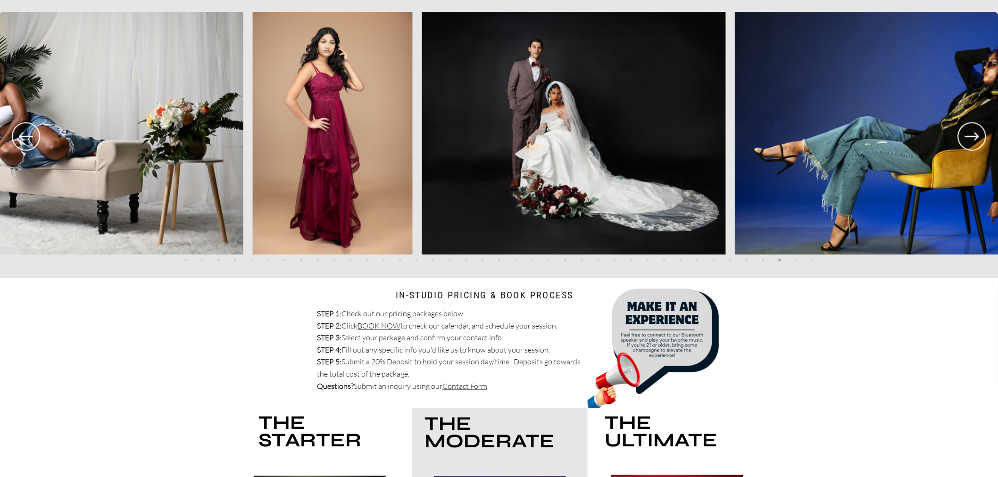
click at [972, 146] on icon at bounding box center [972, 136] width 34 height 35
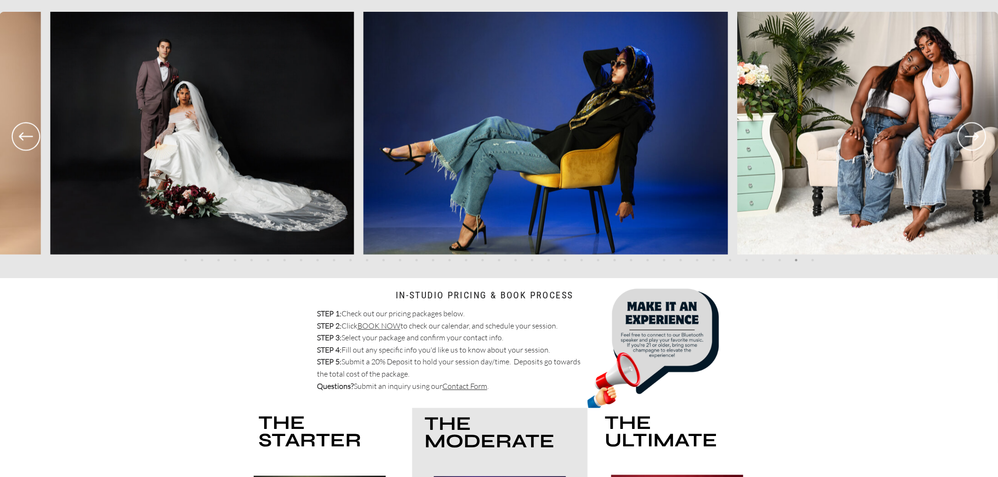
click at [972, 146] on icon at bounding box center [972, 136] width 34 height 35
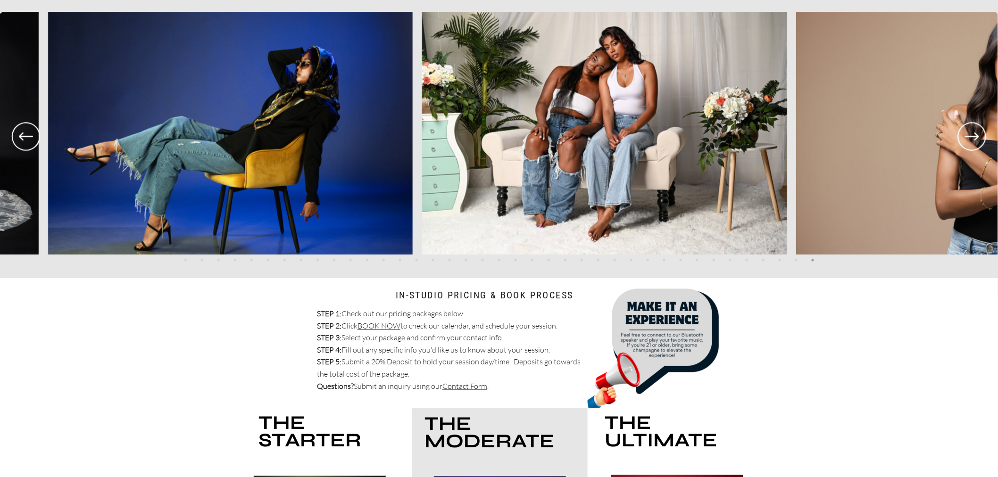
click at [972, 146] on icon at bounding box center [972, 136] width 34 height 35
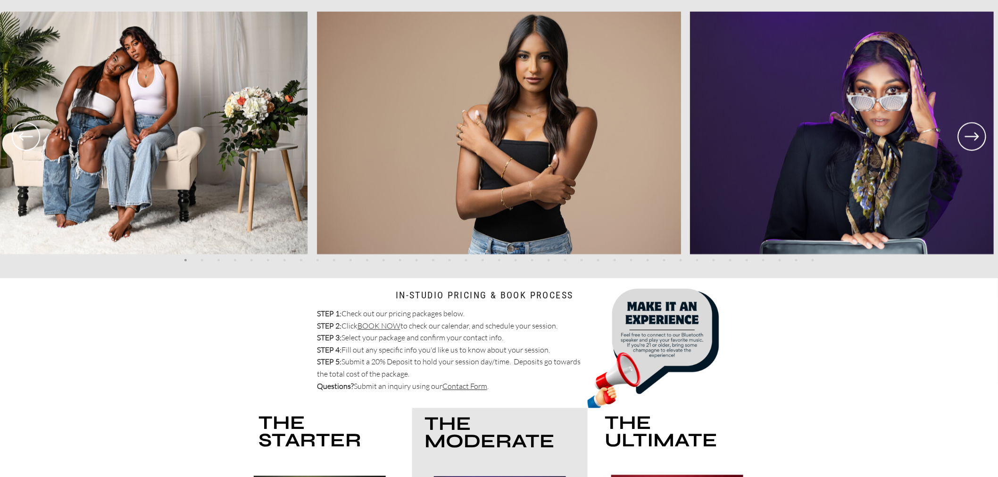
click at [975, 132] on icon at bounding box center [972, 136] width 34 height 35
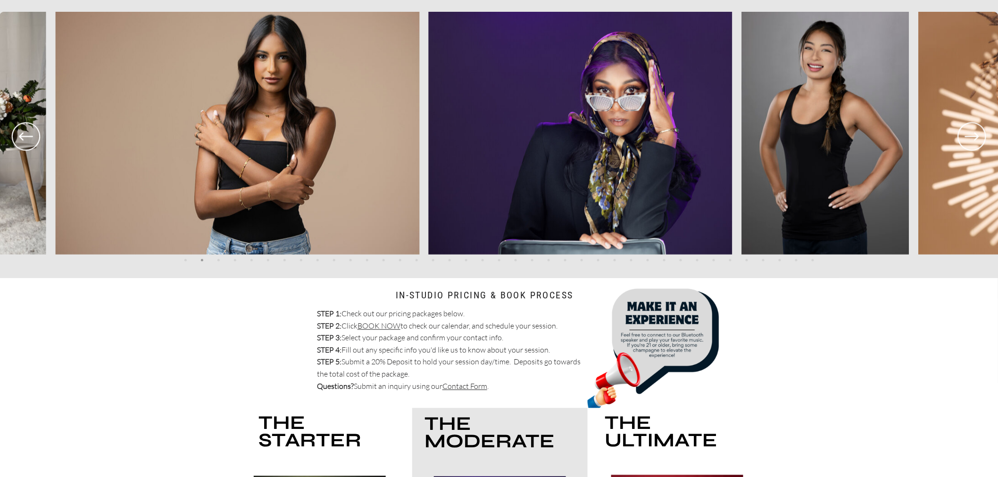
click at [975, 132] on icon at bounding box center [972, 136] width 34 height 35
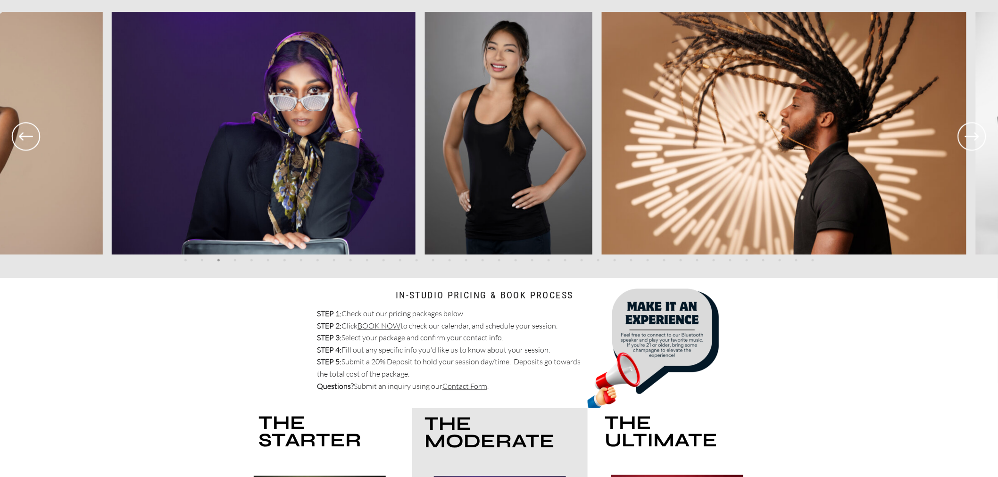
click at [975, 134] on icon at bounding box center [972, 136] width 34 height 35
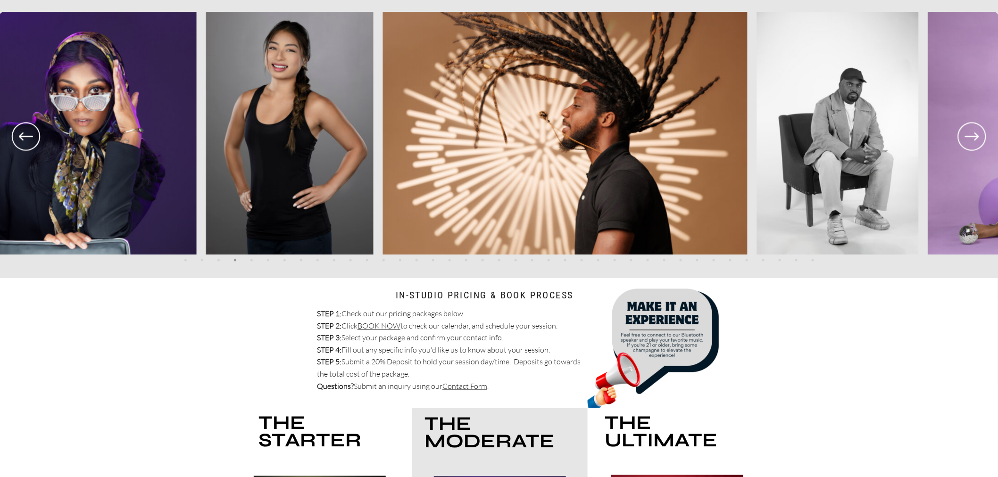
click at [975, 134] on icon at bounding box center [972, 136] width 34 height 35
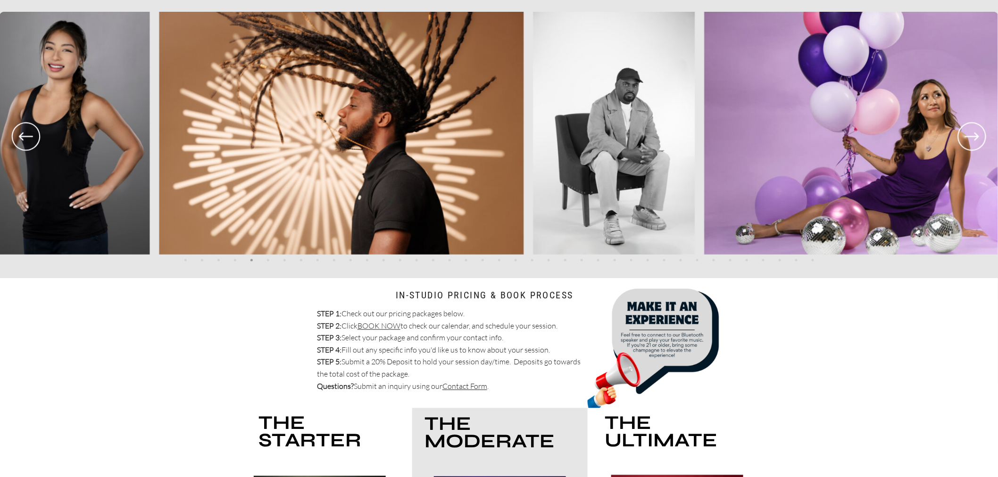
click at [975, 134] on icon at bounding box center [972, 136] width 34 height 35
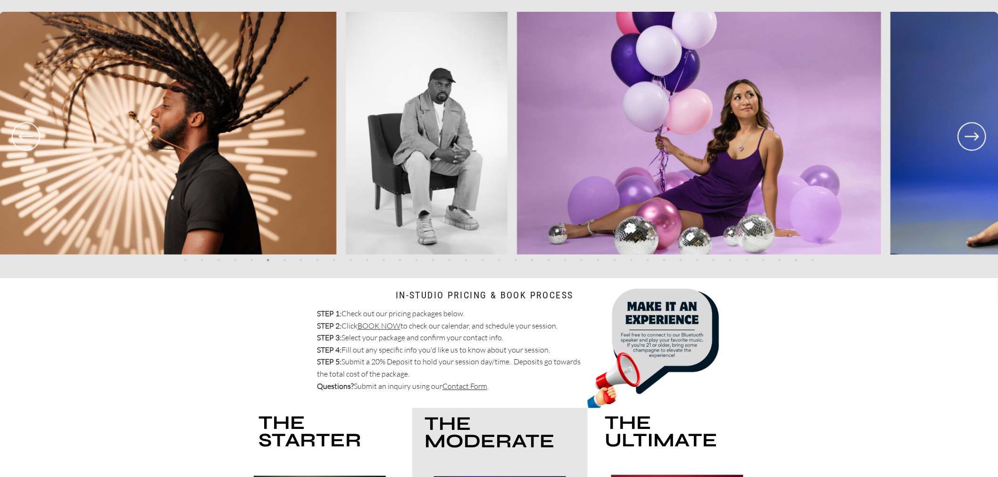
click at [975, 134] on icon at bounding box center [972, 136] width 34 height 35
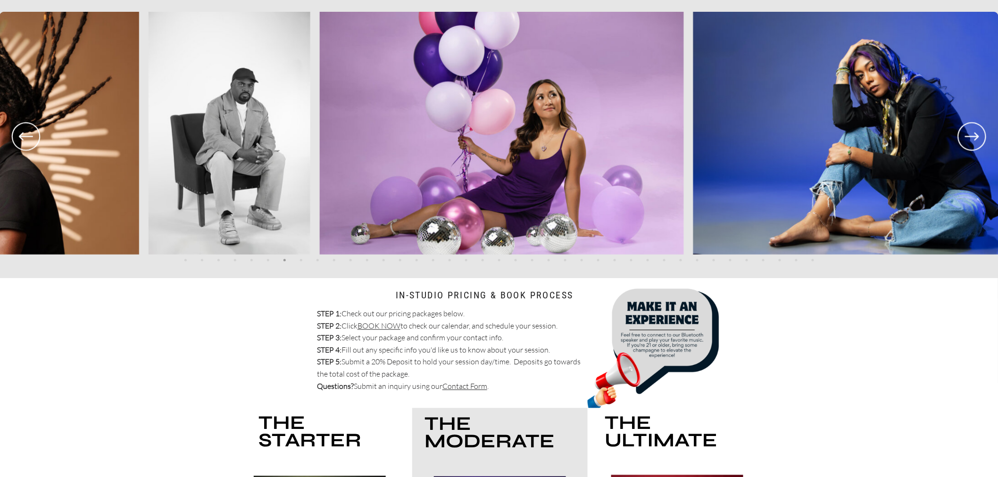
click at [975, 134] on icon at bounding box center [972, 136] width 34 height 35
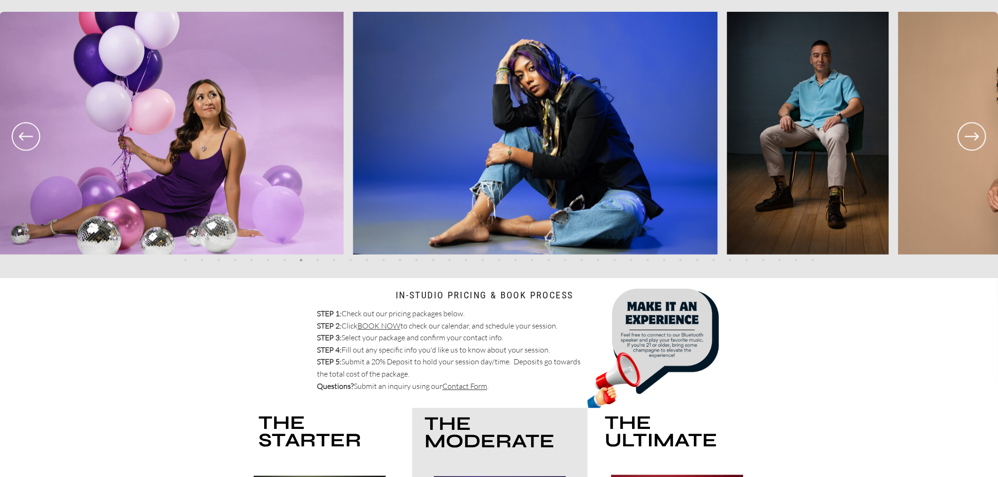
click at [975, 134] on icon at bounding box center [972, 136] width 34 height 35
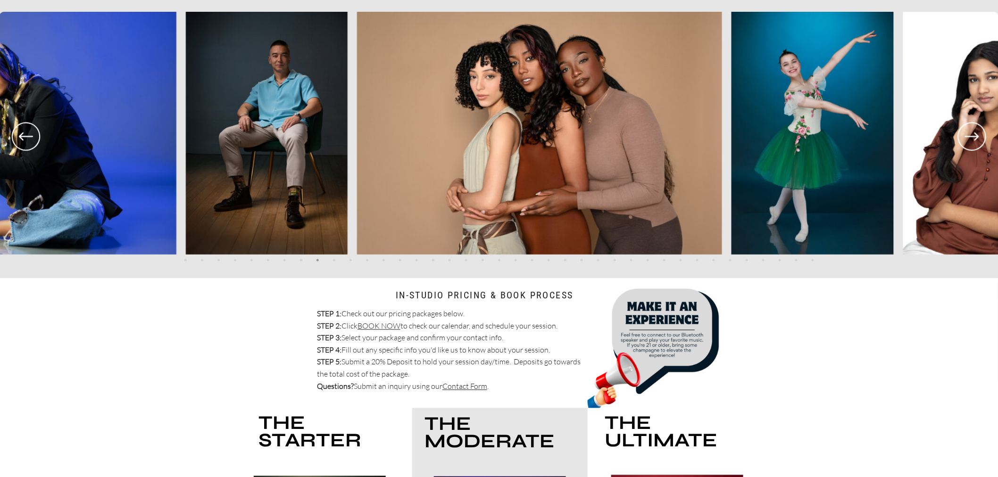
click at [975, 134] on icon at bounding box center [972, 136] width 34 height 35
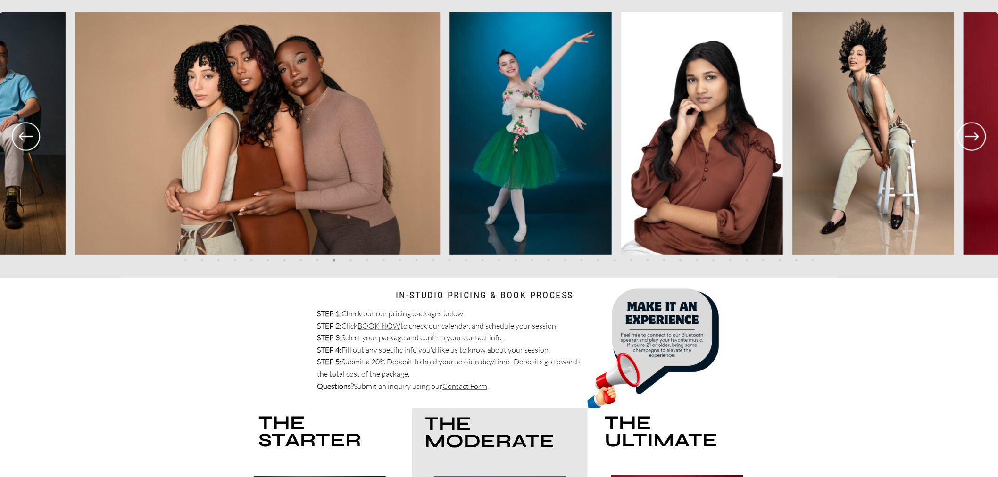
click at [975, 134] on icon at bounding box center [972, 136] width 34 height 35
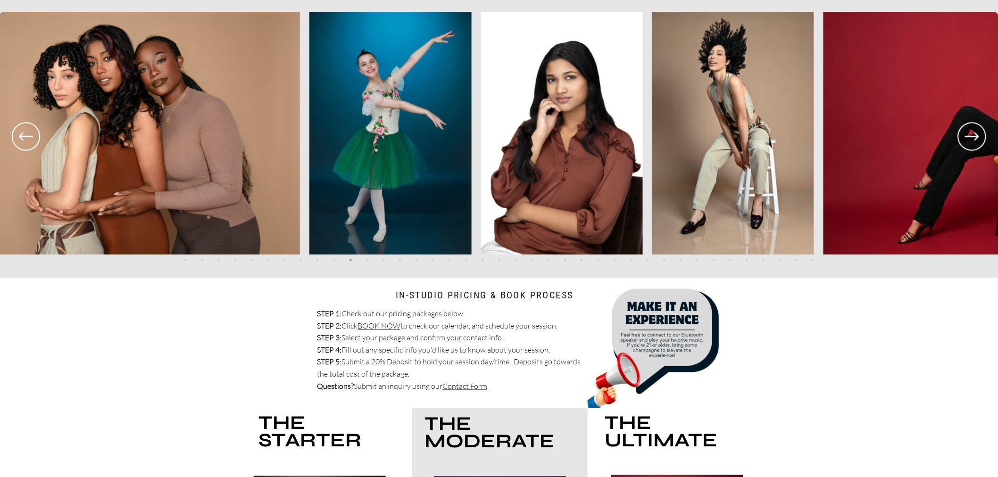
click at [975, 134] on icon at bounding box center [972, 136] width 34 height 35
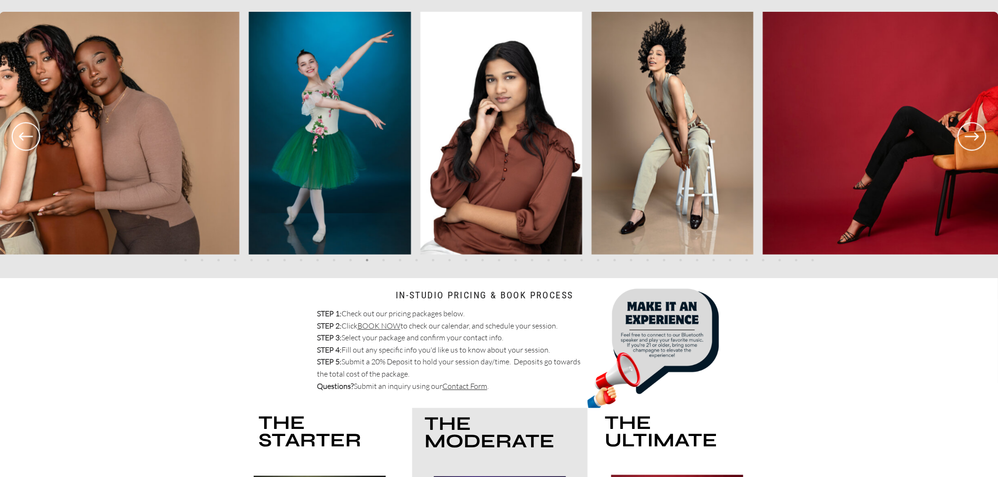
click at [975, 134] on icon at bounding box center [972, 136] width 34 height 35
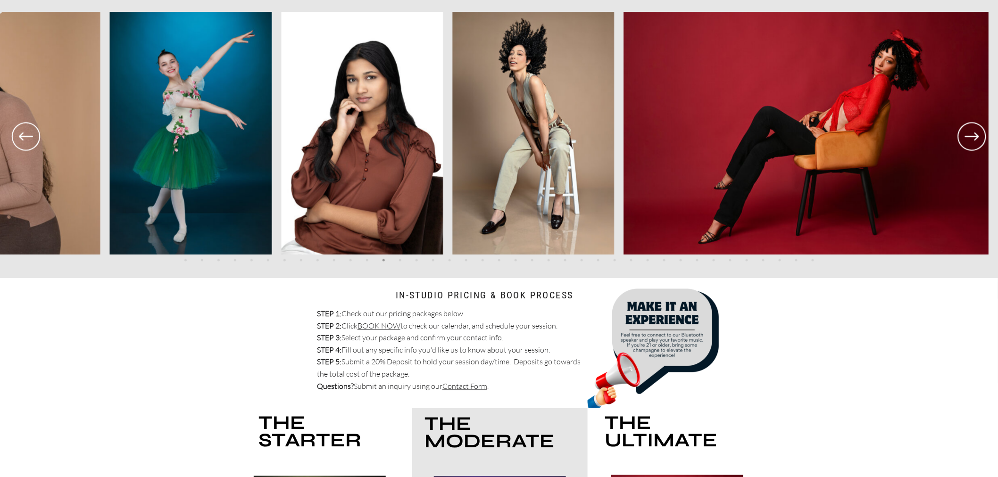
click at [975, 134] on icon at bounding box center [972, 136] width 34 height 35
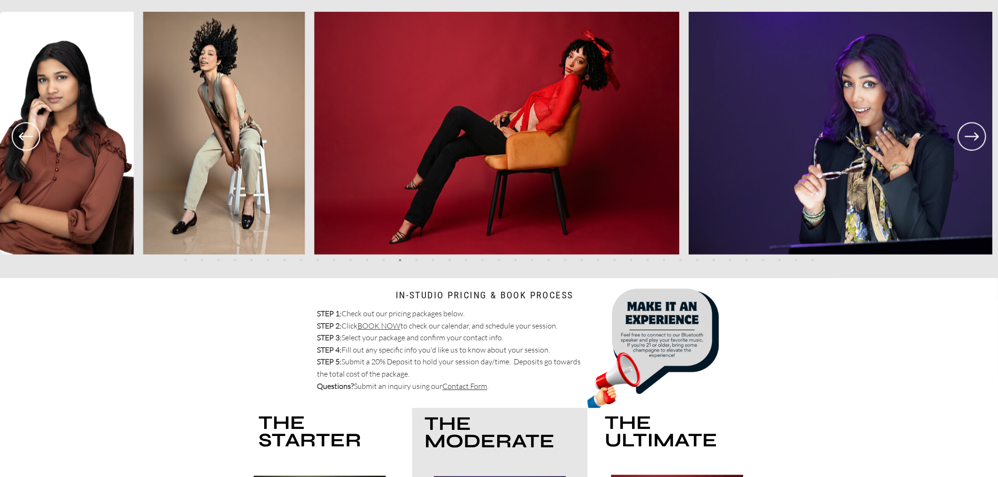
click at [975, 134] on icon at bounding box center [972, 136] width 34 height 35
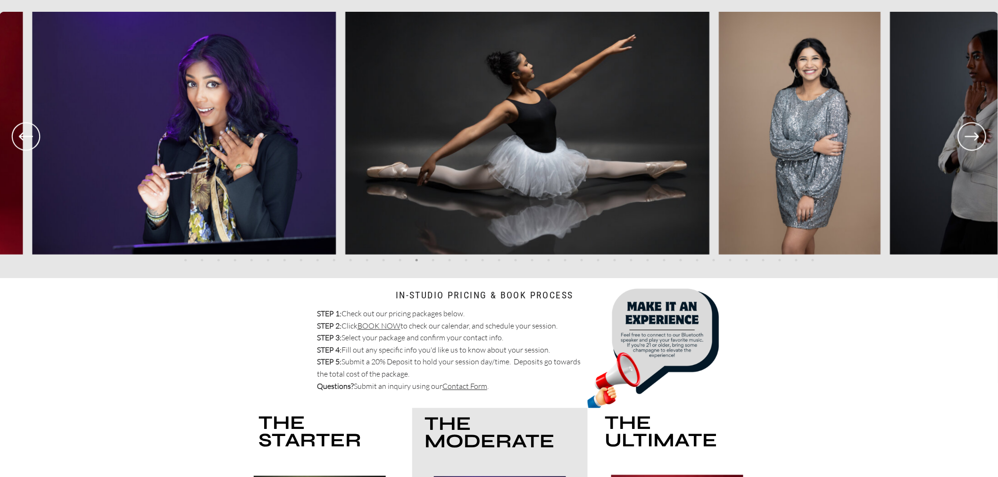
click at [975, 134] on icon at bounding box center [972, 136] width 34 height 35
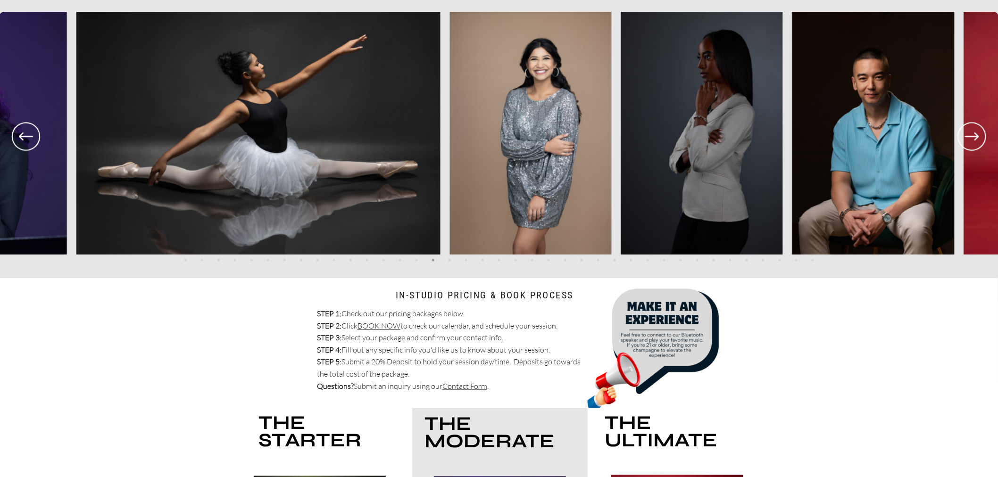
click at [975, 134] on icon at bounding box center [972, 136] width 34 height 35
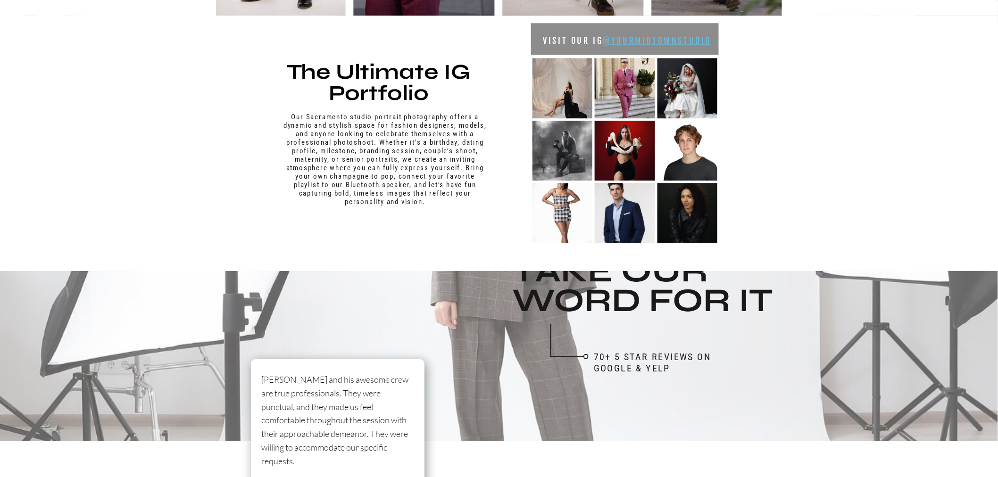
scroll to position [838, 0]
